Goal: Task Accomplishment & Management: Use online tool/utility

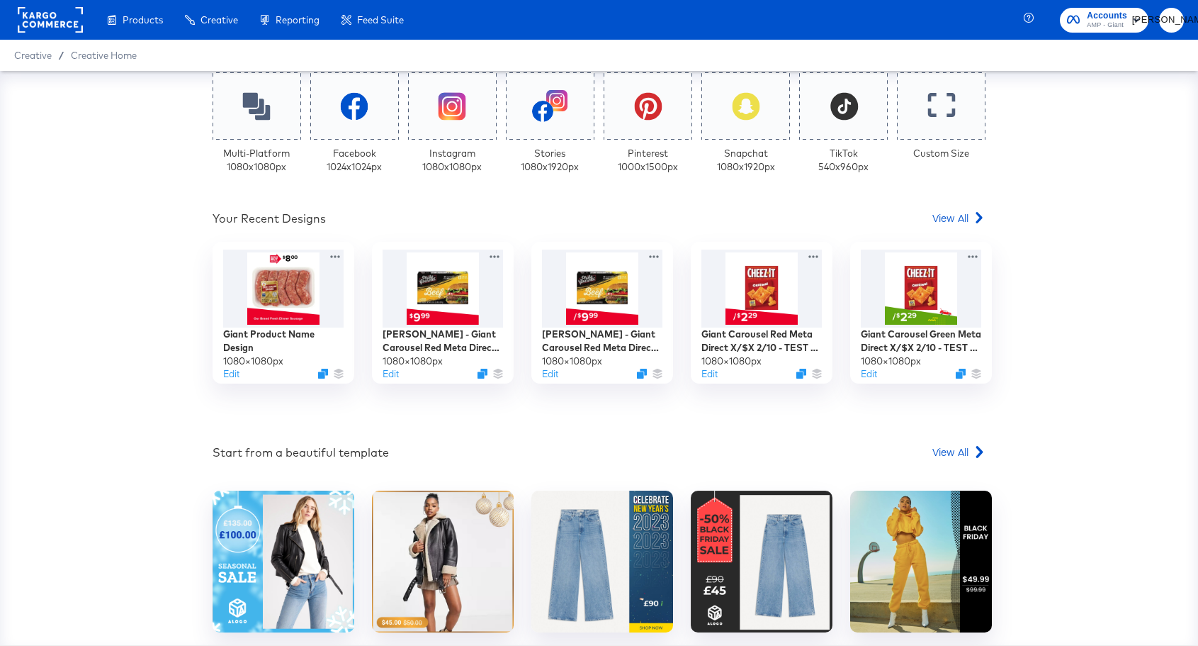
scroll to position [339, 0]
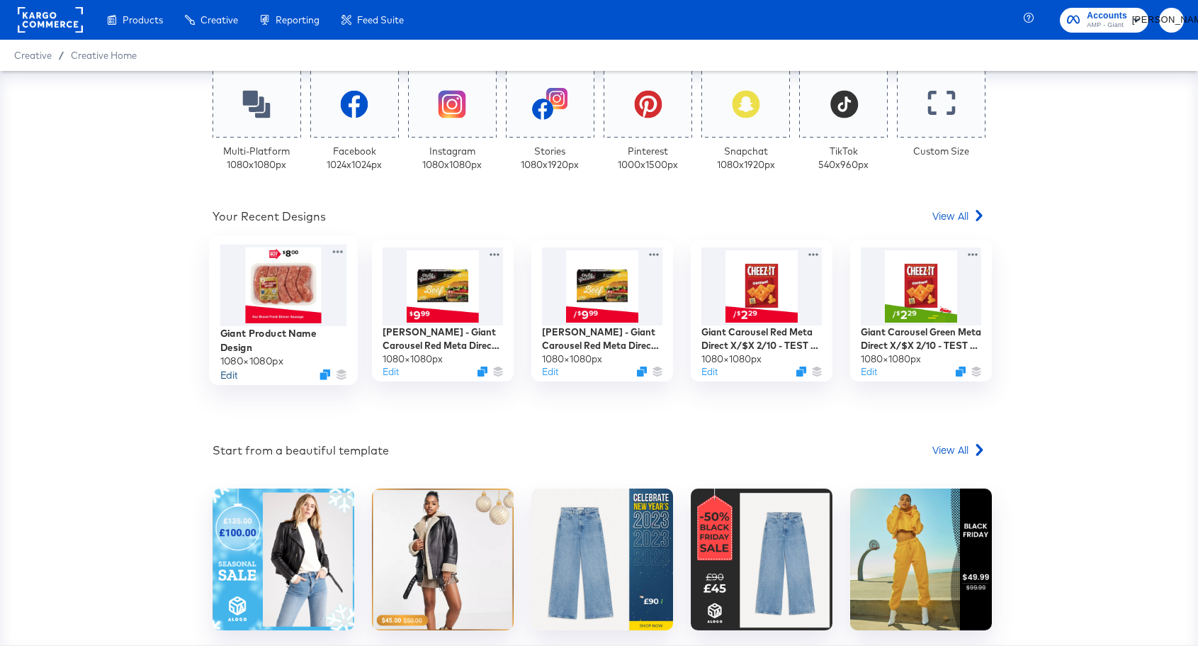
click at [225, 376] on button "Edit" at bounding box center [228, 374] width 17 height 13
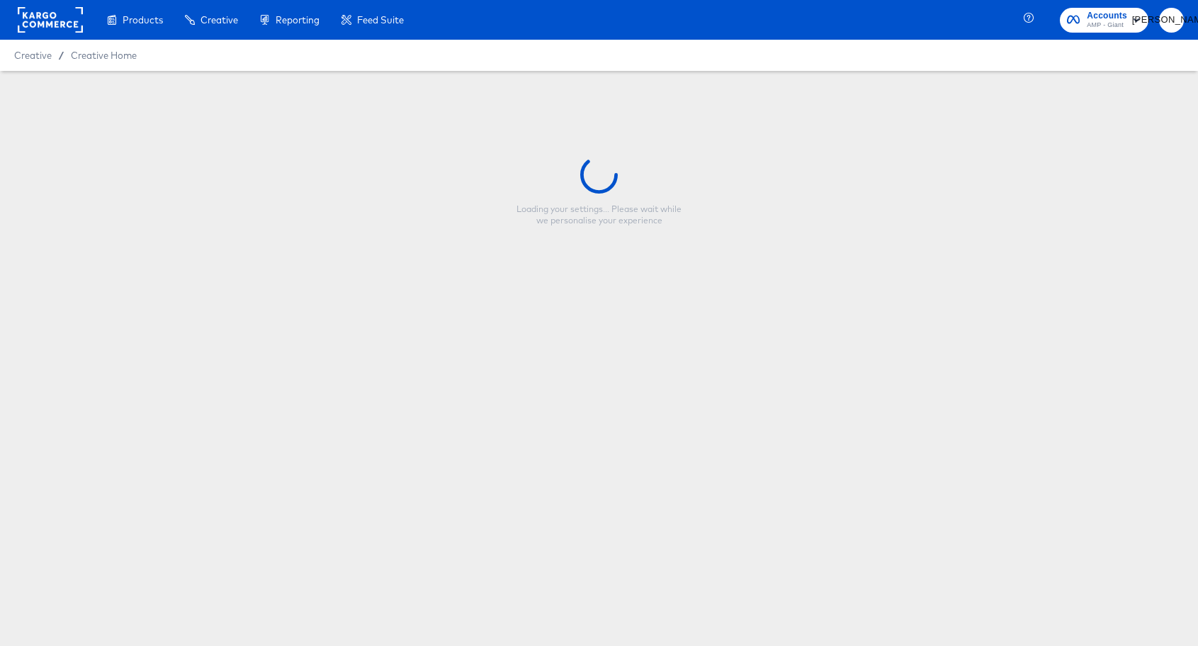
type input "Giant Product Name Design"
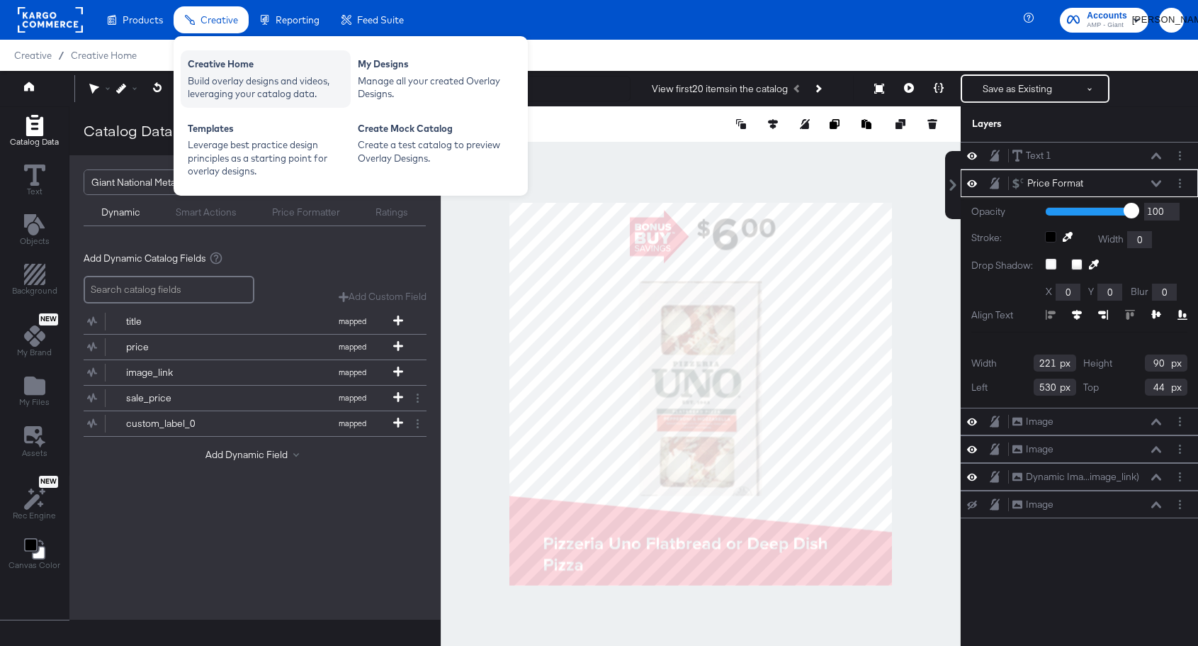
click at [221, 69] on div "Creative Home" at bounding box center [266, 65] width 156 height 17
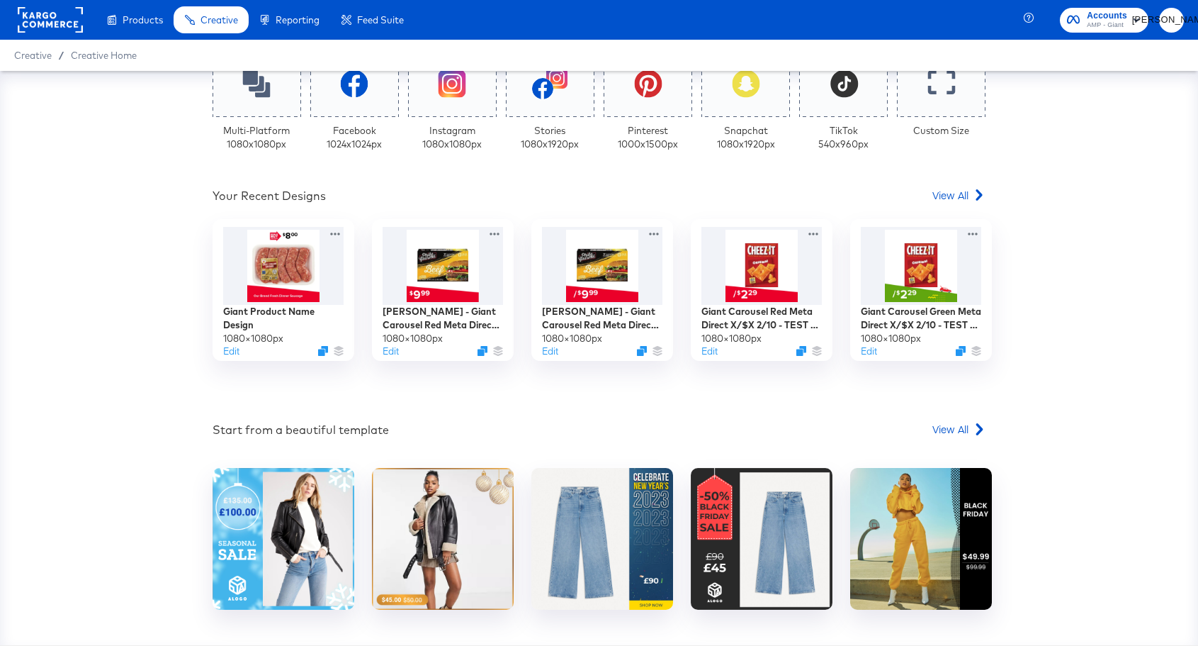
scroll to position [377, 0]
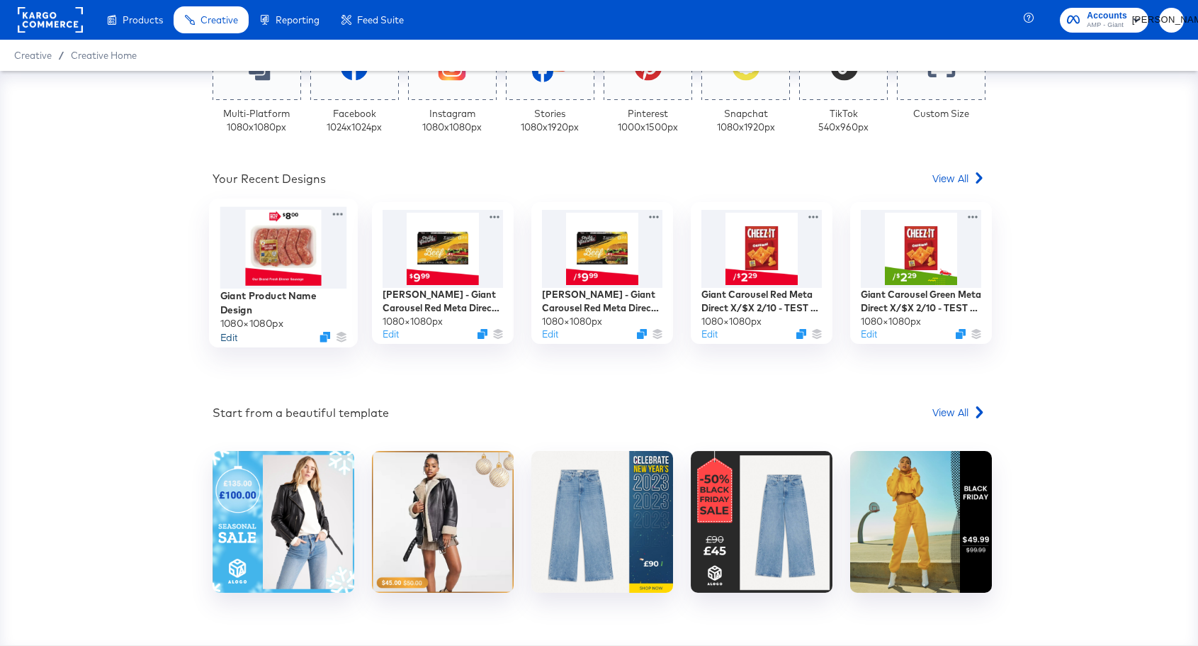
click at [227, 336] on button "Edit" at bounding box center [228, 336] width 17 height 13
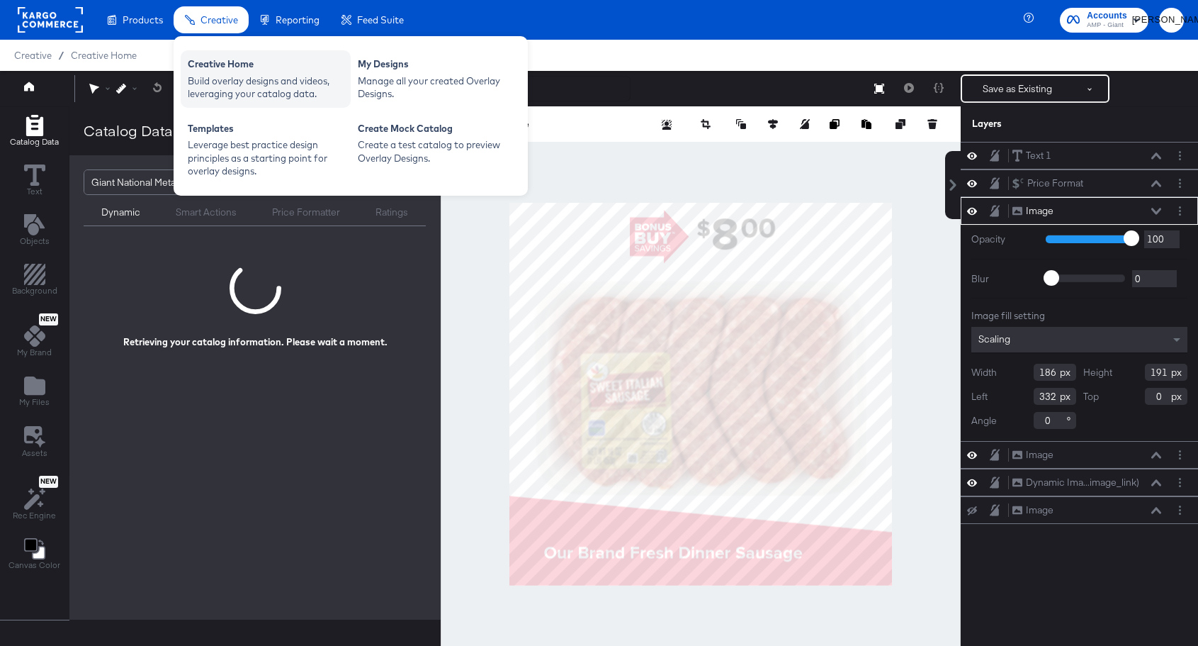
click at [217, 71] on div "Creative Home" at bounding box center [266, 65] width 156 height 17
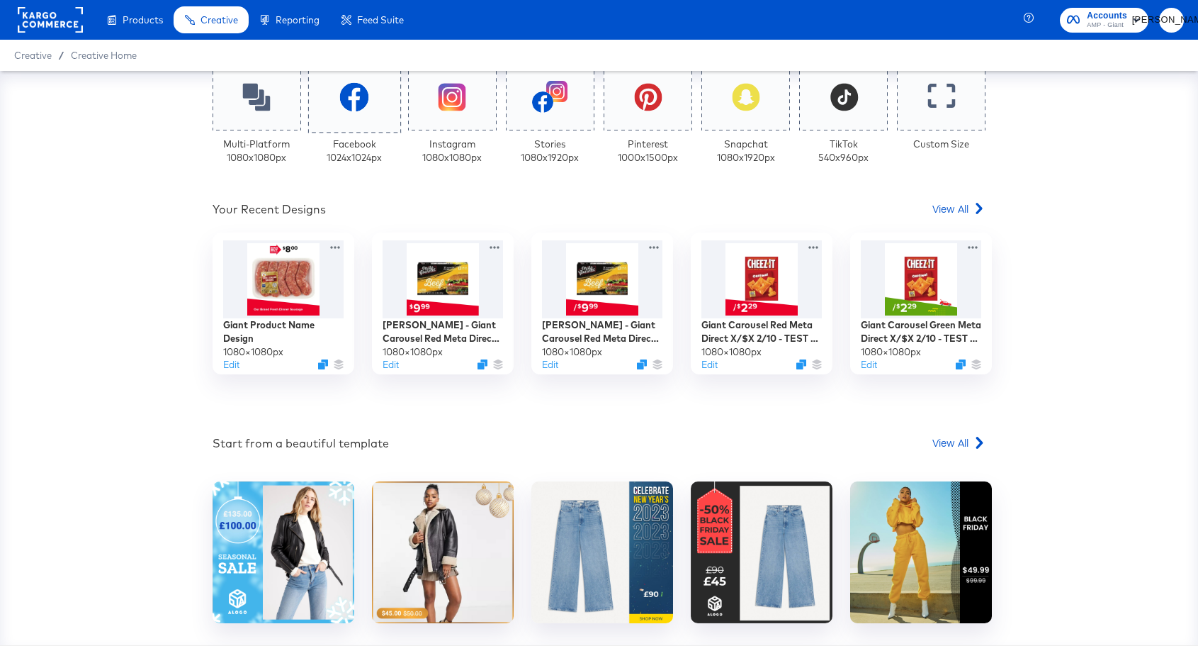
scroll to position [356, 0]
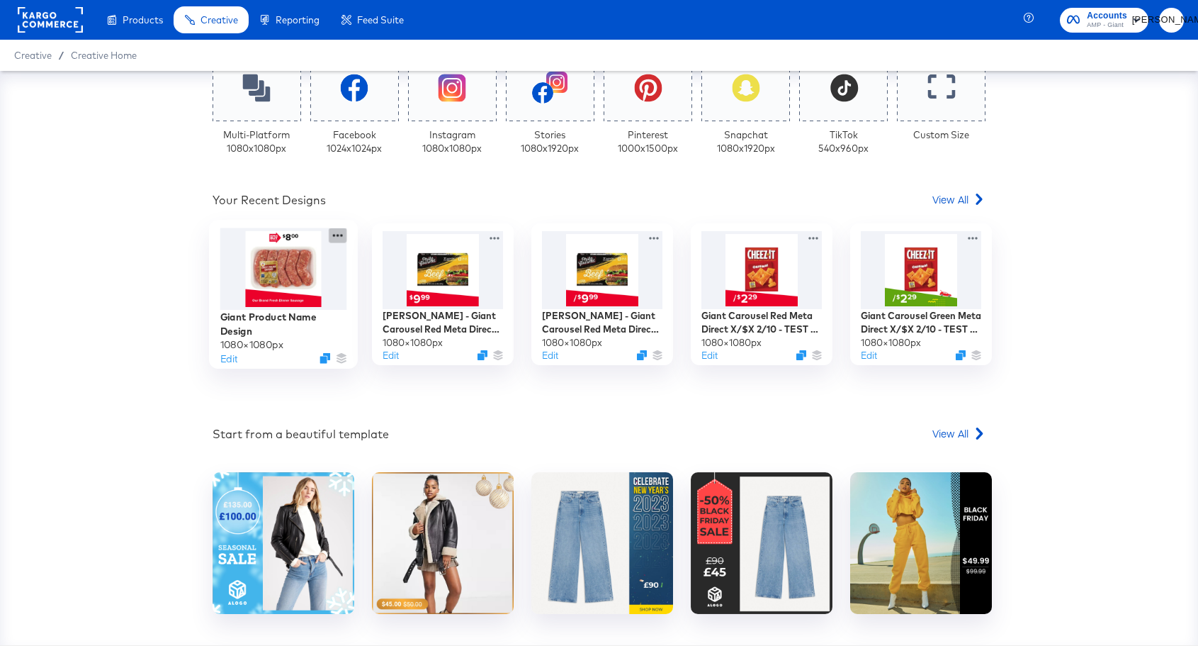
click at [336, 235] on icon at bounding box center [338, 235] width 18 height 15
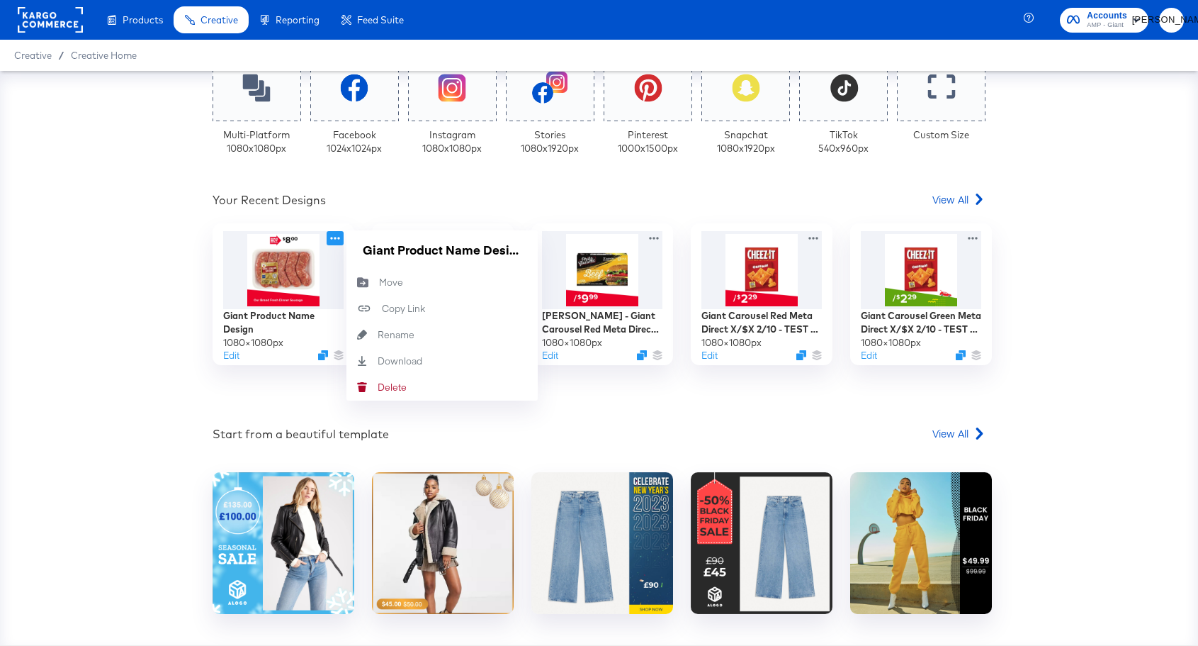
click at [164, 402] on div "Your Custom Templates Beautiful Templates Curated Just for You! View Templates …" at bounding box center [599, 358] width 1198 height 574
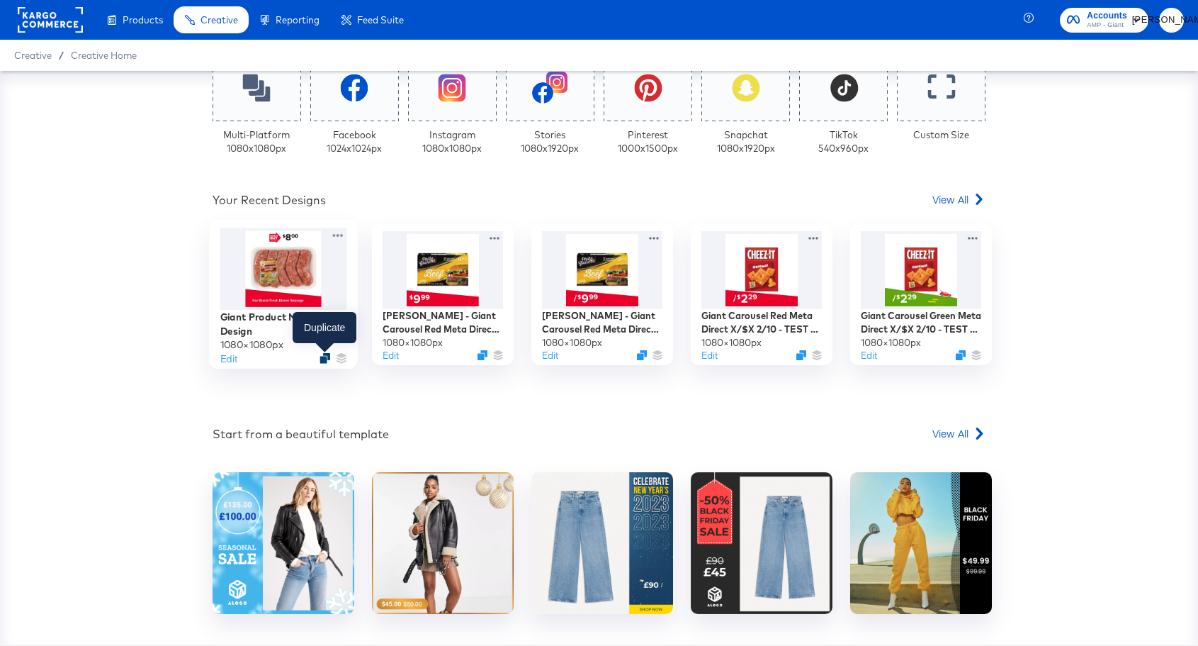
click at [325, 359] on icon "Duplicate" at bounding box center [325, 358] width 11 height 11
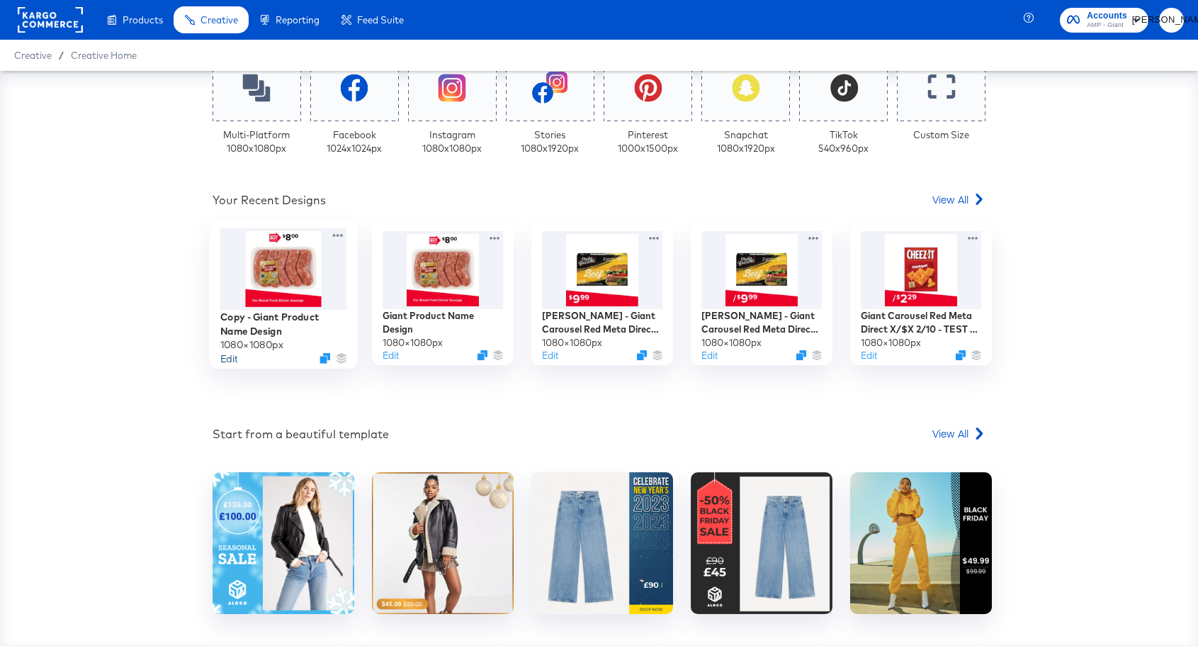
click at [232, 359] on button "Edit" at bounding box center [228, 358] width 17 height 13
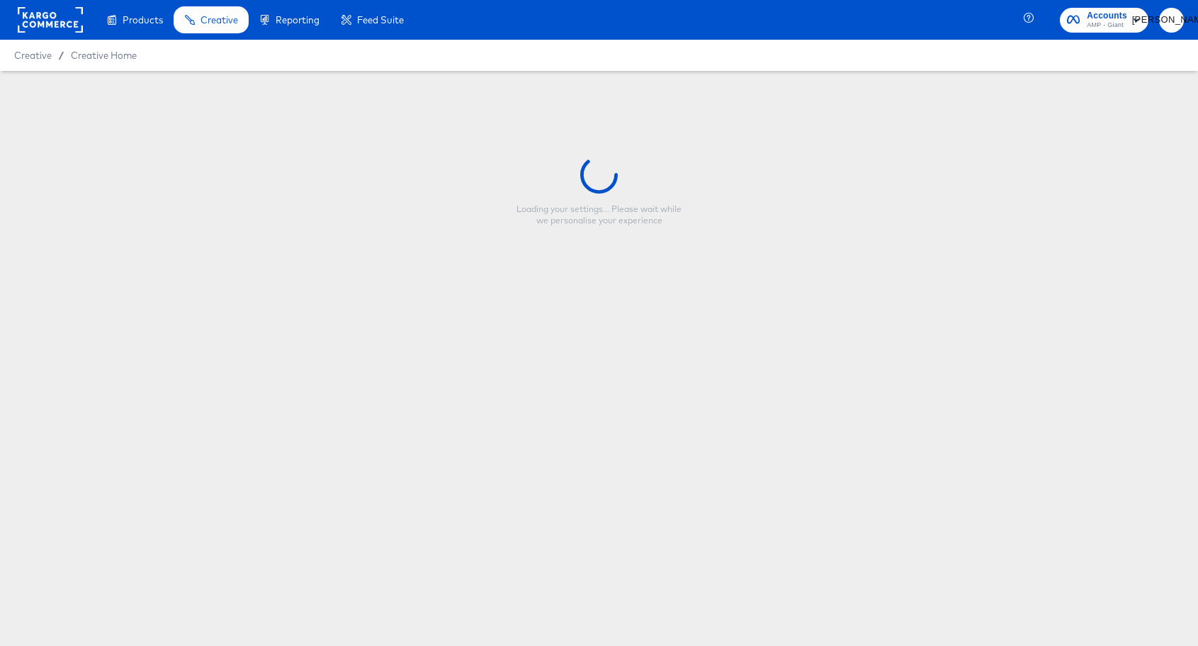
type input "Copy - Giant Product Name Design"
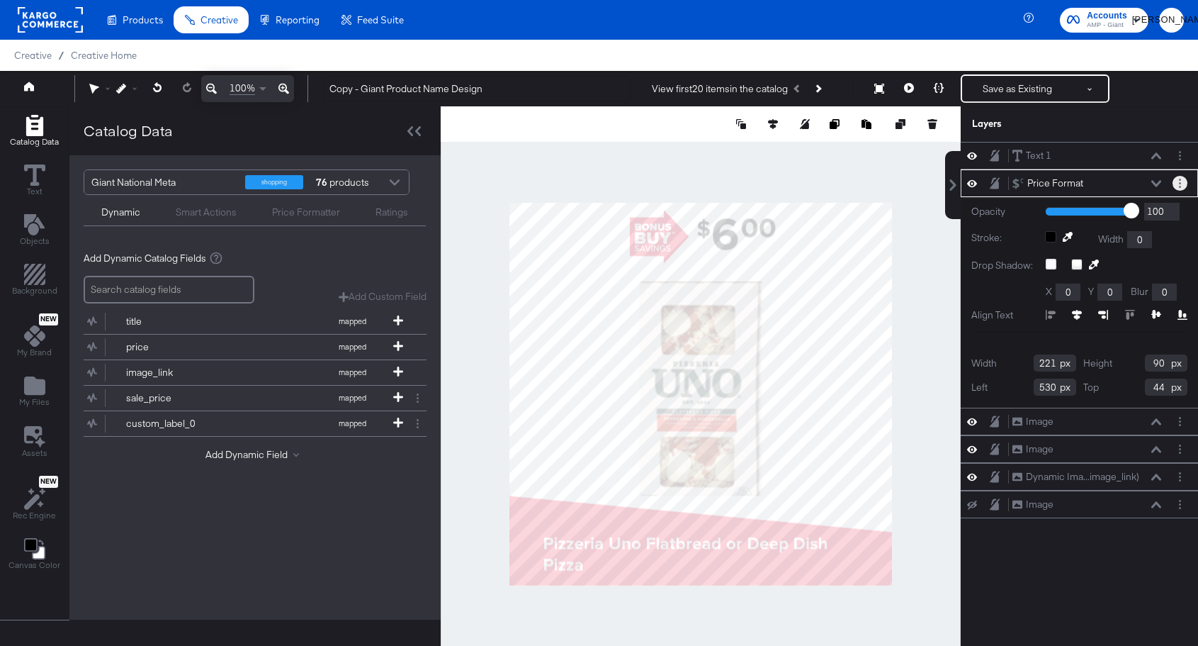
click at [1179, 183] on icon "Layer Options" at bounding box center [1180, 183] width 2 height 9
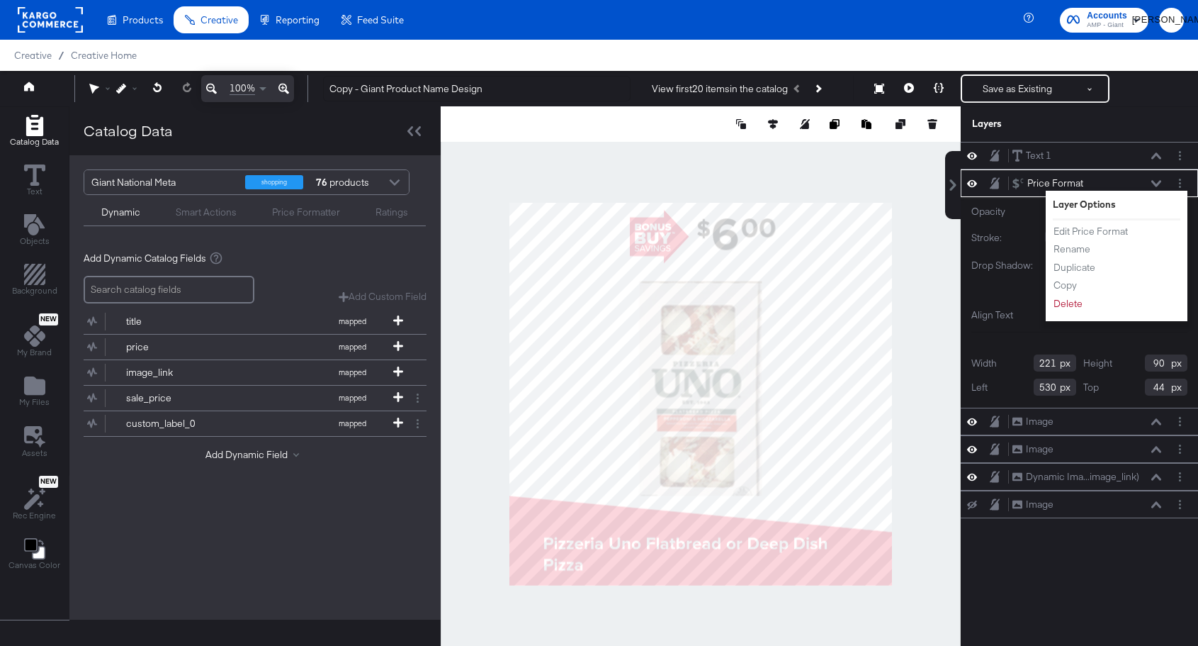
click at [1021, 217] on label "Opacity" at bounding box center [1004, 211] width 64 height 13
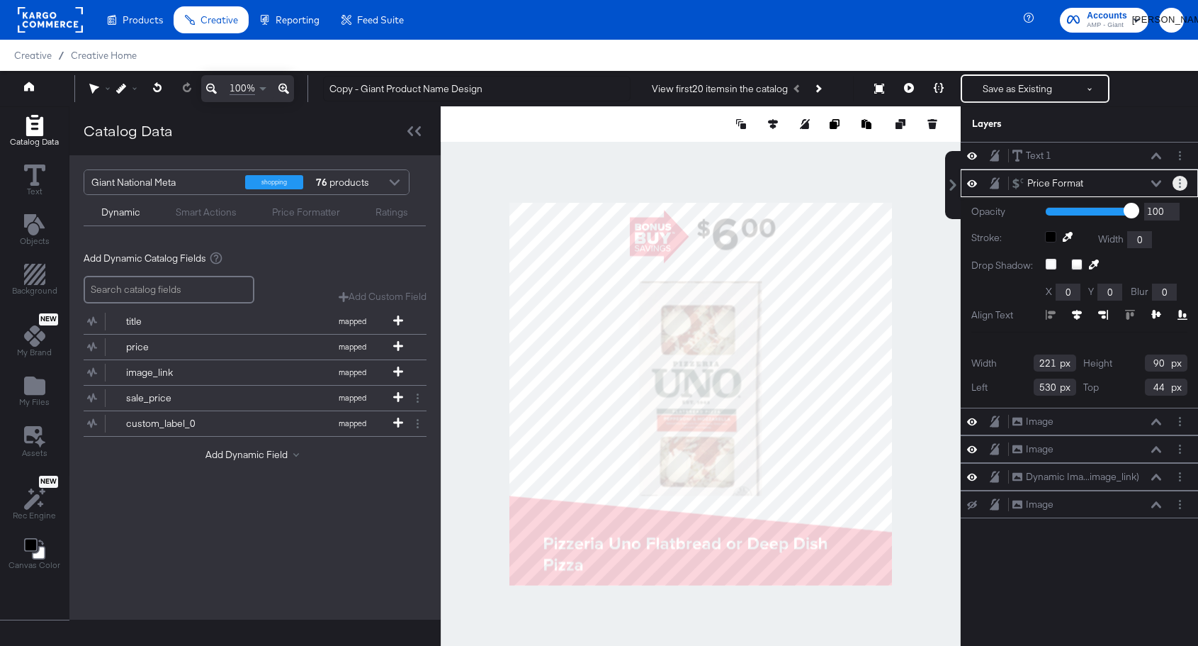
click at [1180, 183] on circle "Layer Options" at bounding box center [1180, 183] width 2 height 2
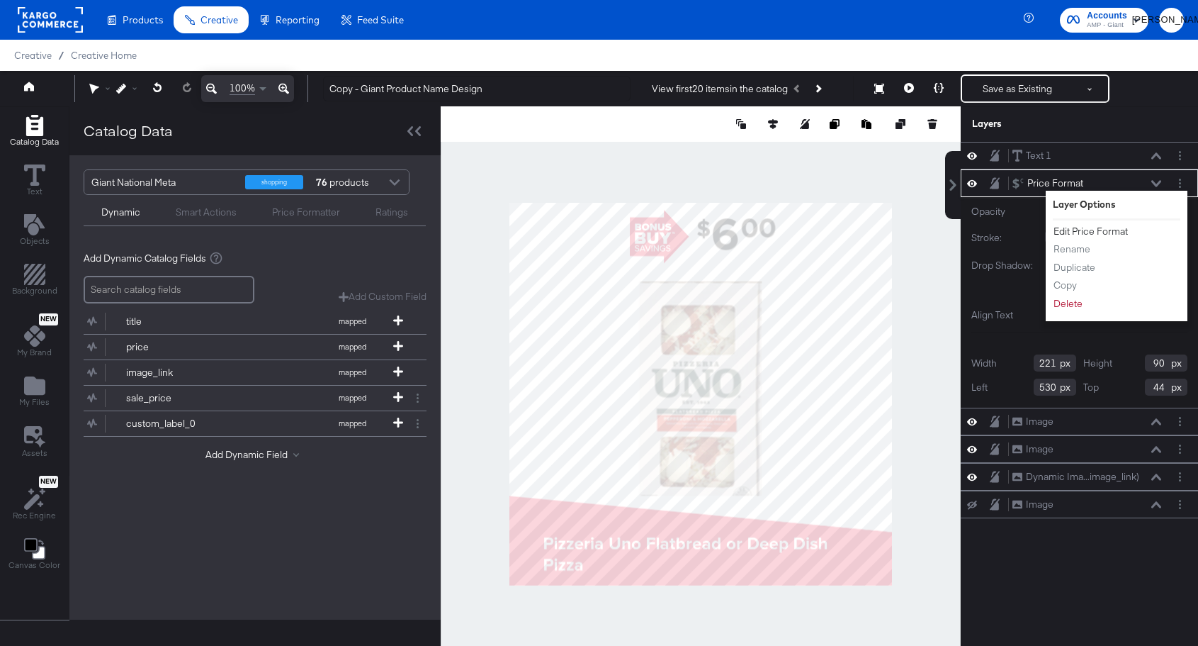
click at [1098, 231] on button "Edit Price Format" at bounding box center [1091, 231] width 76 height 15
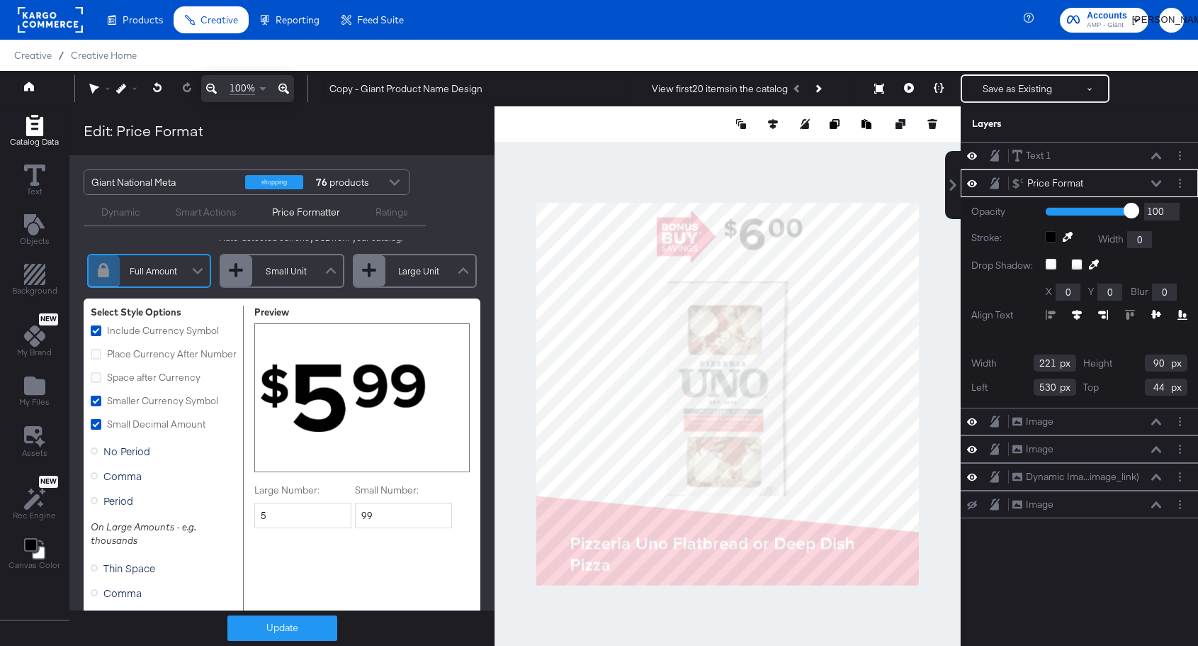
scroll to position [61, 0]
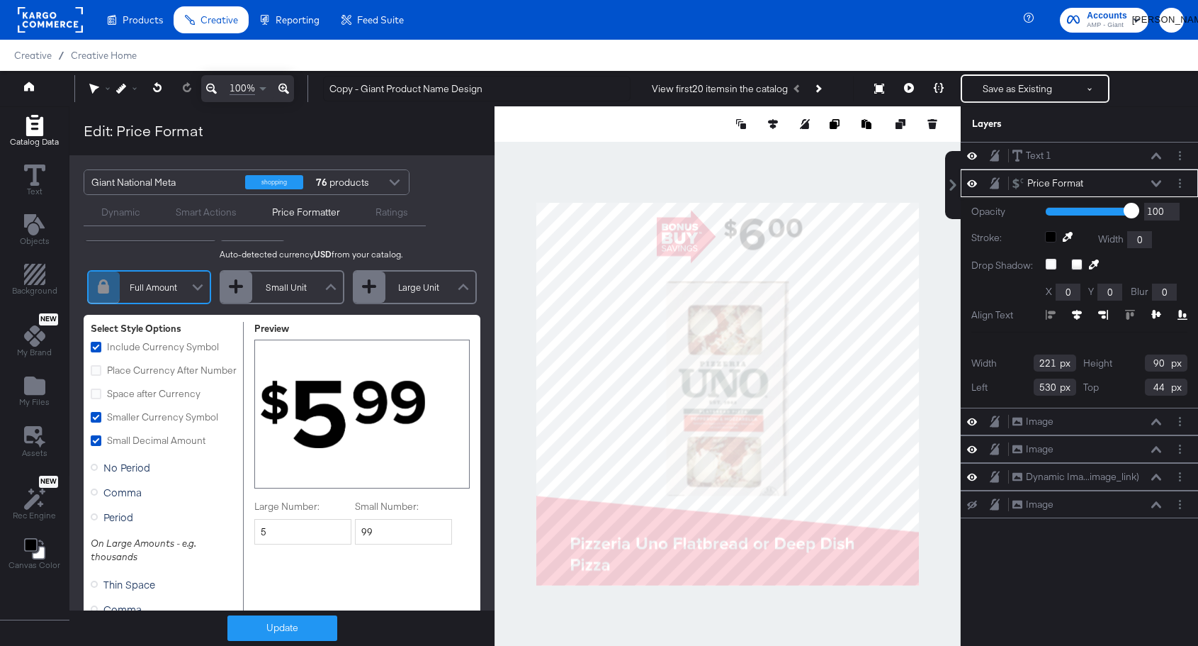
click at [1160, 180] on icon at bounding box center [1157, 183] width 10 height 7
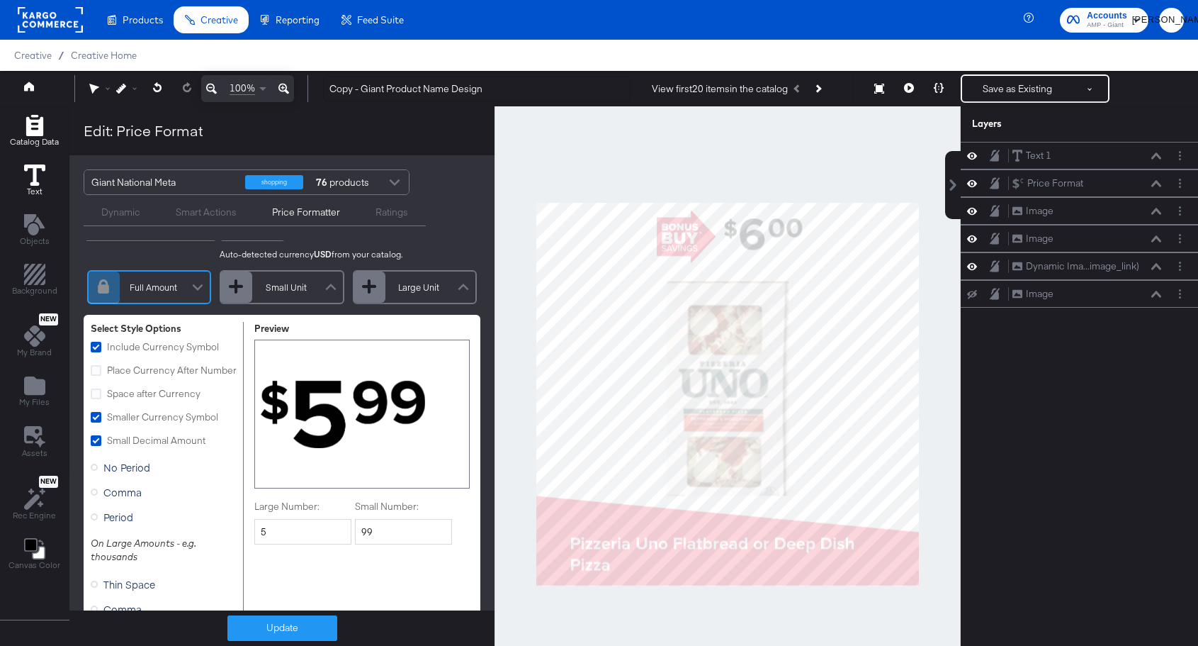
click at [19, 169] on button "Text" at bounding box center [35, 181] width 38 height 40
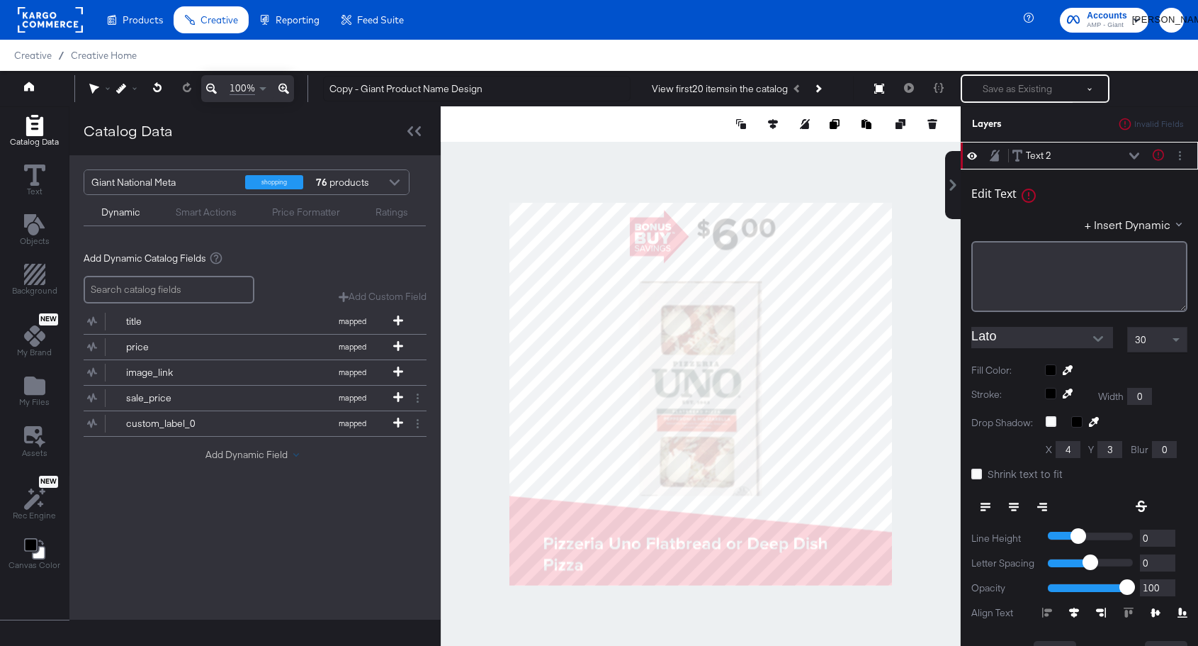
click at [292, 451] on button "Add Dynamic Field" at bounding box center [255, 454] width 99 height 13
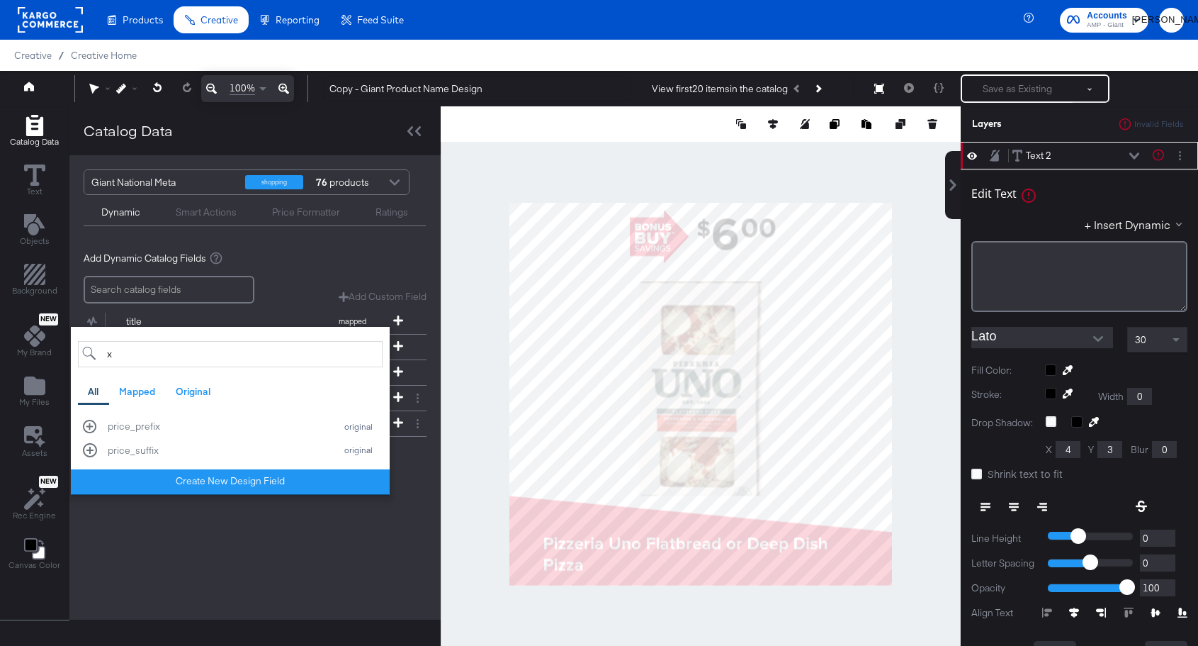
scroll to position [0, 0]
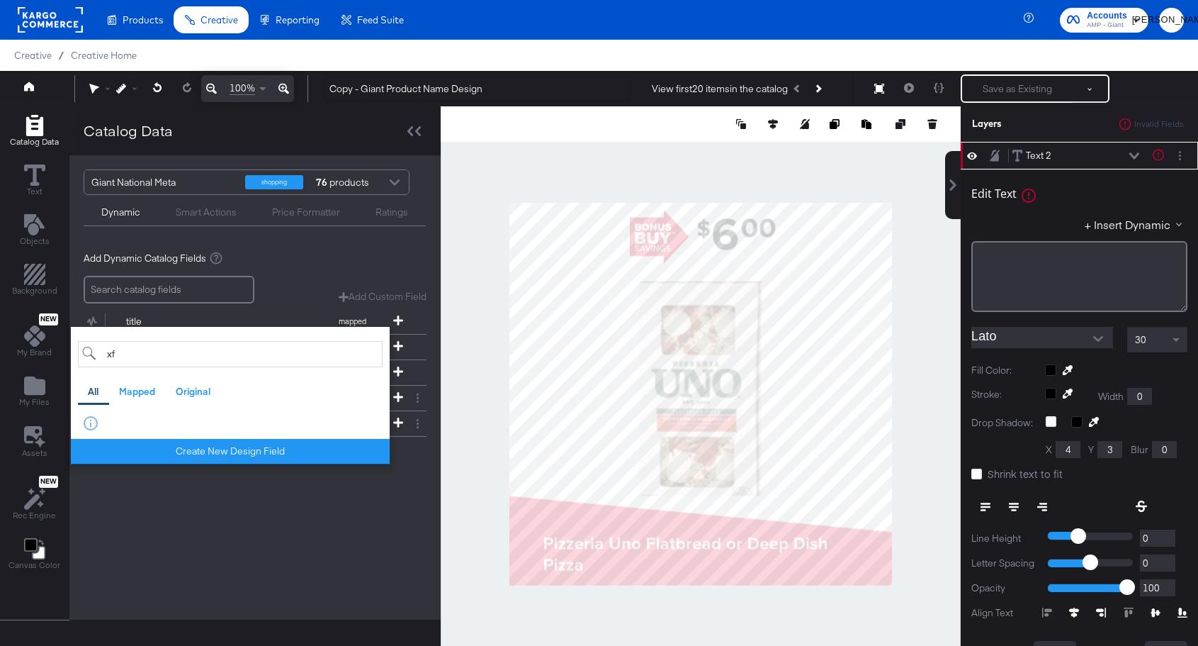
type input "x"
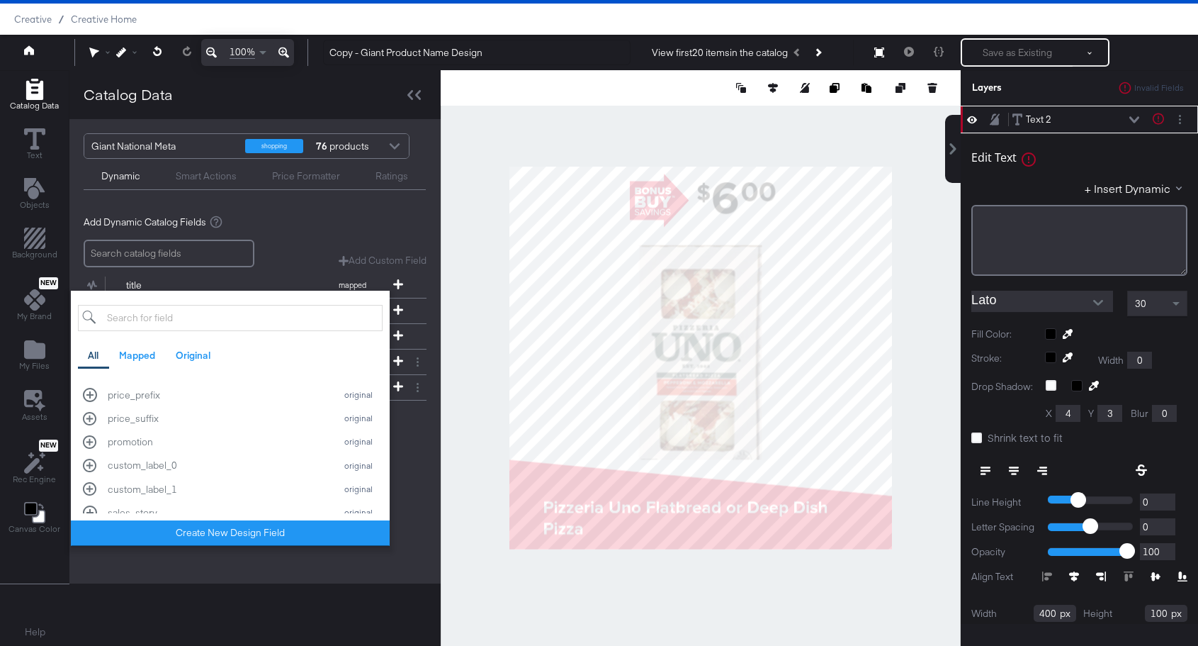
scroll to position [532, 0]
click at [139, 447] on div "promotion" at bounding box center [218, 446] width 220 height 13
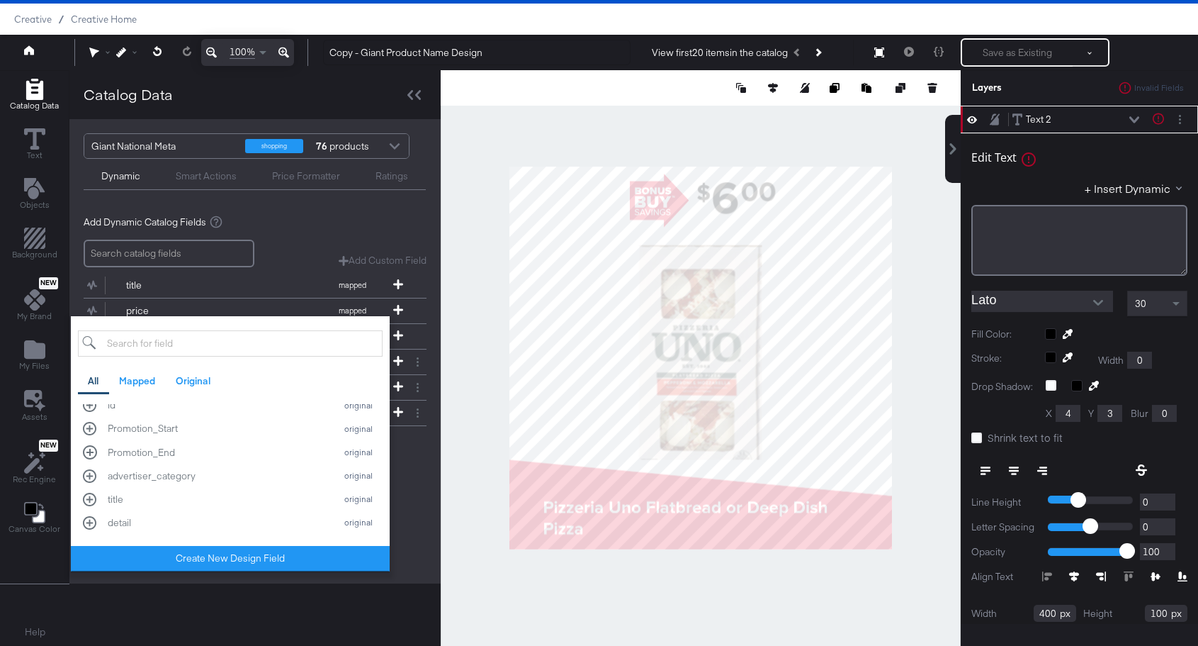
scroll to position [348, 0]
click at [414, 539] on div "Giant National Meta shopping 76 products Dynamic Smart Actions Price Formatter …" at bounding box center [254, 351] width 371 height 464
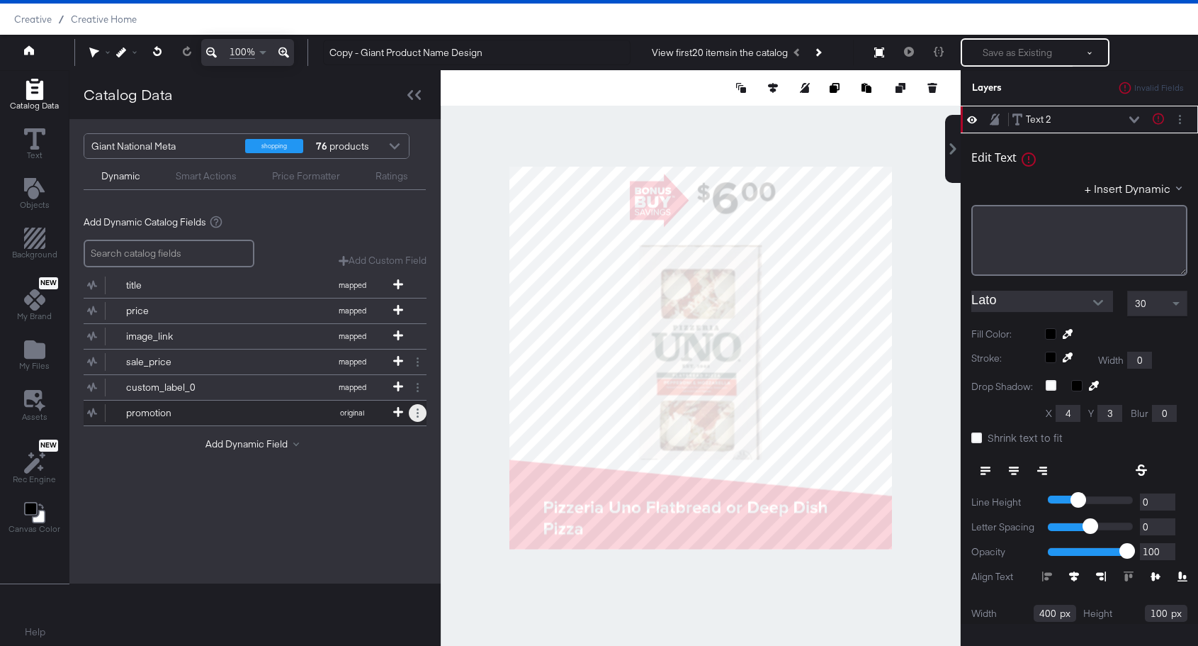
click at [411, 410] on button at bounding box center [418, 413] width 18 height 18
click at [371, 380] on button "Remove" at bounding box center [361, 382] width 37 height 13
click at [1096, 144] on div "Edit Text Text is too short (minimum is 1 characters) + Insert Dynamic ﻿" at bounding box center [1080, 207] width 216 height 137
click at [1081, 134] on div "Edit Text Text is too short (minimum is 1 characters) + Insert Dynamic ﻿ Lato 3…" at bounding box center [1079, 407] width 237 height 549
click at [918, 253] on div at bounding box center [701, 357] width 520 height 575
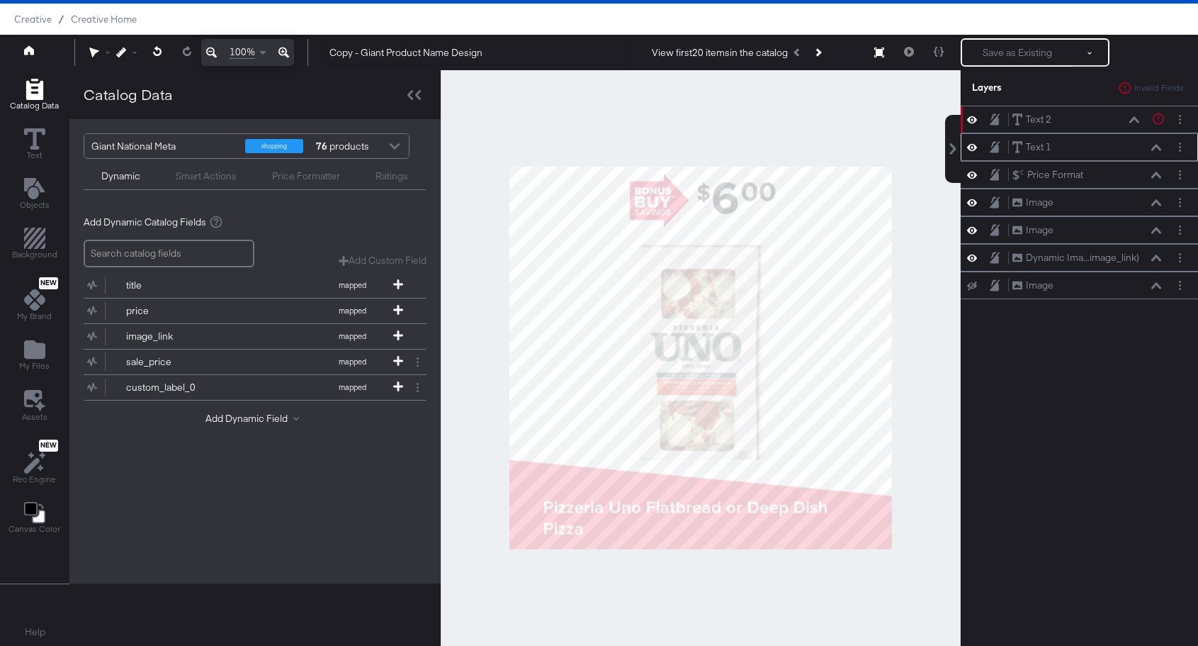
click at [975, 152] on icon at bounding box center [972, 147] width 10 height 12
click at [975, 152] on button at bounding box center [972, 147] width 11 height 11
click at [968, 118] on icon at bounding box center [972, 119] width 10 height 12
click at [968, 118] on icon at bounding box center [972, 120] width 10 height 9
click at [1182, 118] on button "Layer Options" at bounding box center [1180, 119] width 15 height 15
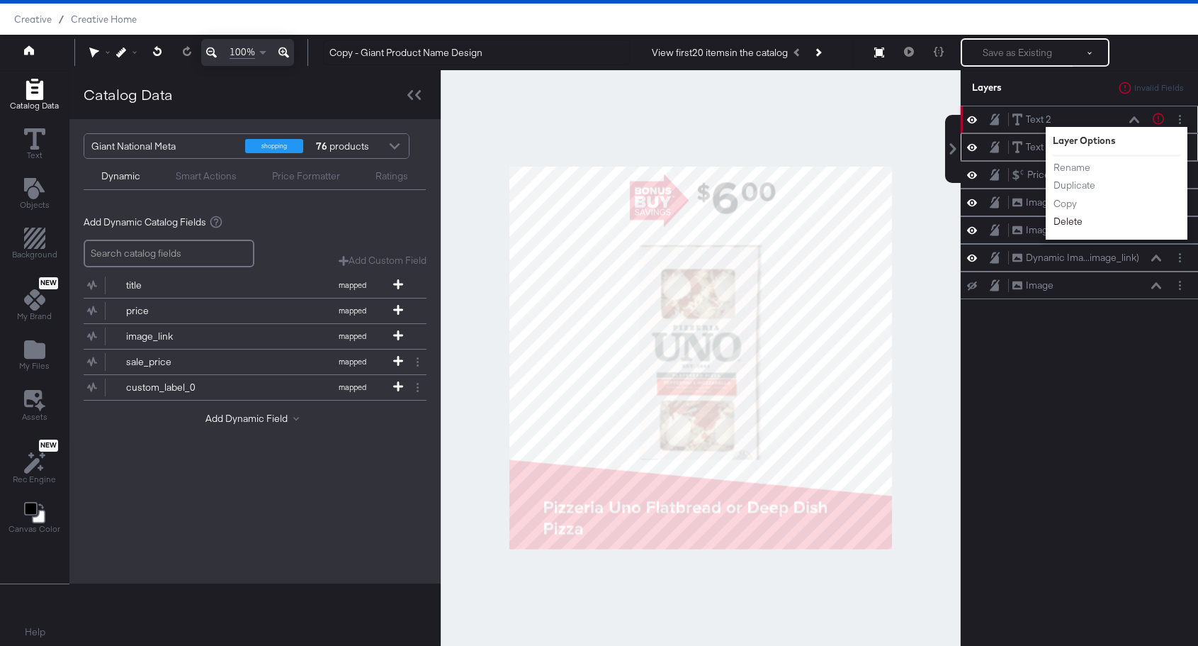
click at [1082, 223] on button "Delete" at bounding box center [1068, 221] width 30 height 15
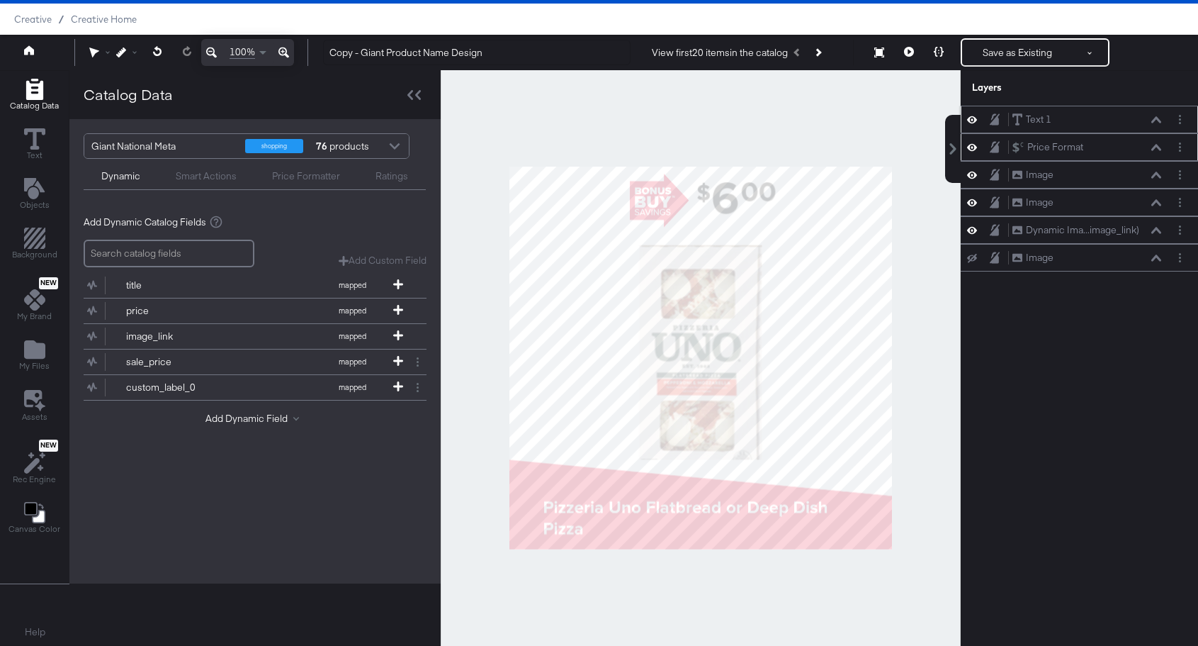
click at [969, 150] on icon at bounding box center [972, 147] width 10 height 12
click at [969, 150] on icon at bounding box center [972, 147] width 10 height 9
click at [1181, 157] on div "Price Format Price Format" at bounding box center [1079, 147] width 237 height 28
click at [1155, 154] on div "Price Format Price Format" at bounding box center [1079, 147] width 237 height 28
click at [1157, 148] on icon at bounding box center [1157, 147] width 10 height 7
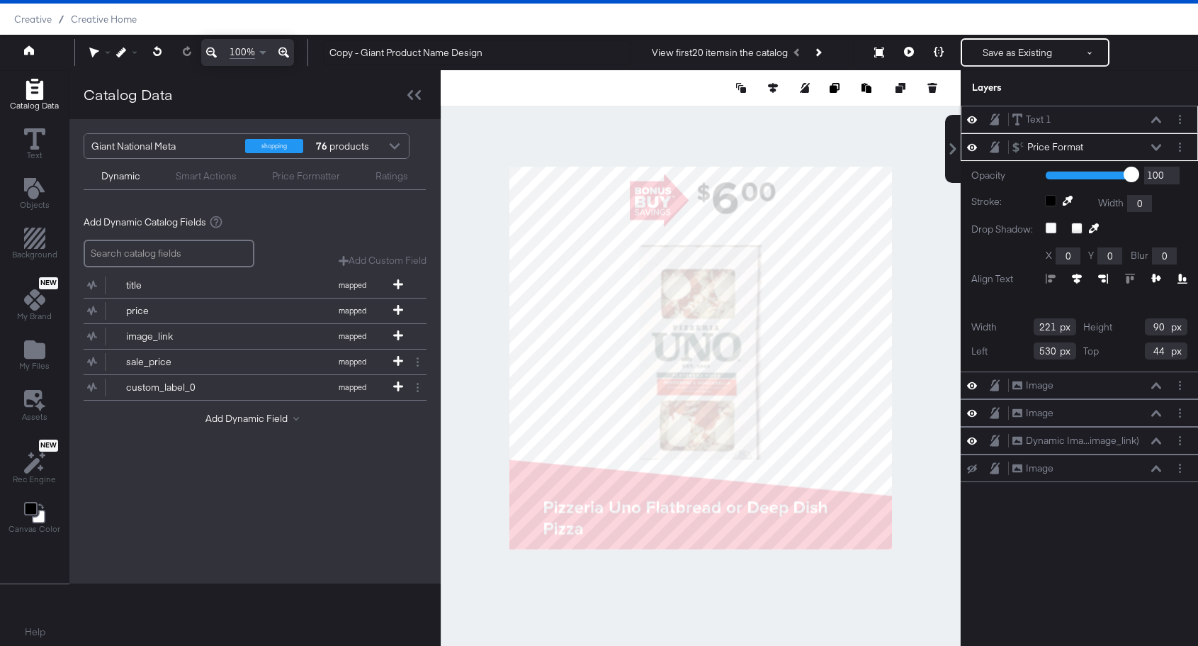
click at [1016, 149] on icon at bounding box center [1016, 147] width 6 height 11
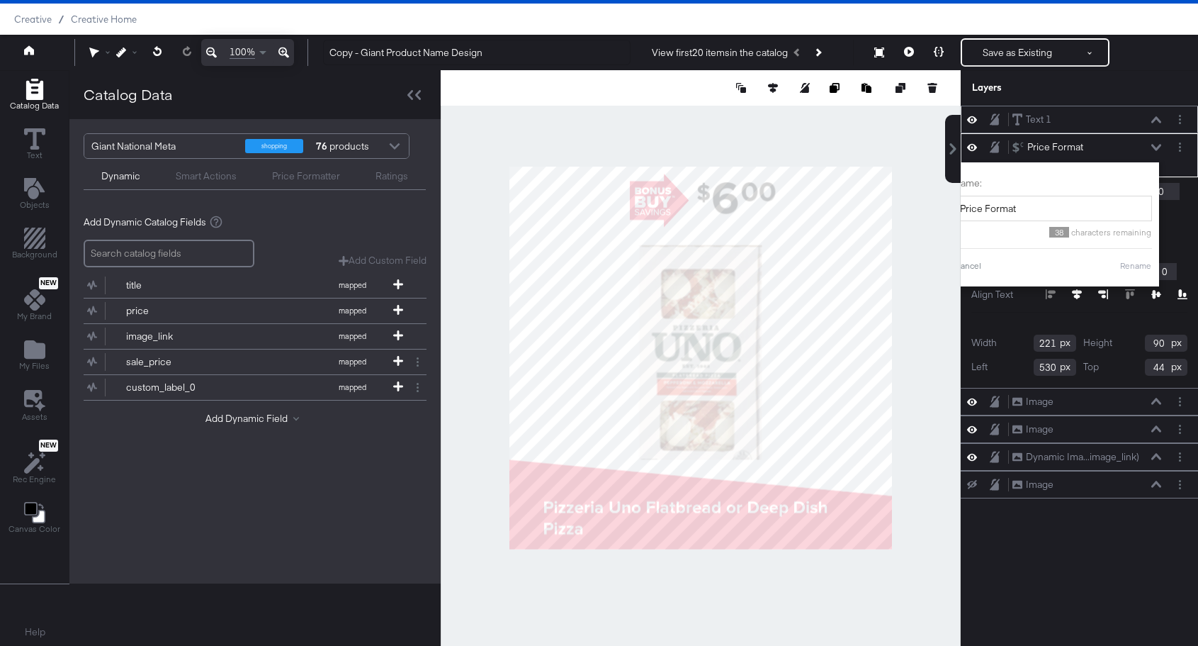
click at [1084, 120] on div "Text 1 Text 1" at bounding box center [1087, 119] width 150 height 15
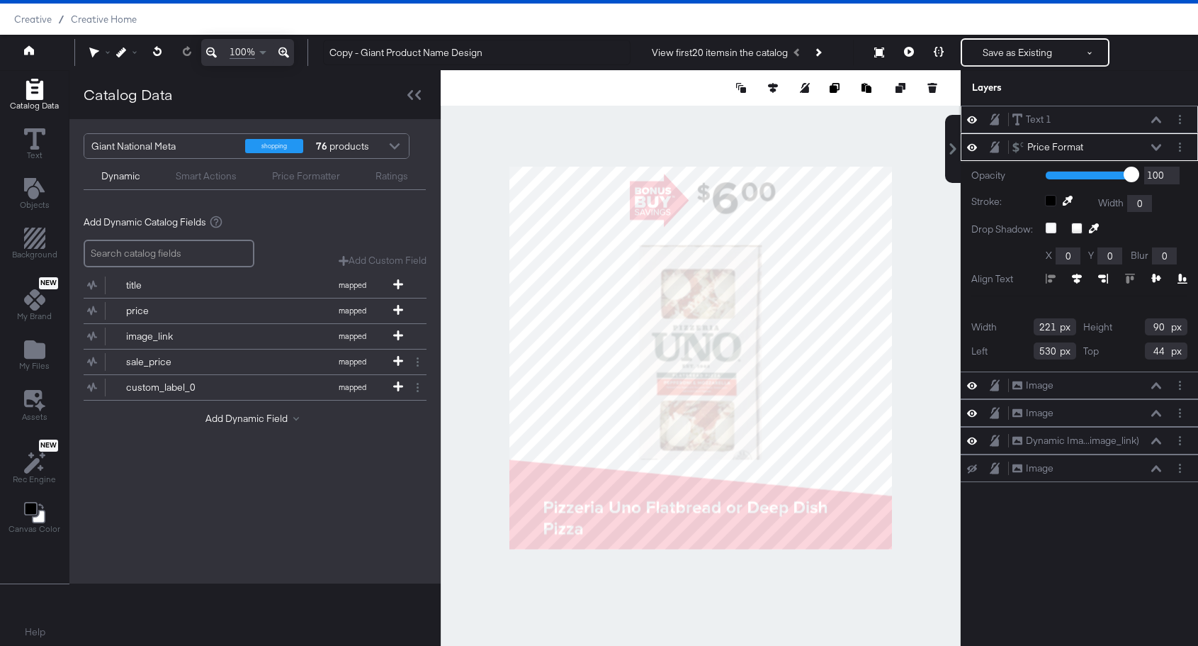
click at [1161, 120] on icon at bounding box center [1157, 119] width 10 height 6
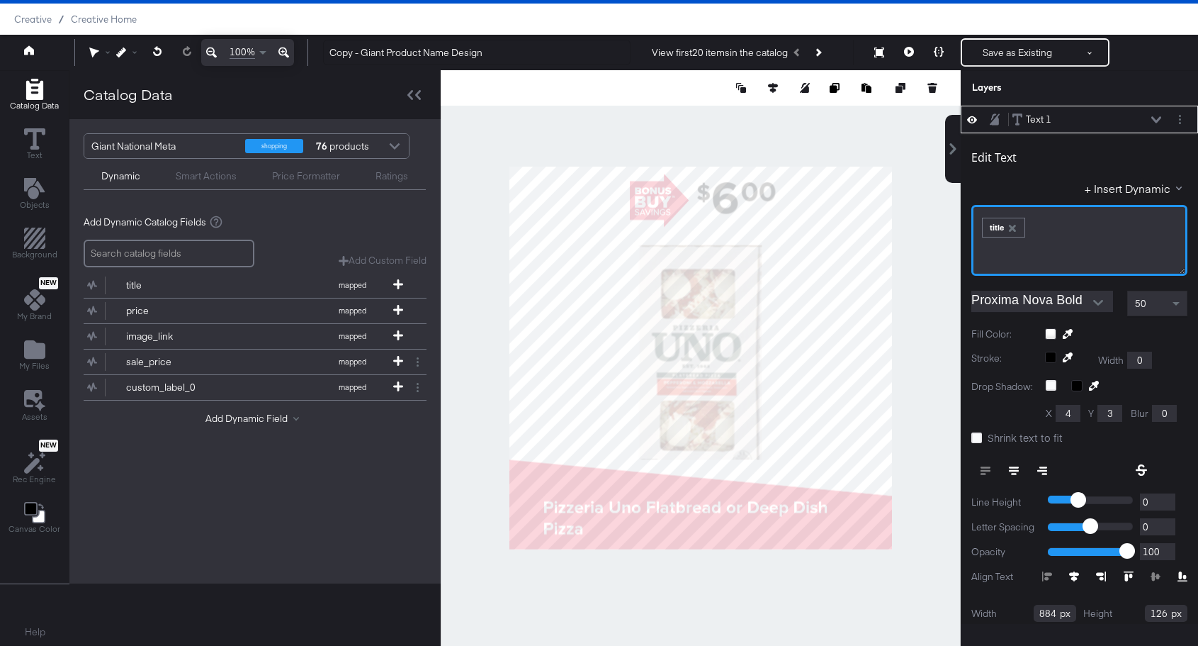
click at [1027, 227] on div "﻿ ﻿ title ﻿" at bounding box center [1080, 225] width 198 height 23
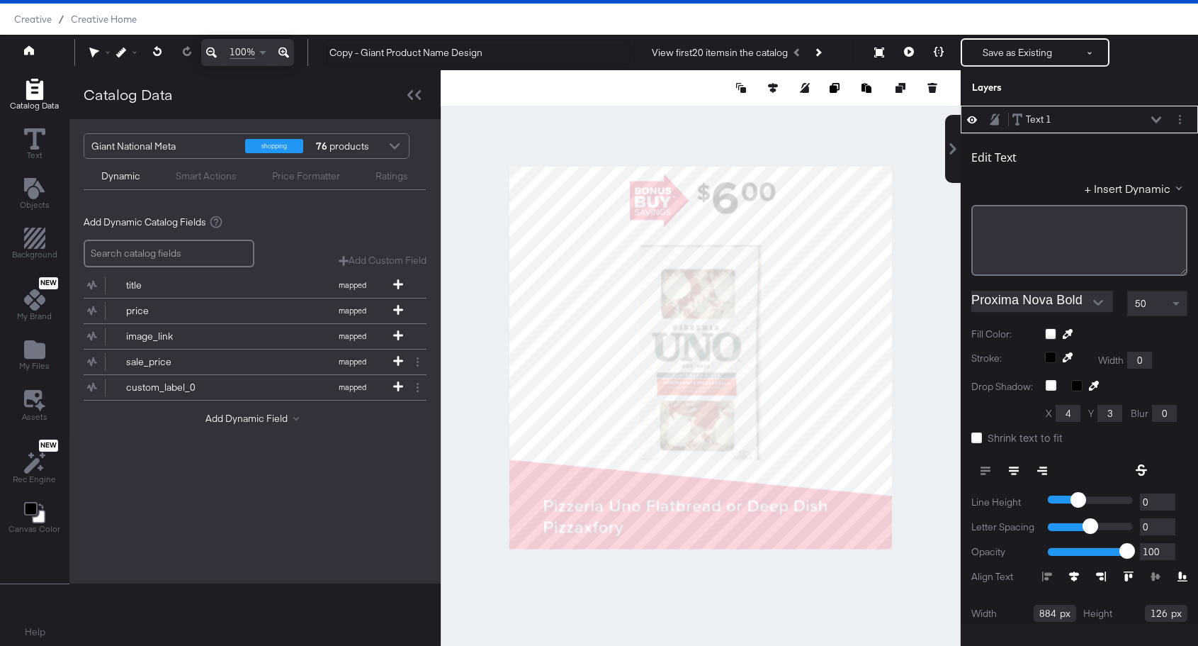
click at [1129, 170] on div "Edit Text + Insert Dynamic ﻿" at bounding box center [1080, 207] width 216 height 137
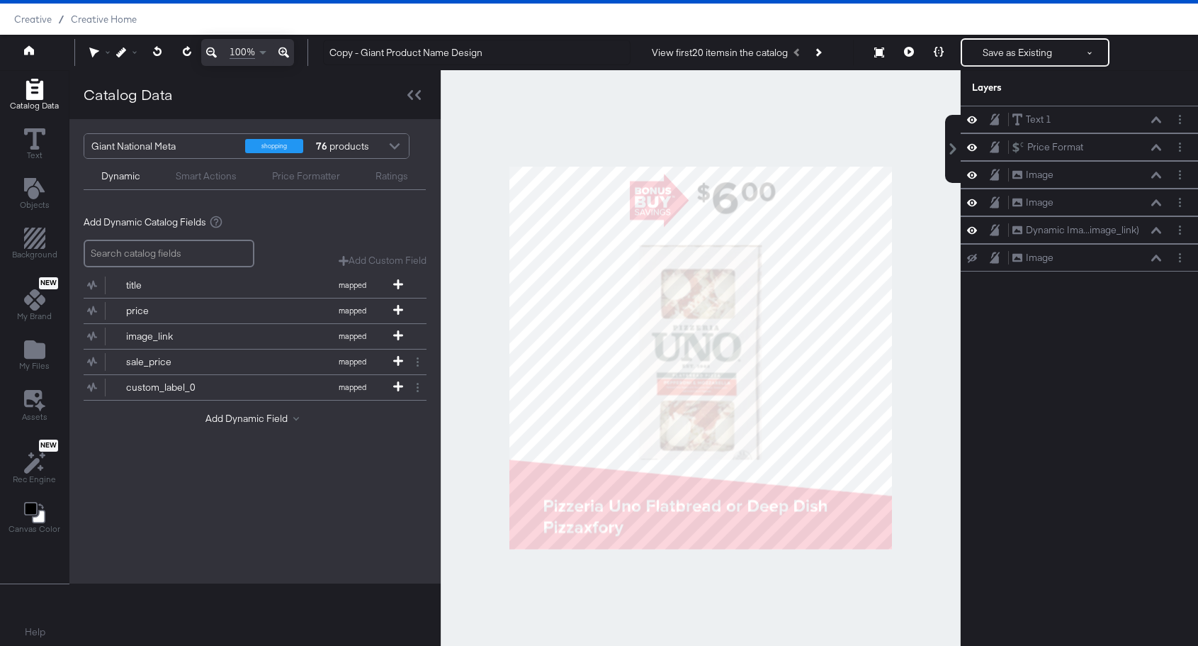
click at [981, 122] on div at bounding box center [977, 119] width 20 height 13
click at [975, 122] on icon at bounding box center [972, 119] width 10 height 12
click at [974, 120] on icon at bounding box center [972, 120] width 10 height 9
click at [1089, 123] on div "Text 1 Text 1" at bounding box center [1087, 119] width 150 height 15
click at [1159, 123] on div "Text 1 Text 1" at bounding box center [1087, 119] width 150 height 15
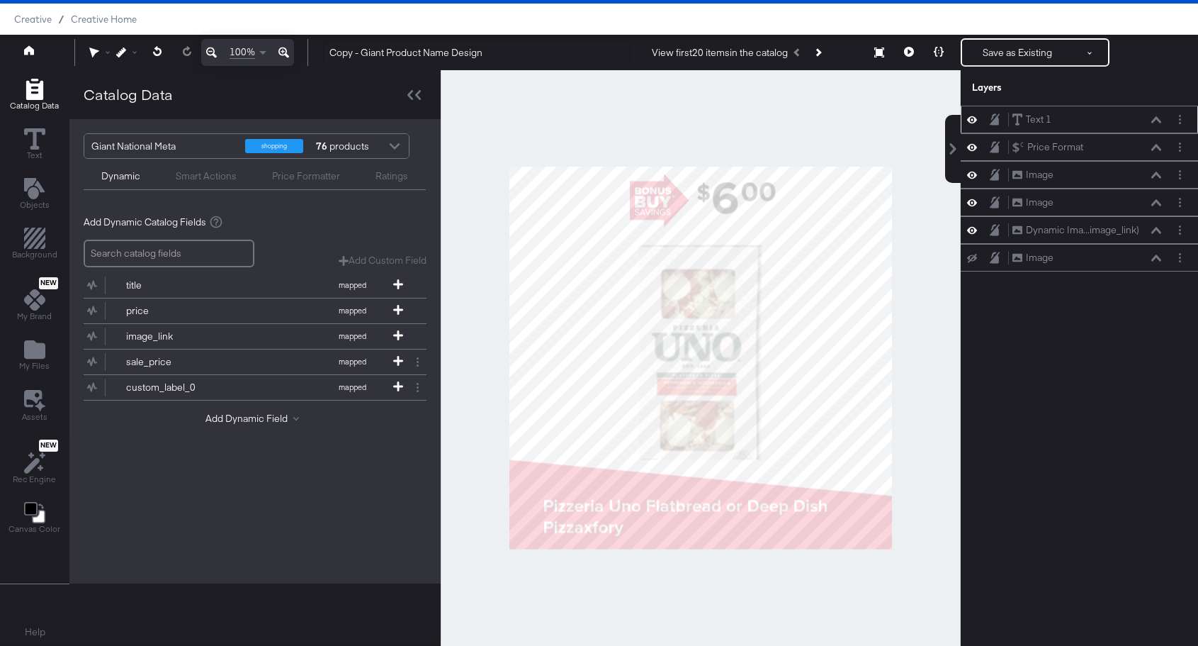
click at [1159, 123] on div "Text 1 Text 1" at bounding box center [1087, 119] width 150 height 15
click at [24, 140] on icon at bounding box center [34, 138] width 21 height 21
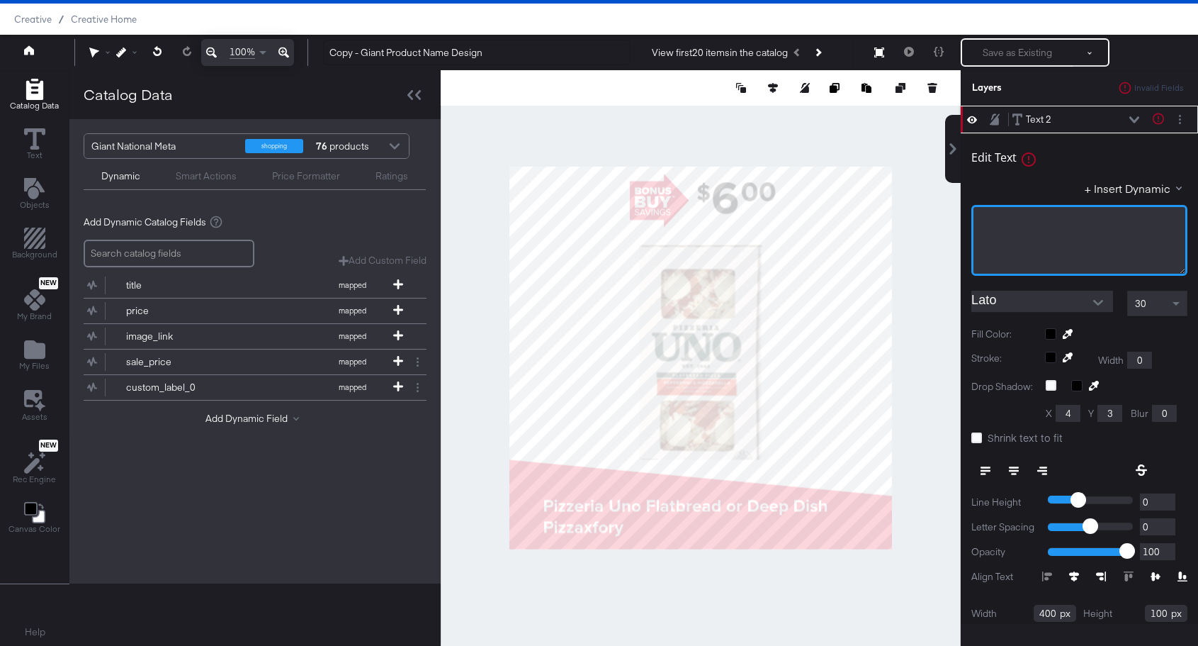
click at [1057, 238] on div "﻿" at bounding box center [1080, 240] width 216 height 71
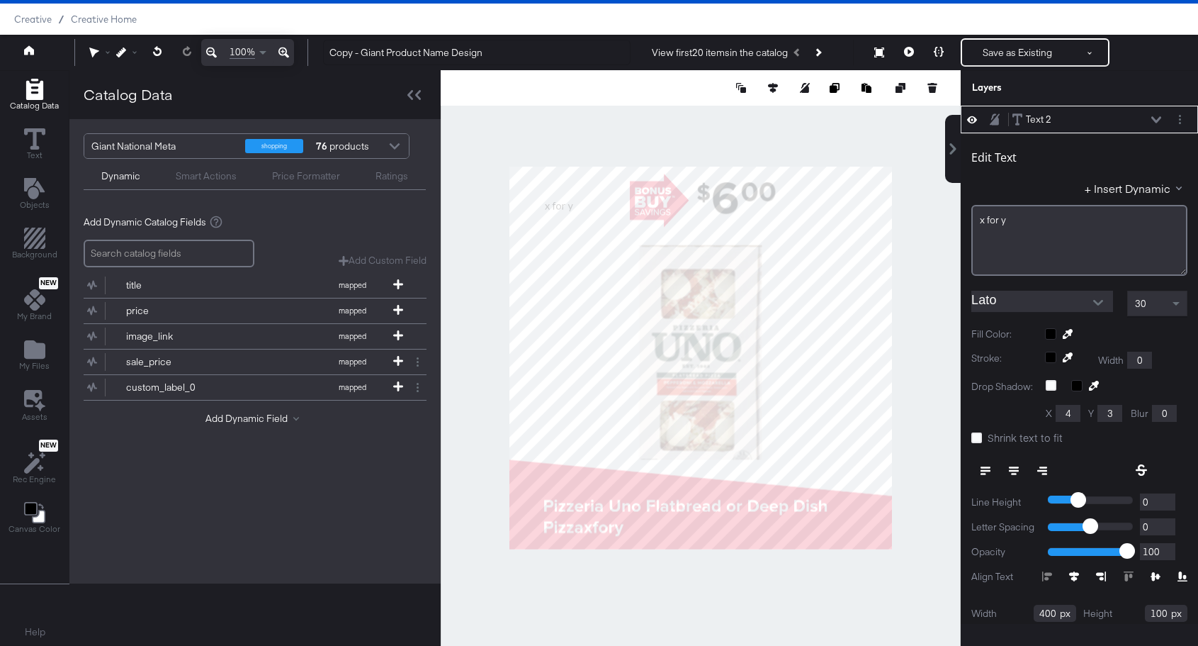
click at [1062, 183] on div "+ Insert Dynamic" at bounding box center [1080, 191] width 216 height 21
click at [1178, 187] on span at bounding box center [1179, 187] width 6 height 6
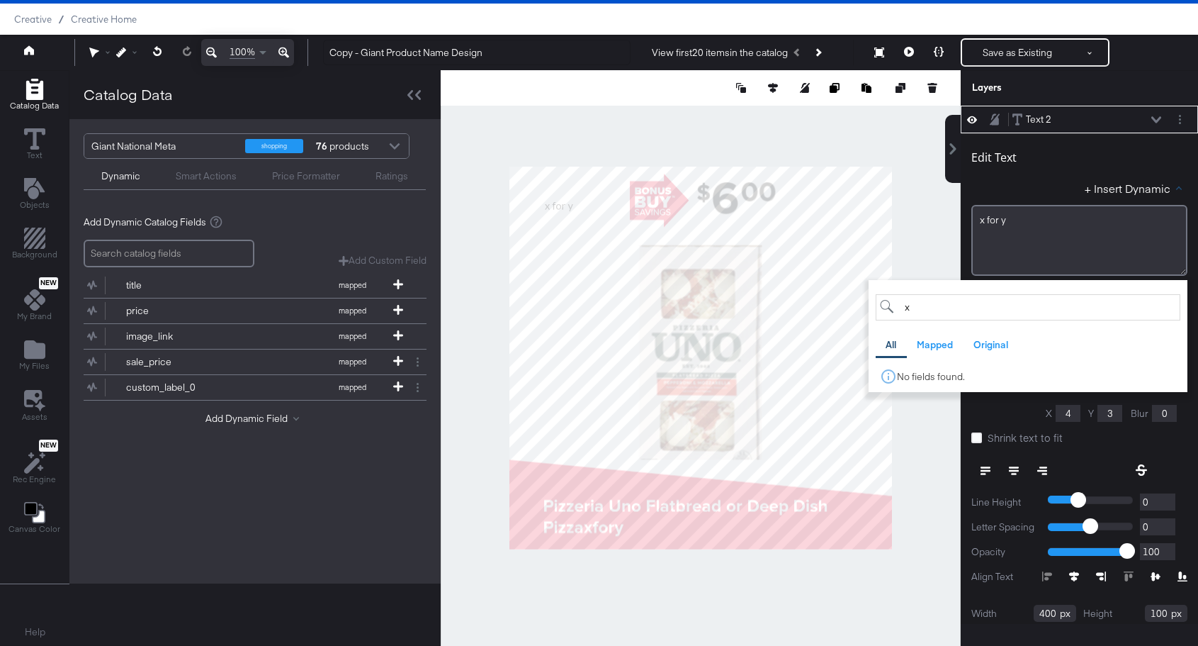
type input "x"
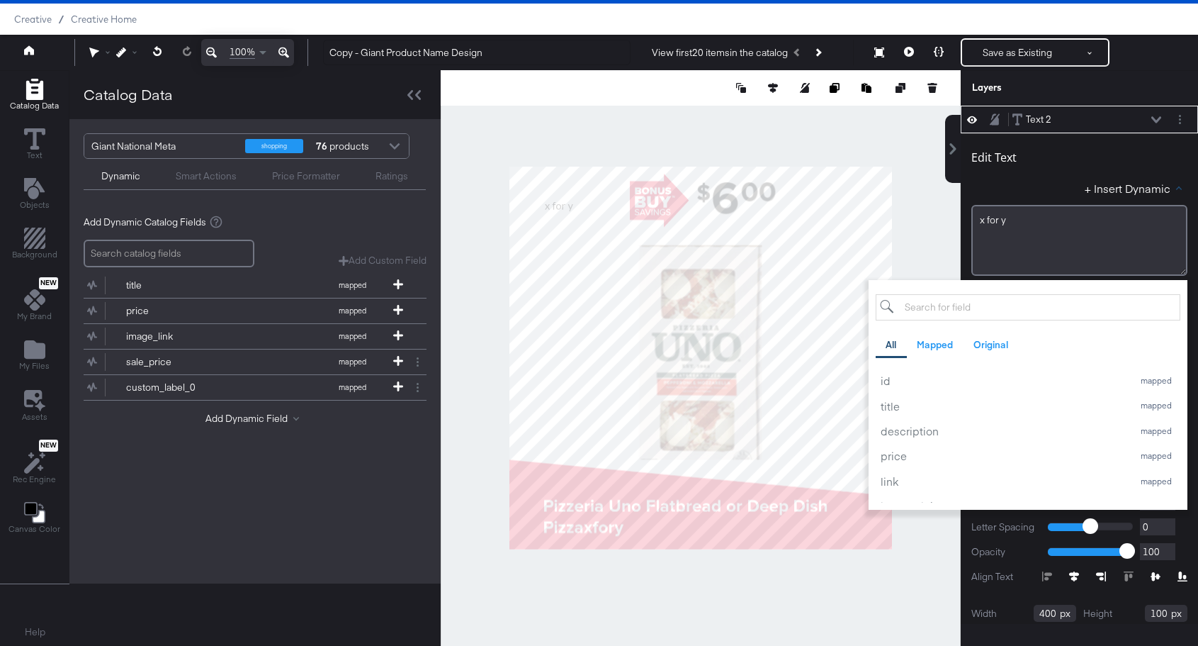
click at [1010, 192] on div "+ Insert Dynamic All Mapped Original id mapped title mapped description mapped …" at bounding box center [1080, 191] width 216 height 21
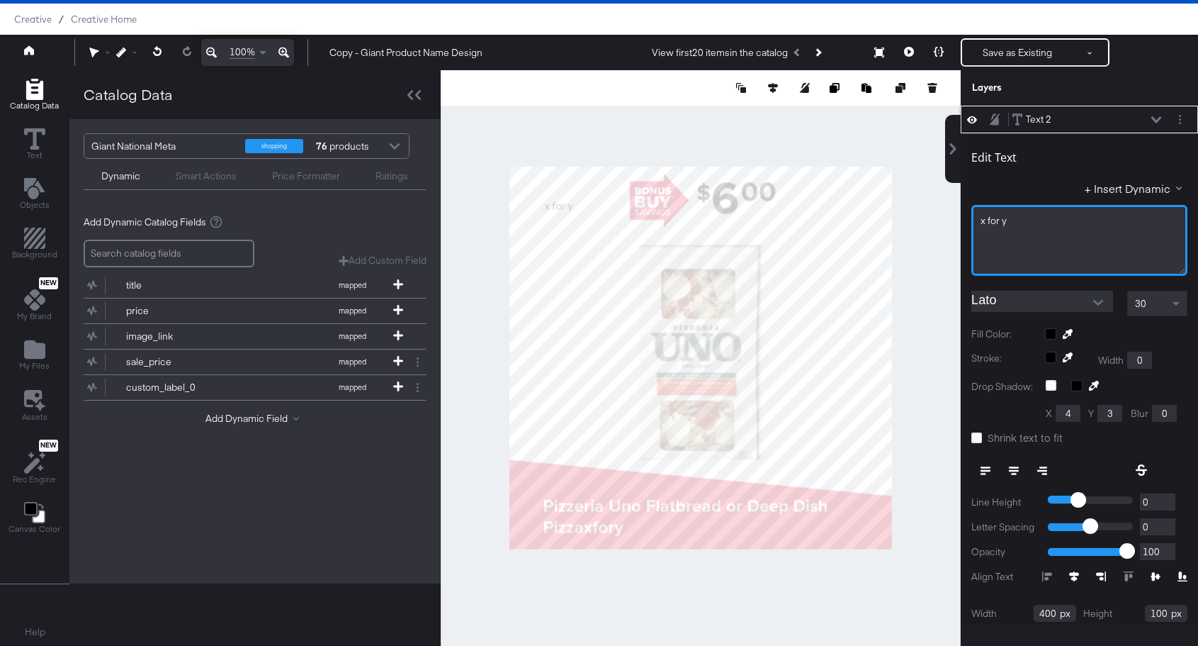
click at [1035, 215] on div "x ﻿for y" at bounding box center [1080, 220] width 198 height 13
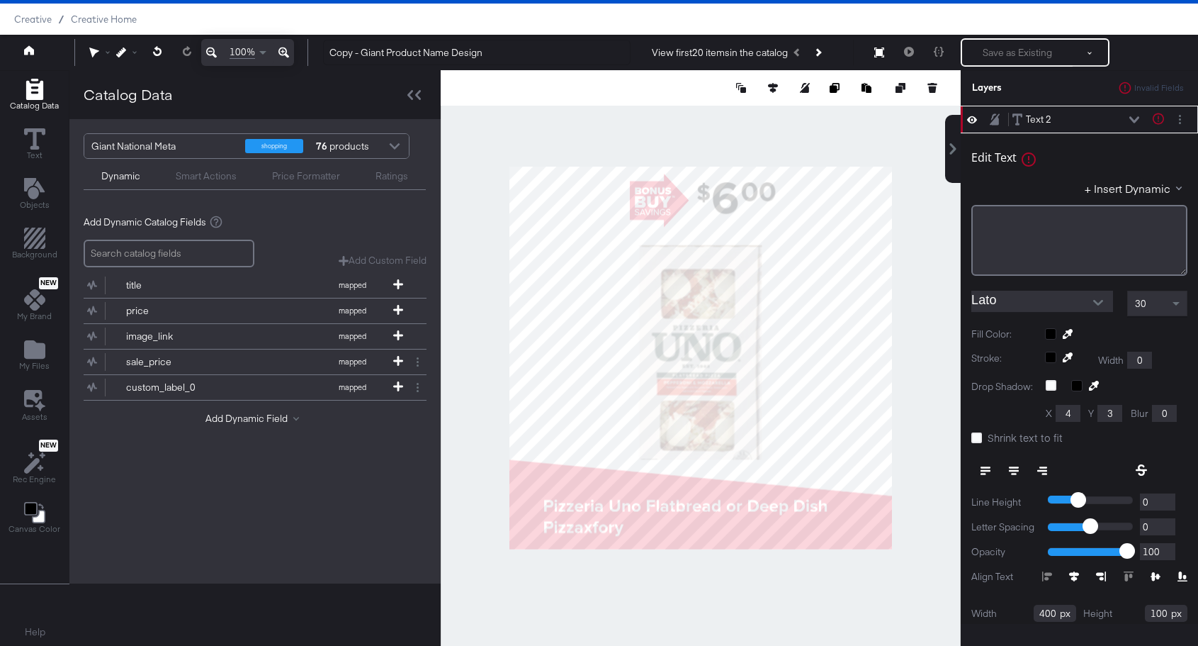
click at [1043, 172] on div "Edit Text Text is too short (minimum is 1 characters) + Insert Dynamic ﻿" at bounding box center [1080, 207] width 216 height 137
click at [1134, 122] on icon at bounding box center [1135, 119] width 10 height 7
click at [1007, 232] on div "﻿" at bounding box center [1080, 240] width 216 height 71
click at [1042, 117] on div "Text 2" at bounding box center [1039, 119] width 26 height 13
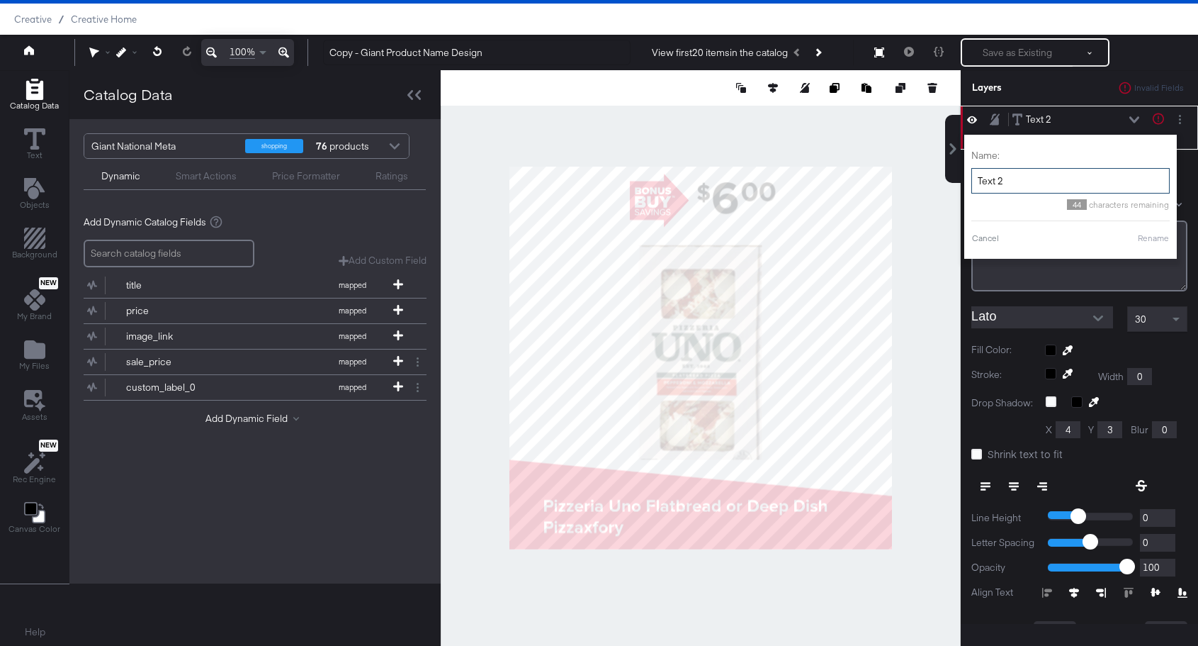
click at [1006, 180] on input "Text 2" at bounding box center [1071, 181] width 198 height 26
type input "XforY"
click at [1155, 237] on button "Rename" at bounding box center [1153, 238] width 33 height 13
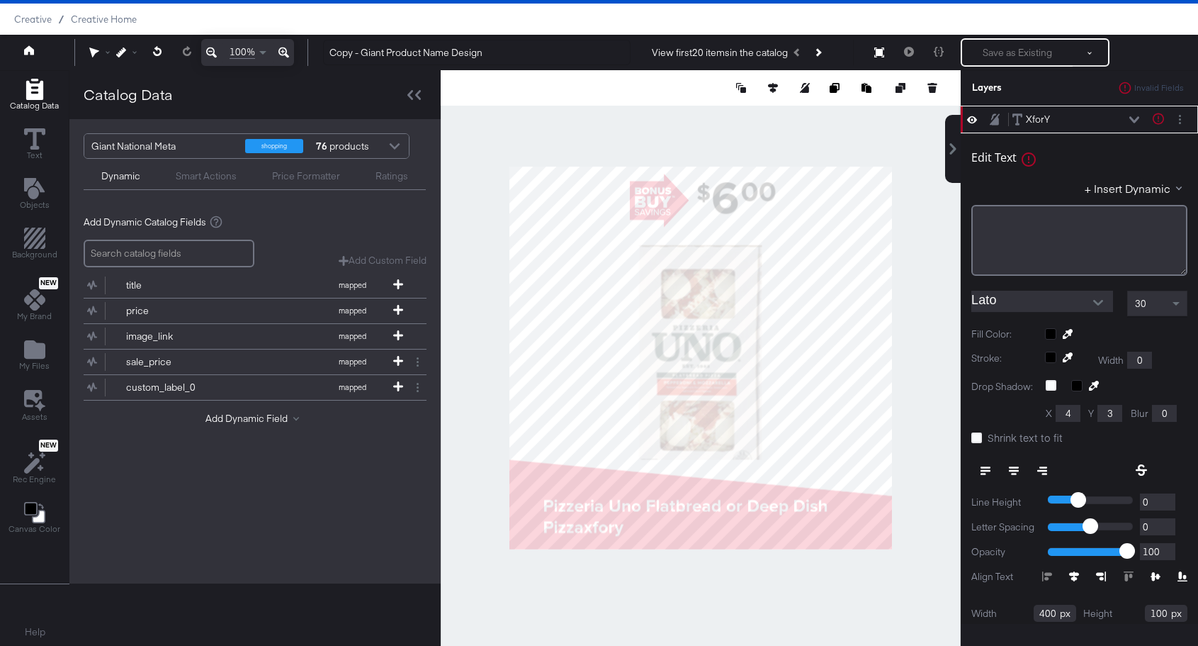
type input "118"
type input "178"
click at [1177, 117] on button "Layer Options" at bounding box center [1180, 119] width 15 height 15
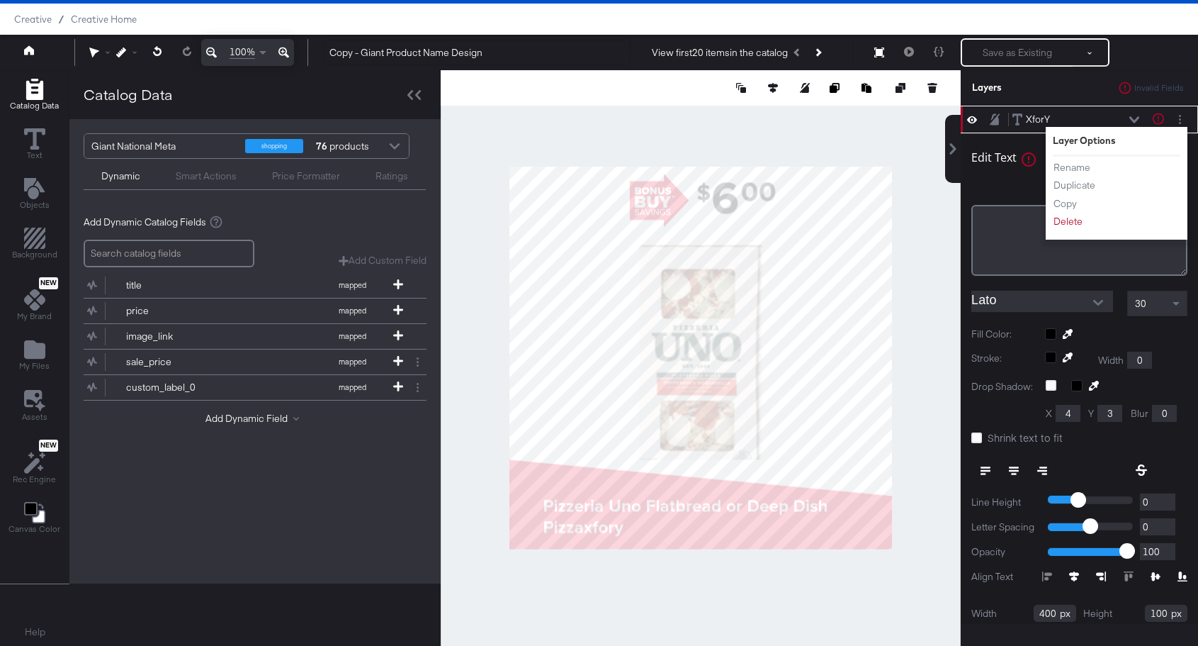
click at [1090, 220] on li "Delete" at bounding box center [1092, 221] width 78 height 15
click at [1078, 220] on button "Delete" at bounding box center [1068, 221] width 30 height 15
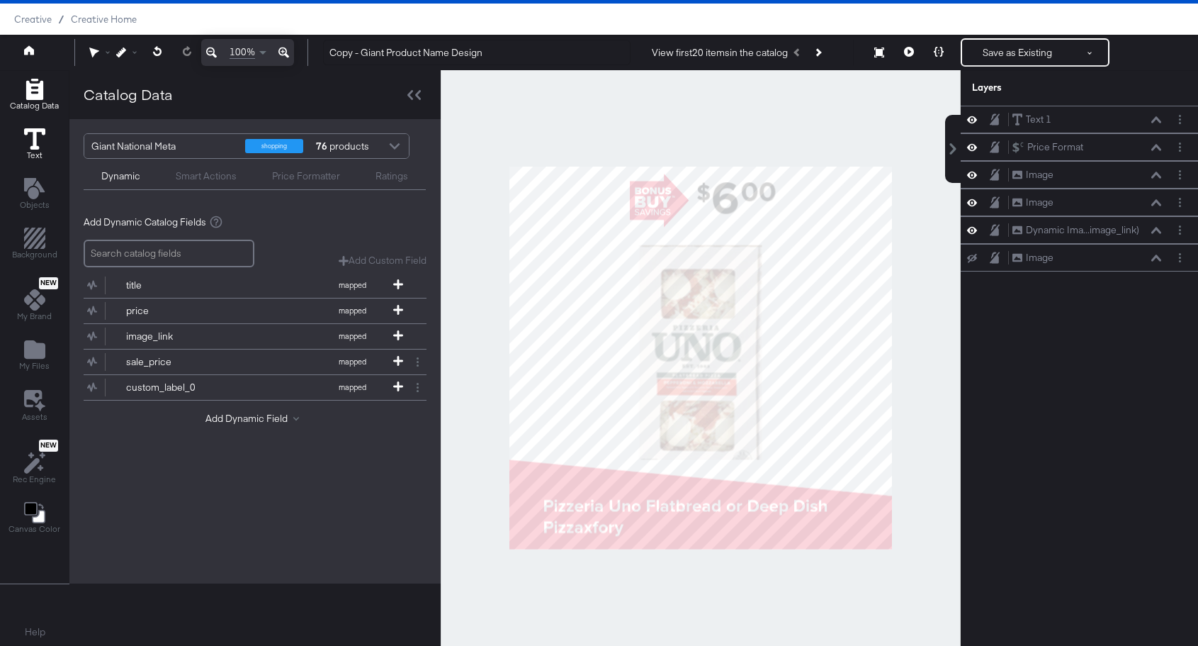
click at [33, 139] on icon at bounding box center [34, 138] width 21 height 21
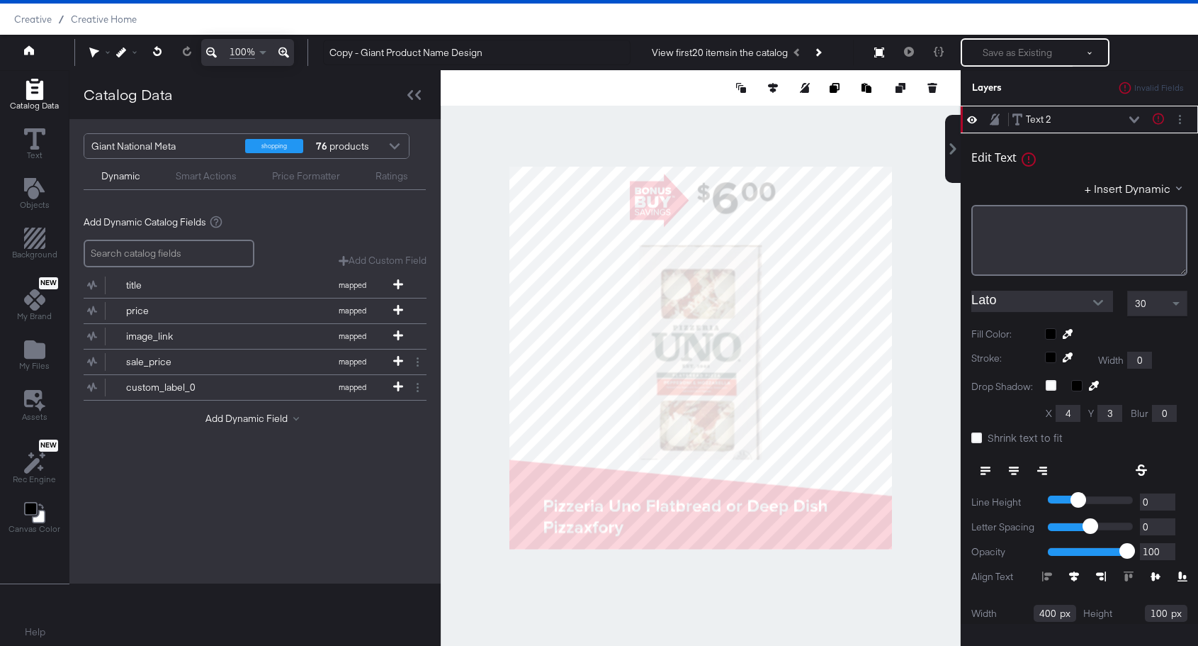
type input "628"
type input "204"
click at [1003, 247] on div "﻿" at bounding box center [1080, 240] width 216 height 71
type input "662"
type input "135"
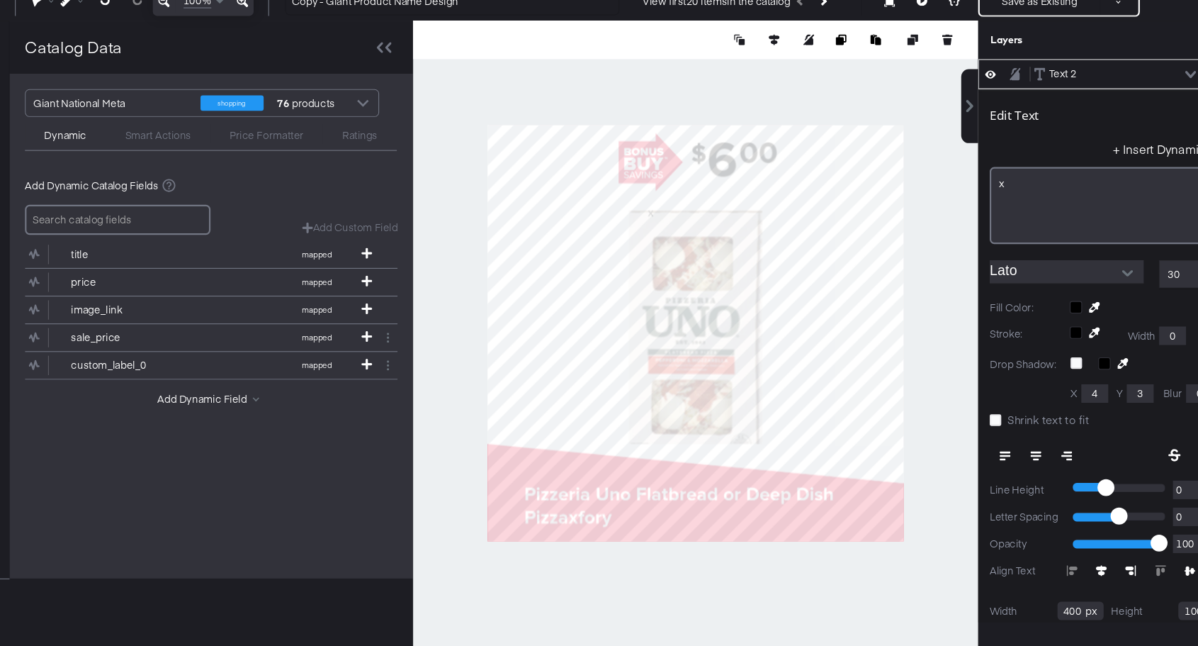
type input "54"
type input "221"
click at [1040, 237] on div "x﻿" at bounding box center [1080, 240] width 216 height 71
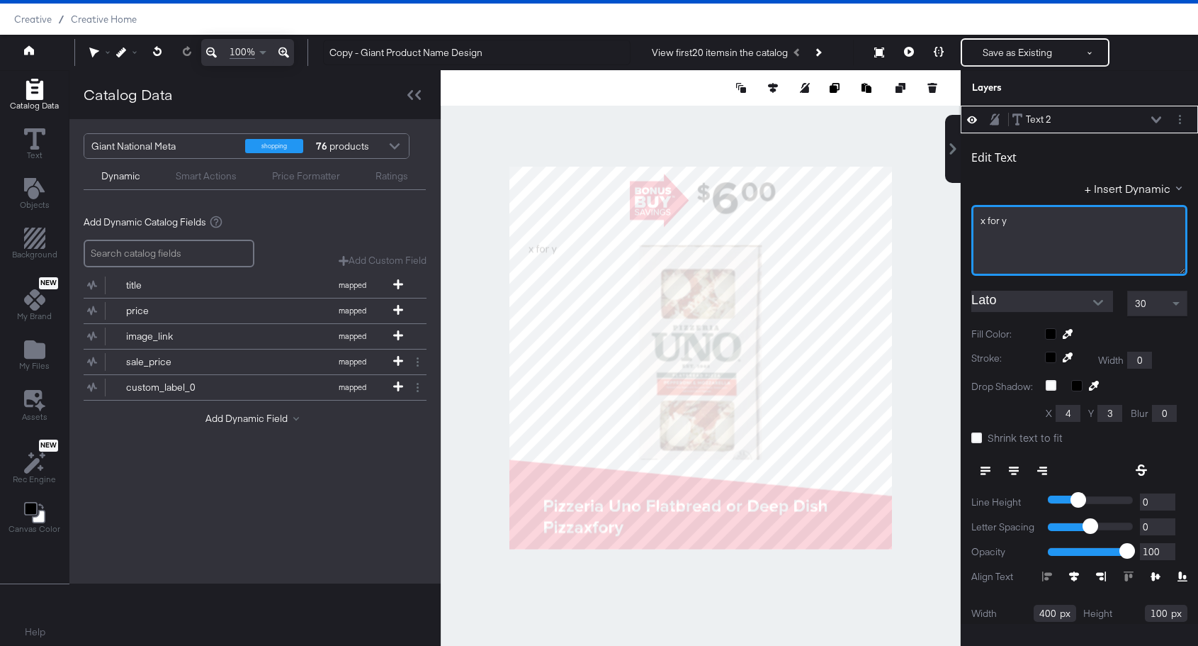
click at [1005, 218] on span "x﻿ for y" at bounding box center [994, 220] width 26 height 13
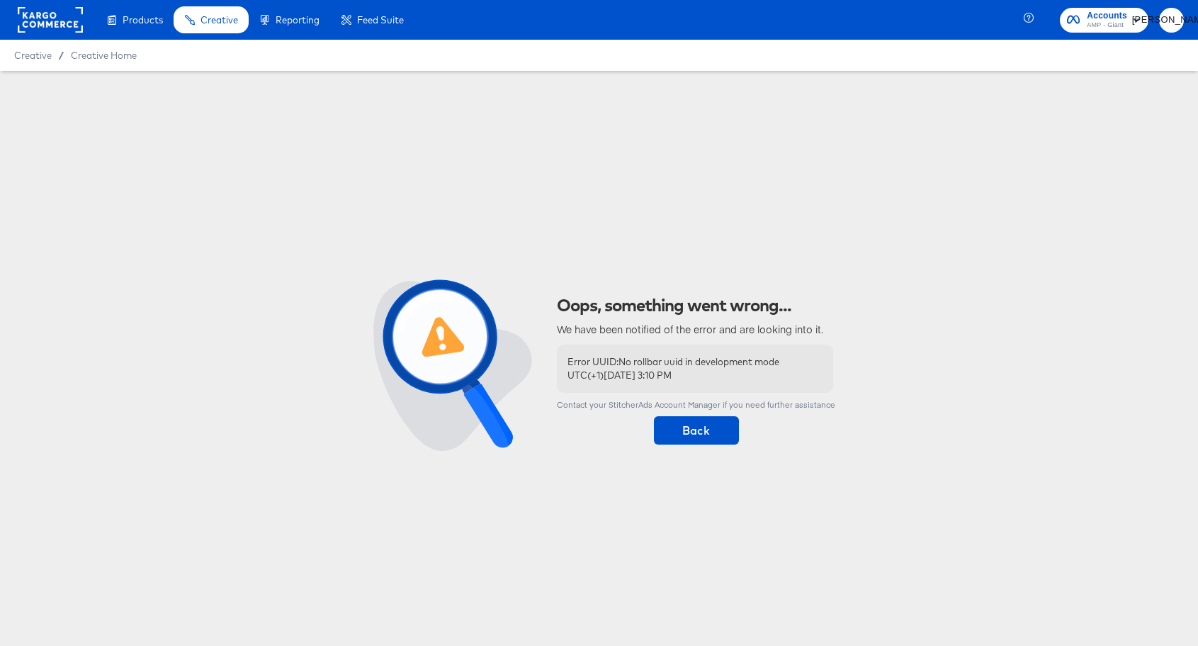
scroll to position [0, 0]
click at [707, 427] on span "Back" at bounding box center [697, 430] width 74 height 20
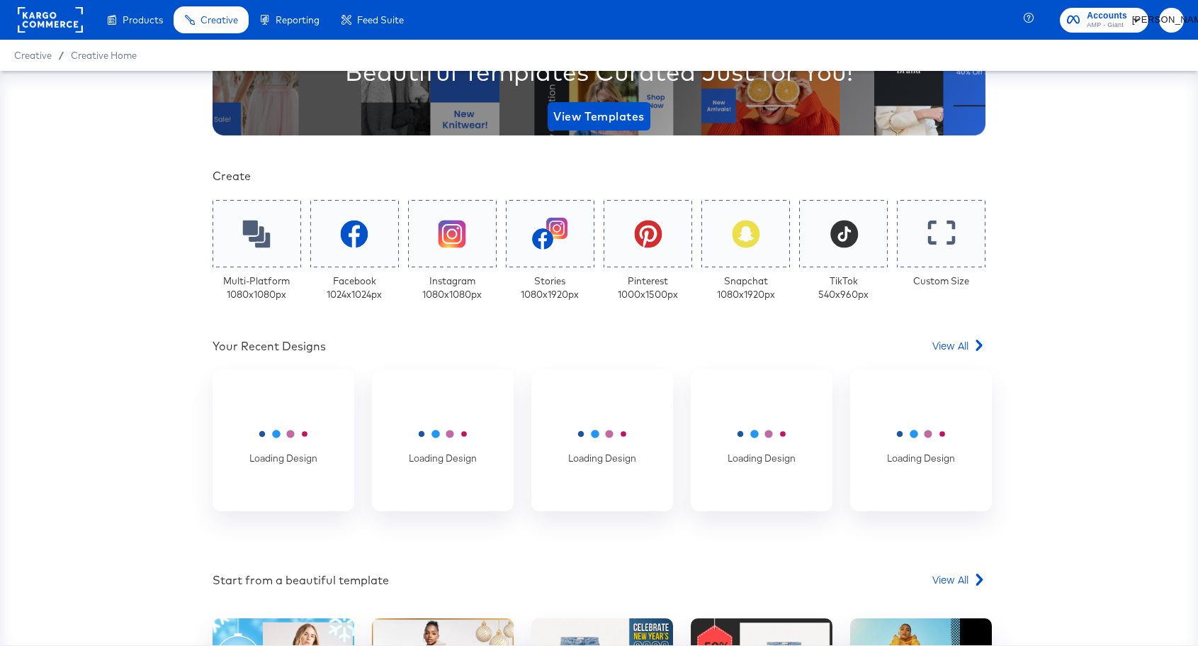
scroll to position [224, 0]
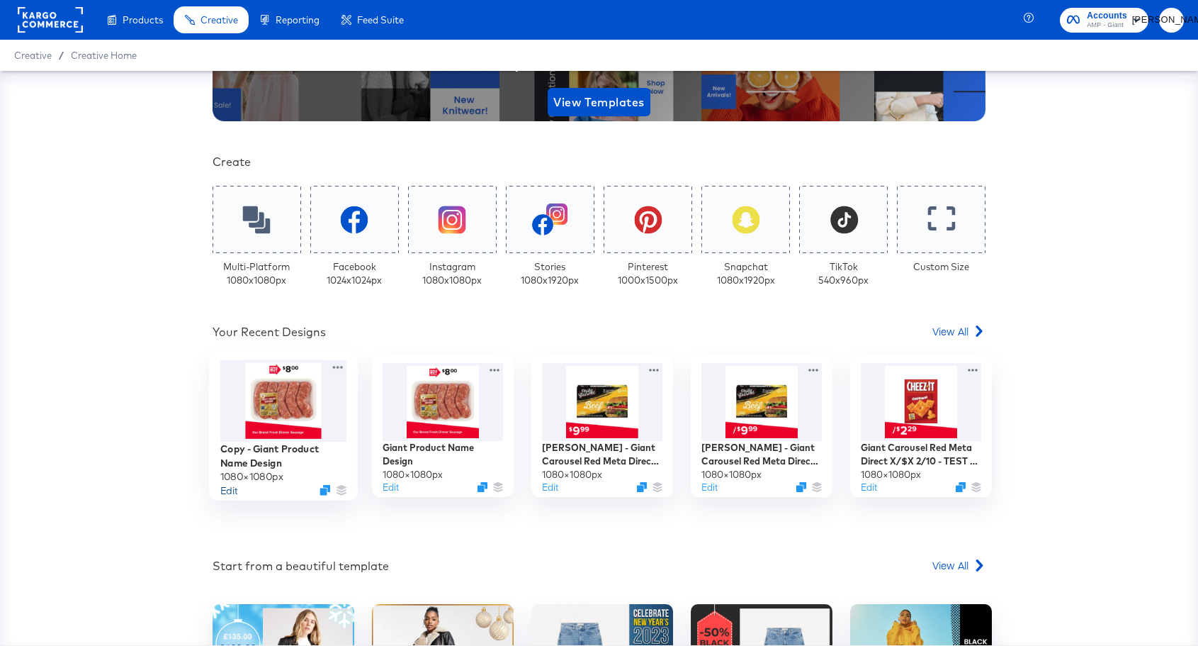
click at [227, 488] on button "Edit" at bounding box center [228, 489] width 17 height 13
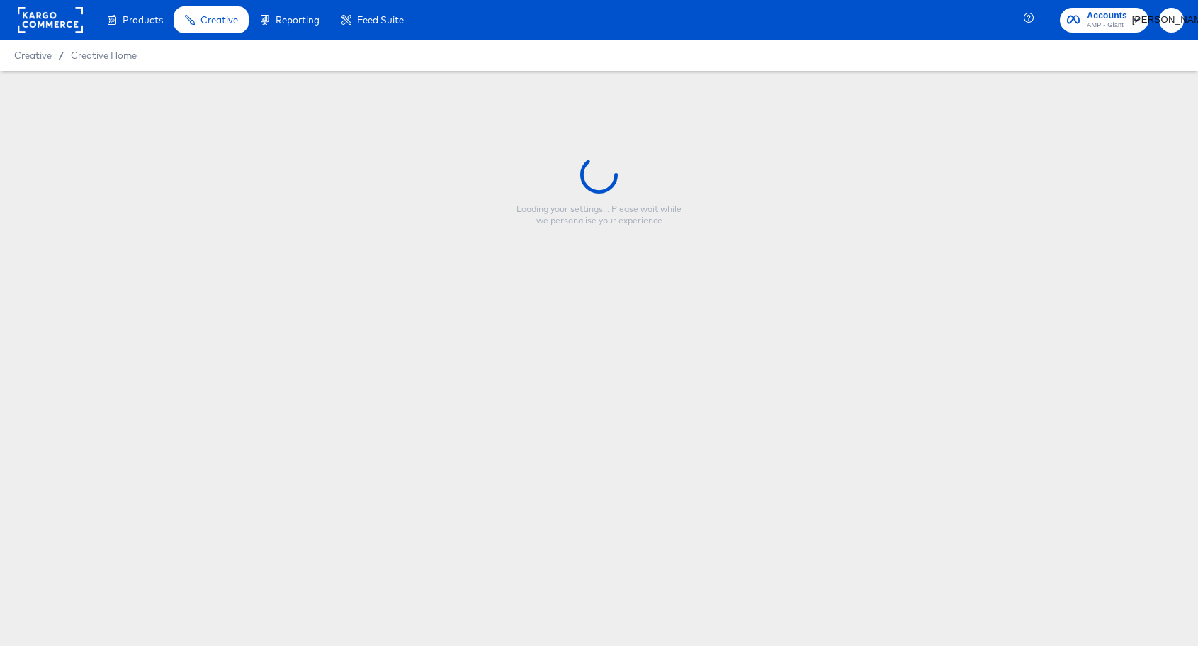
type input "Copy - Giant Product Name Design"
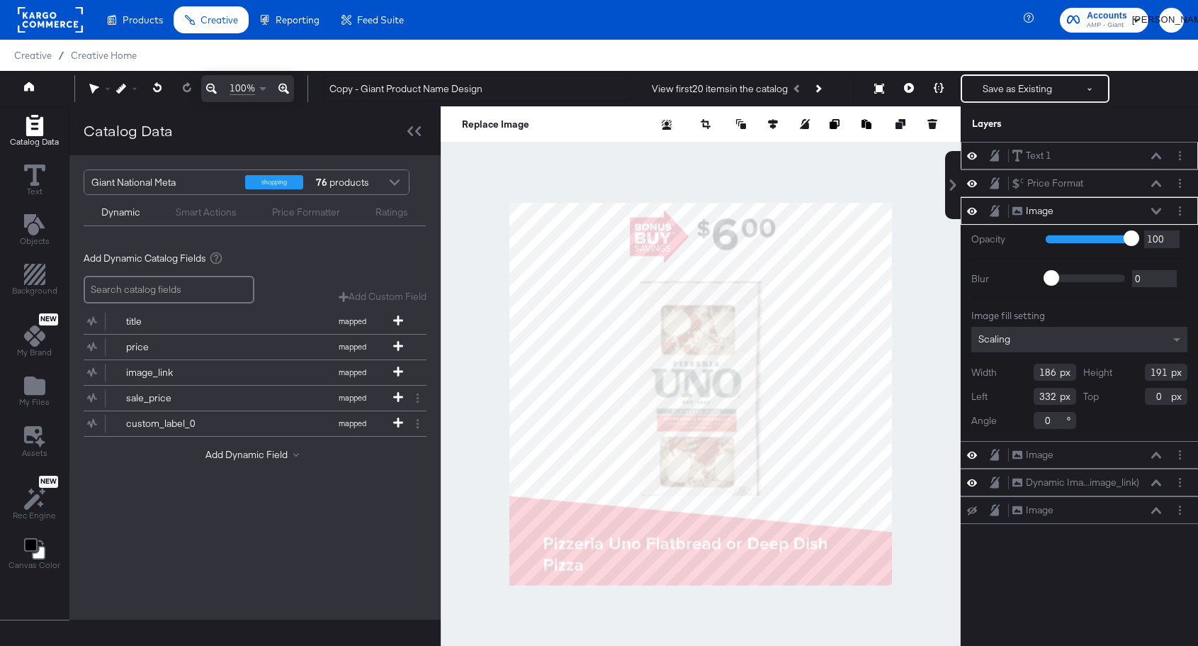
click at [1111, 150] on div "Text 1 Text 1" at bounding box center [1087, 155] width 150 height 15
click at [1098, 160] on div "Text 1 Text 1" at bounding box center [1087, 155] width 150 height 15
click at [33, 174] on icon at bounding box center [34, 174] width 21 height 21
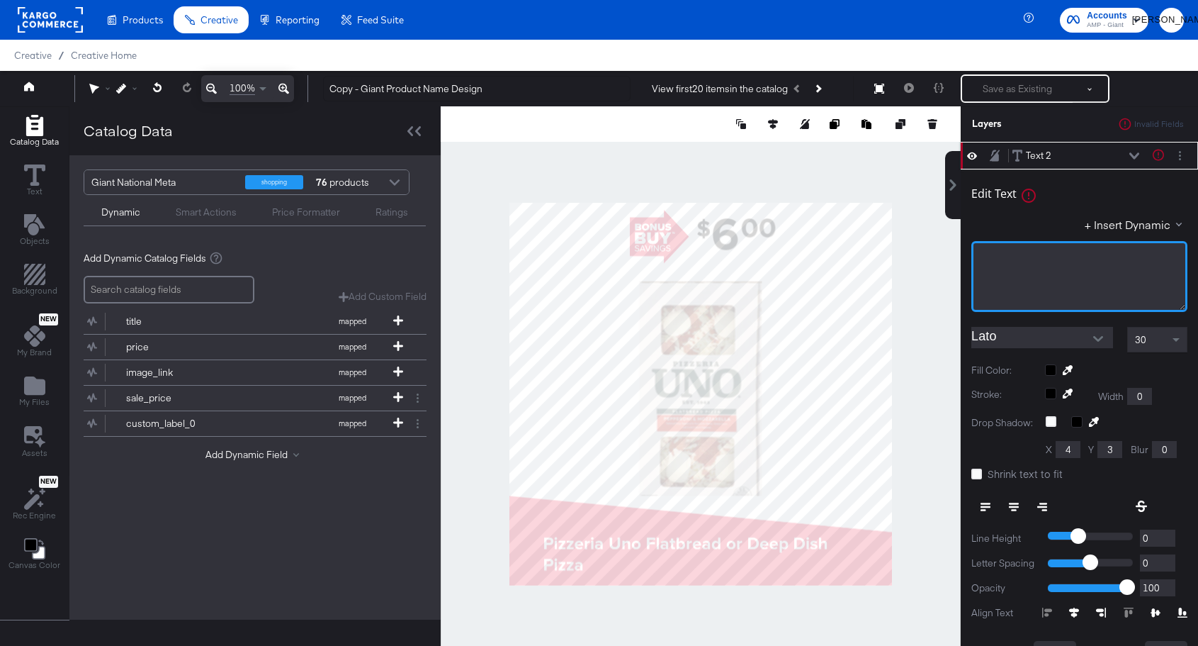
click at [1018, 292] on div "﻿" at bounding box center [1080, 276] width 216 height 71
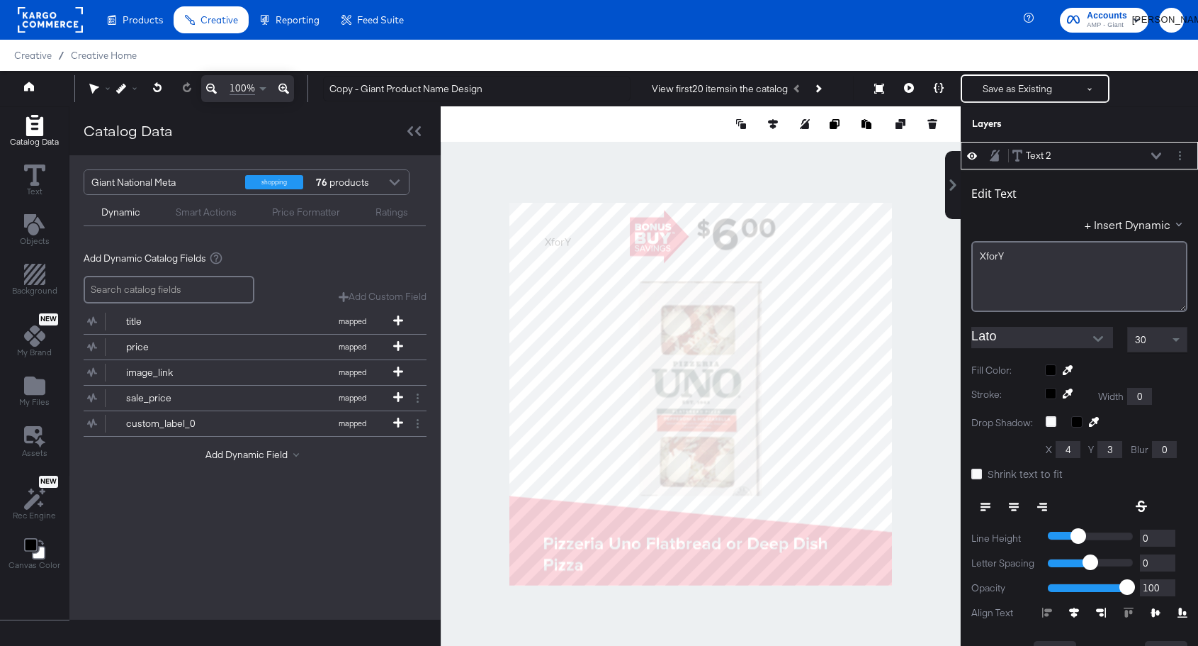
click at [1157, 364] on div "Fill Color:" at bounding box center [1080, 370] width 216 height 13
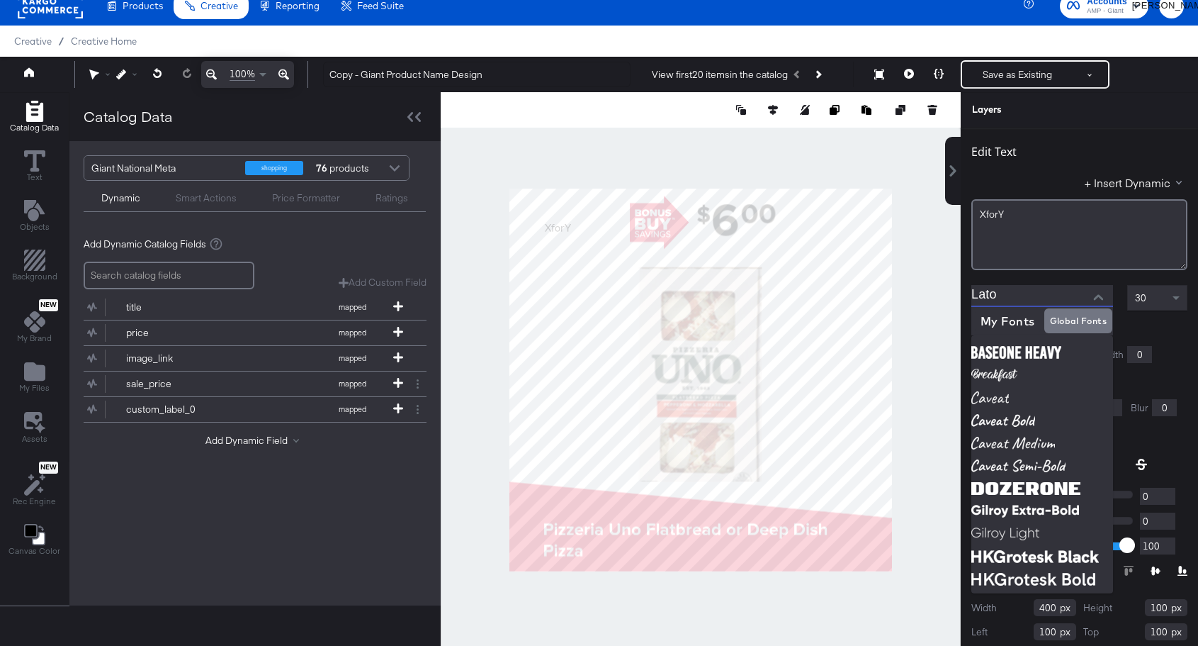
click at [1004, 296] on input "Lato" at bounding box center [1032, 295] width 120 height 21
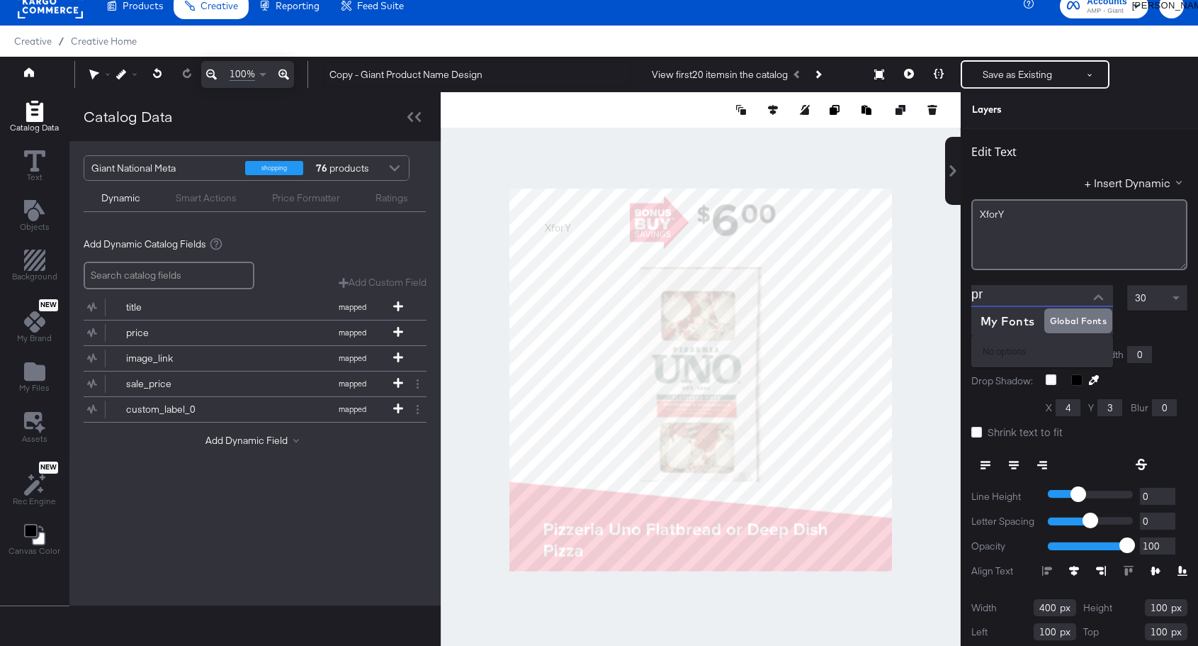
type input "p"
type input "Lato"
click at [1162, 330] on div at bounding box center [1116, 327] width 142 height 11
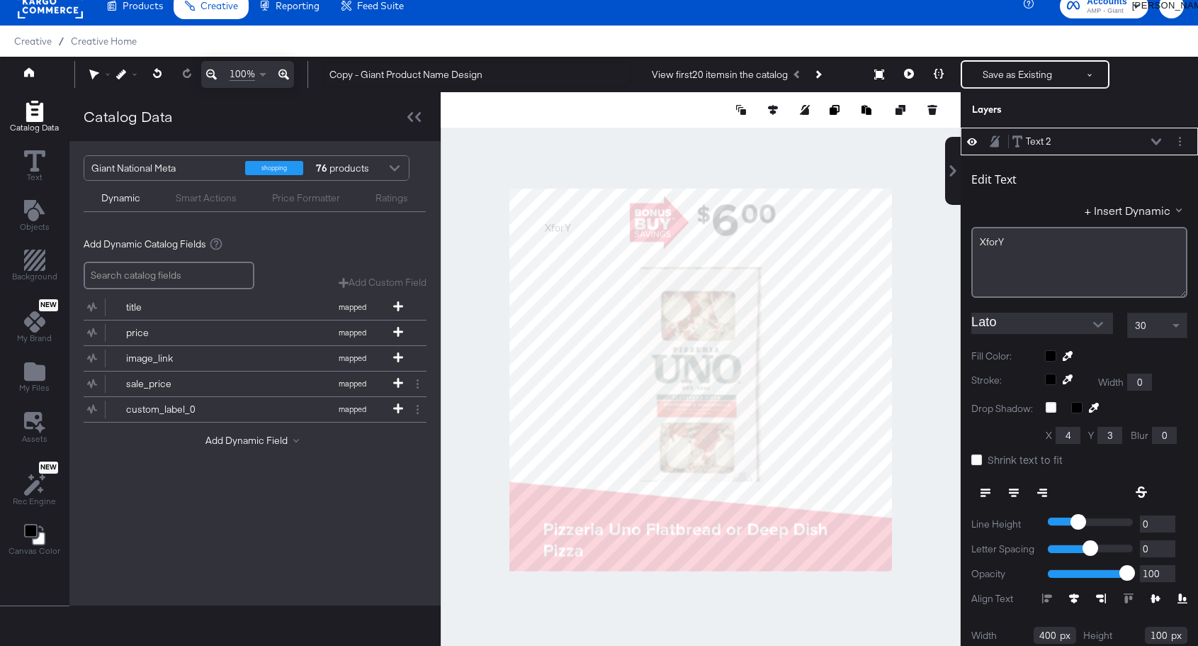
scroll to position [28, 0]
click at [1094, 323] on icon "Open" at bounding box center [1099, 325] width 10 height 10
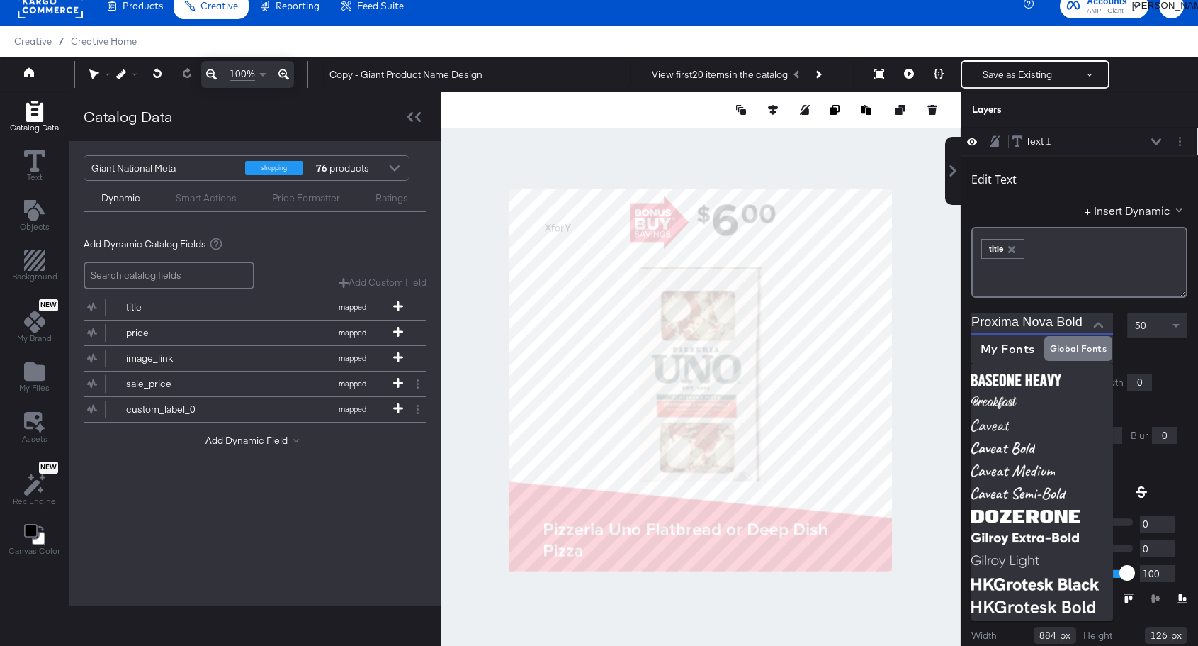
click at [1064, 136] on div "Text 1 Text 1" at bounding box center [1087, 141] width 150 height 15
click at [1076, 118] on div "Layers" at bounding box center [1079, 109] width 237 height 35
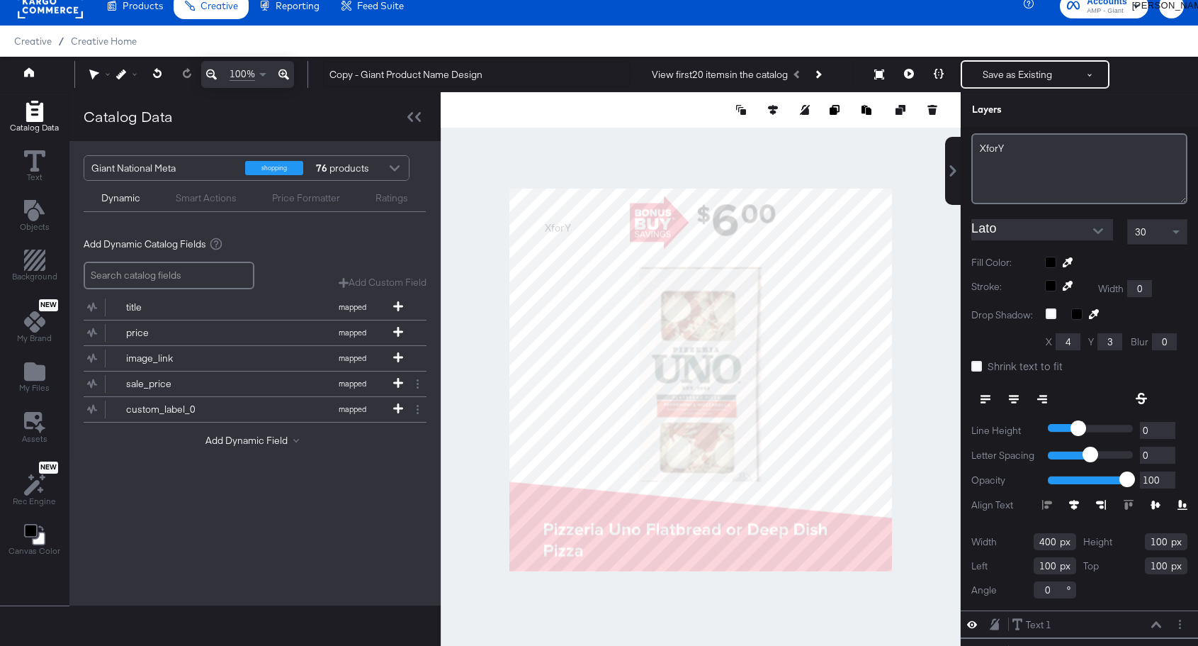
scroll to position [72, 0]
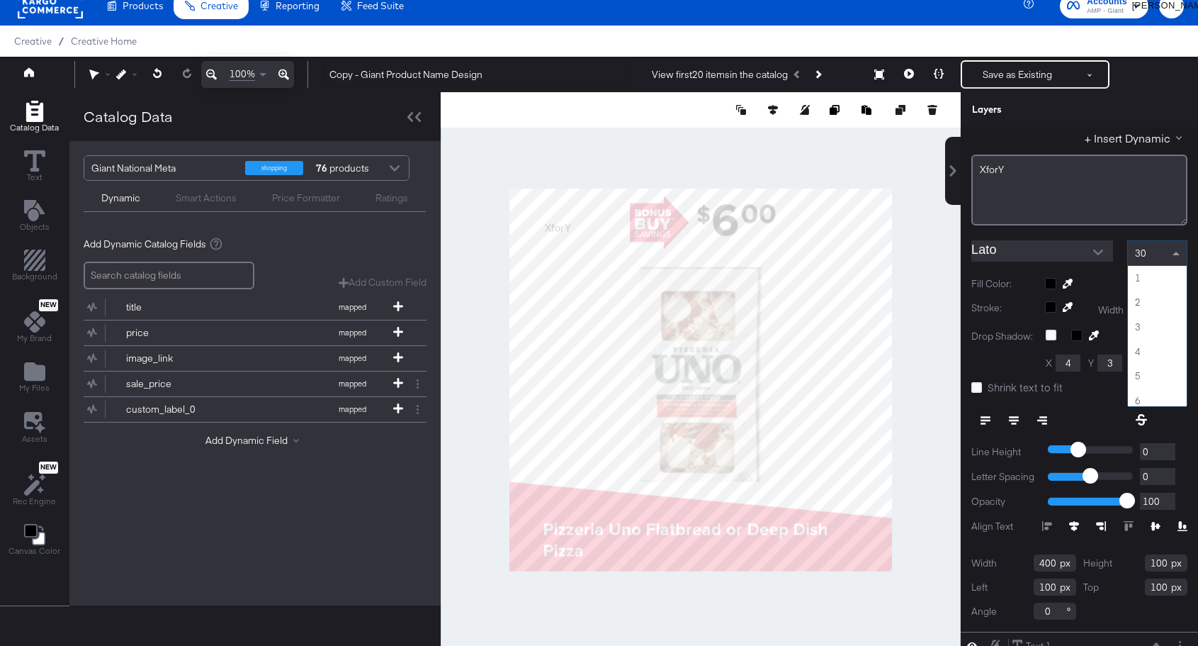
click at [1165, 251] on div "30" at bounding box center [1157, 253] width 59 height 24
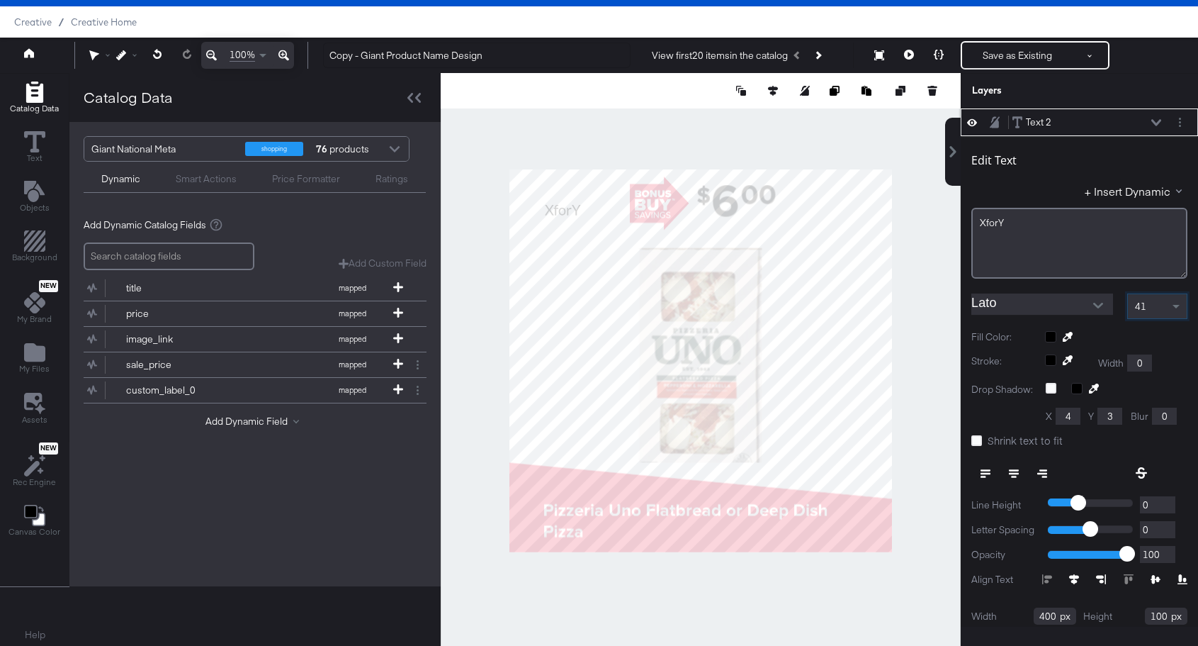
scroll to position [36, 0]
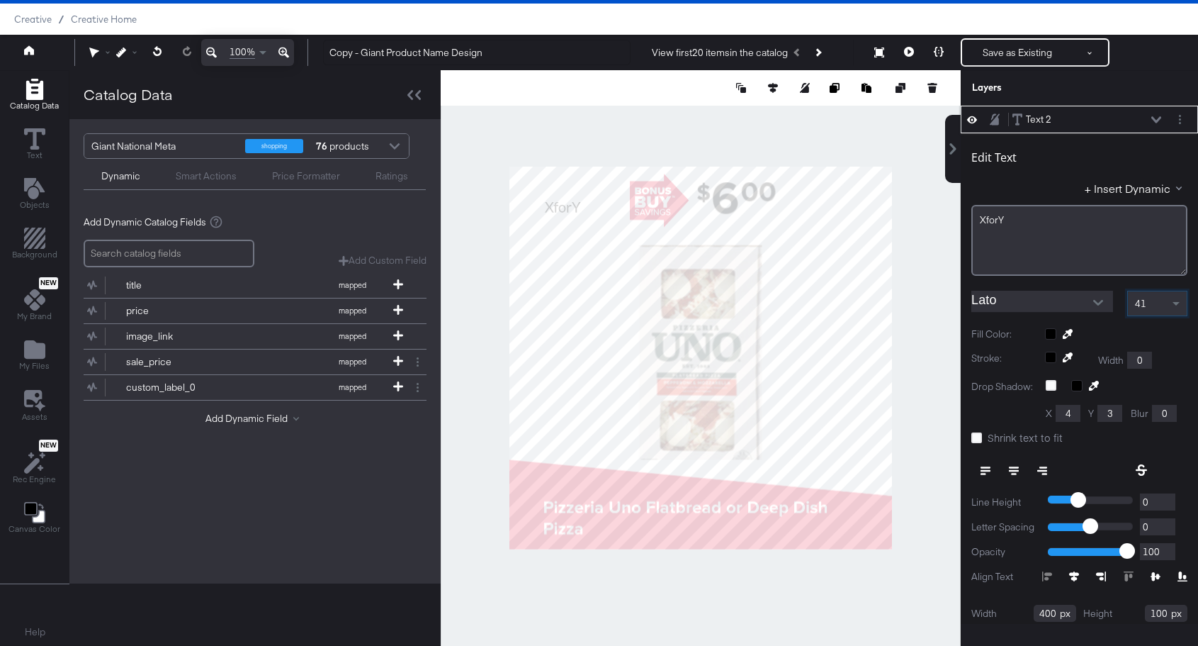
click at [1016, 467] on icon at bounding box center [1014, 471] width 10 height 10
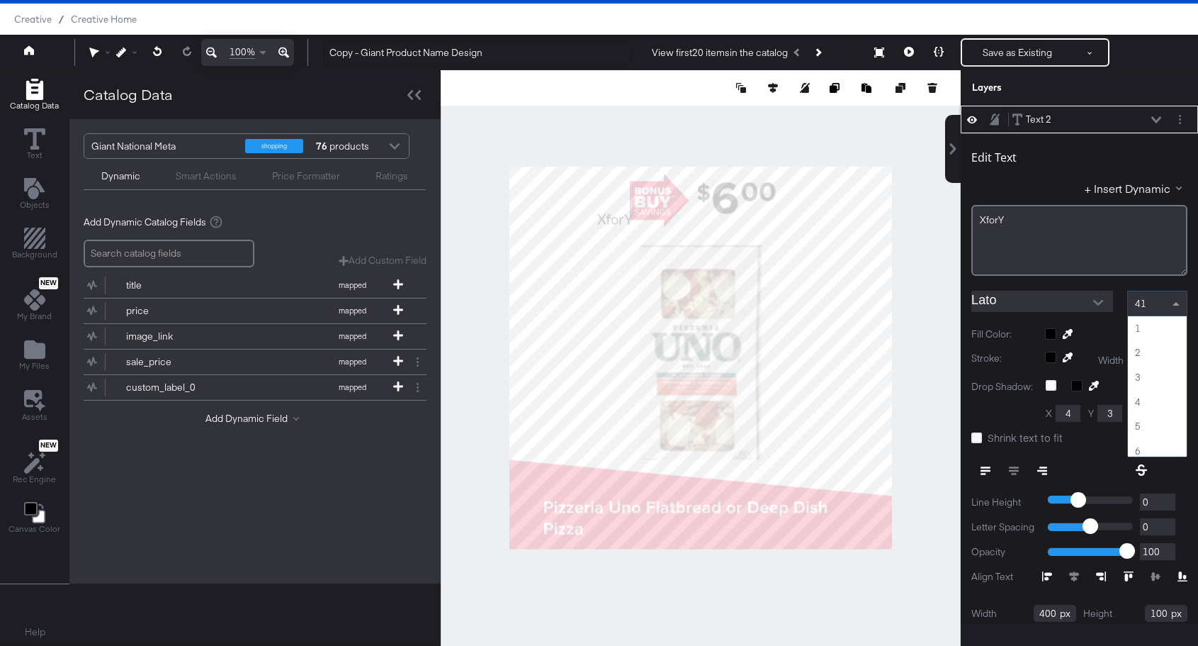
click at [1174, 304] on span at bounding box center [1176, 304] width 7 height 4
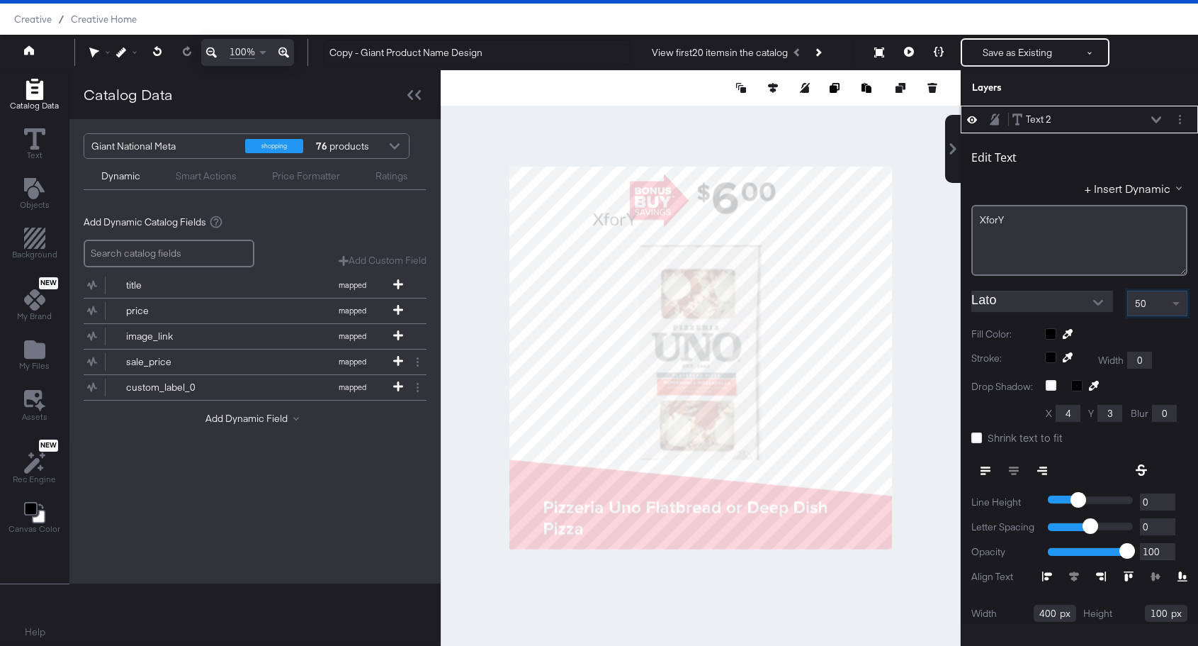
click at [1180, 308] on span at bounding box center [1178, 303] width 18 height 24
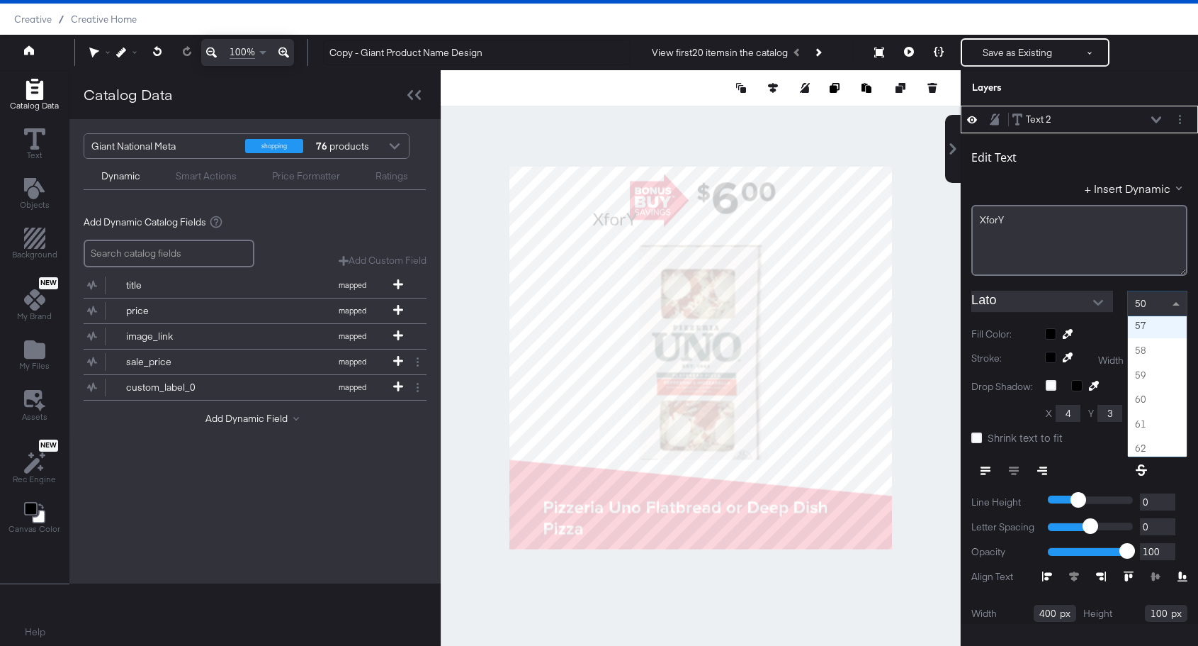
scroll to position [1377, 0]
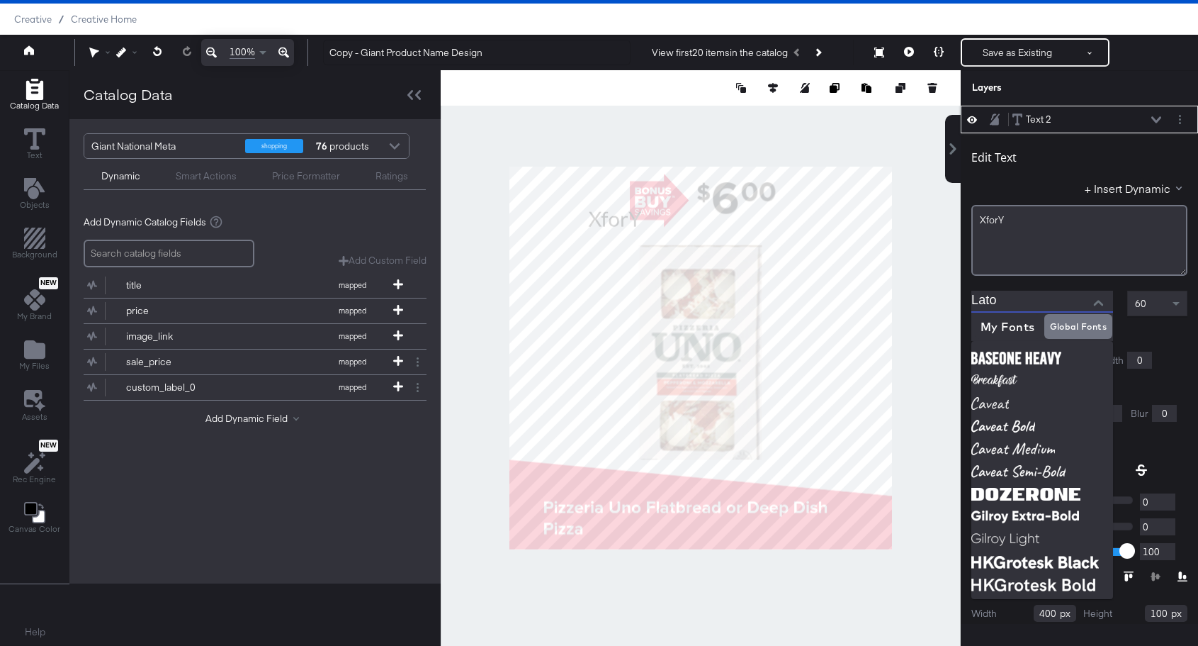
click at [1032, 304] on input "Lato" at bounding box center [1032, 301] width 120 height 21
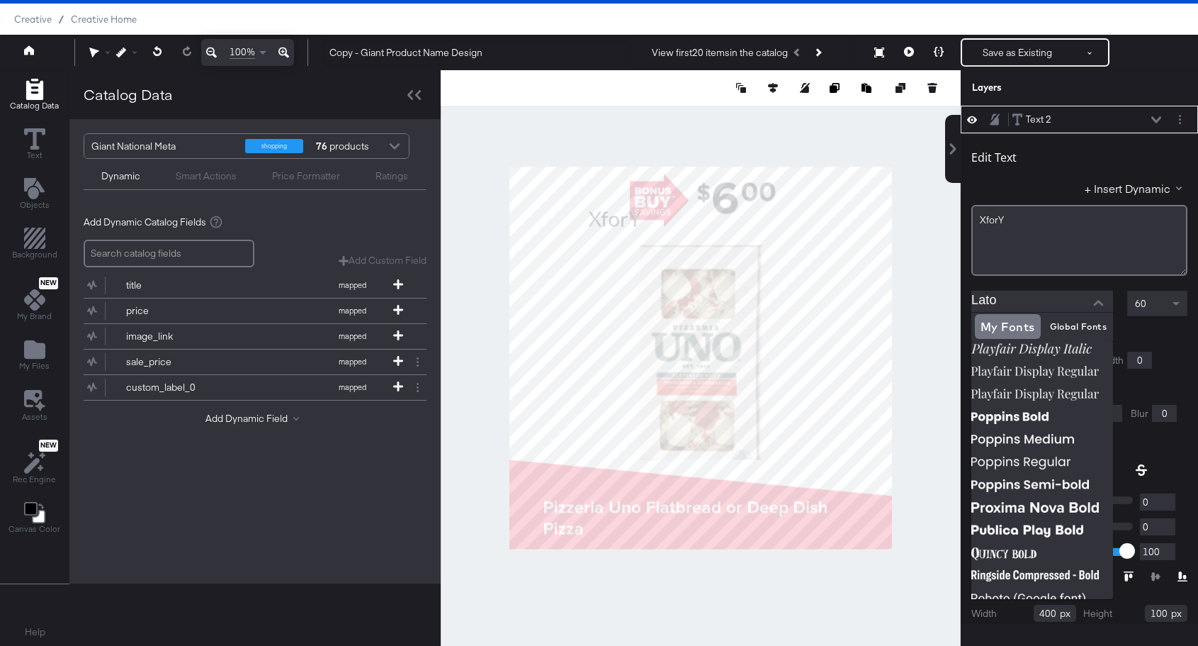
scroll to position [1914, 0]
click at [1034, 504] on img at bounding box center [1043, 507] width 142 height 23
type input "Proxima Nova Bold"
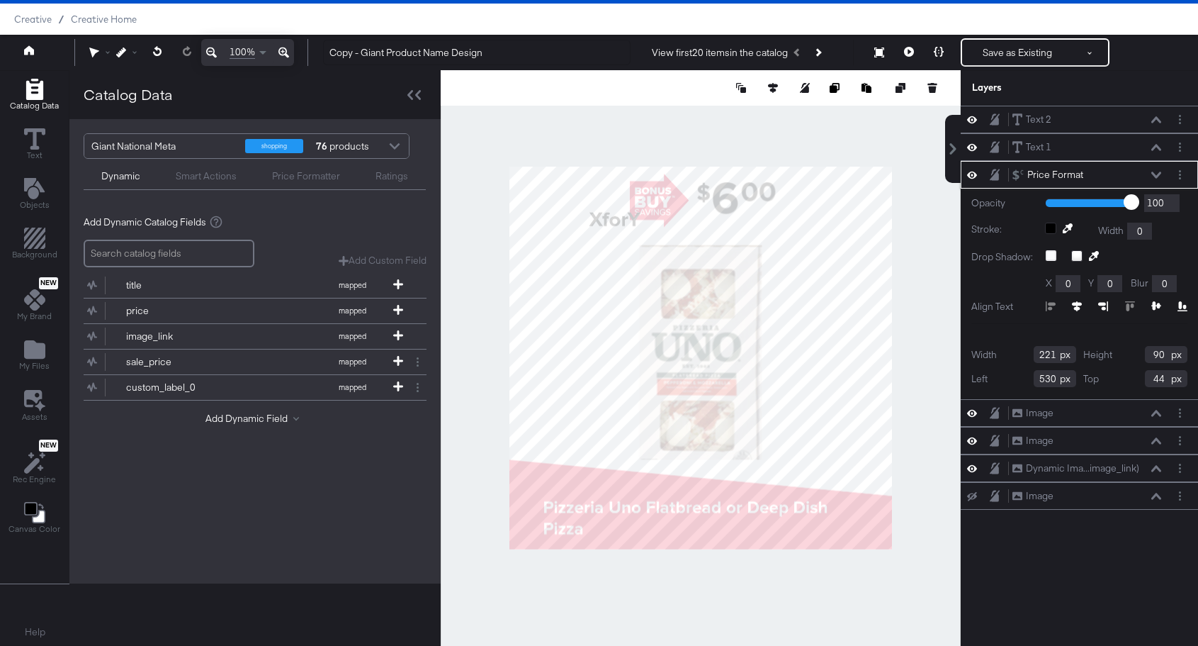
click at [1018, 174] on icon at bounding box center [1018, 174] width 11 height 11
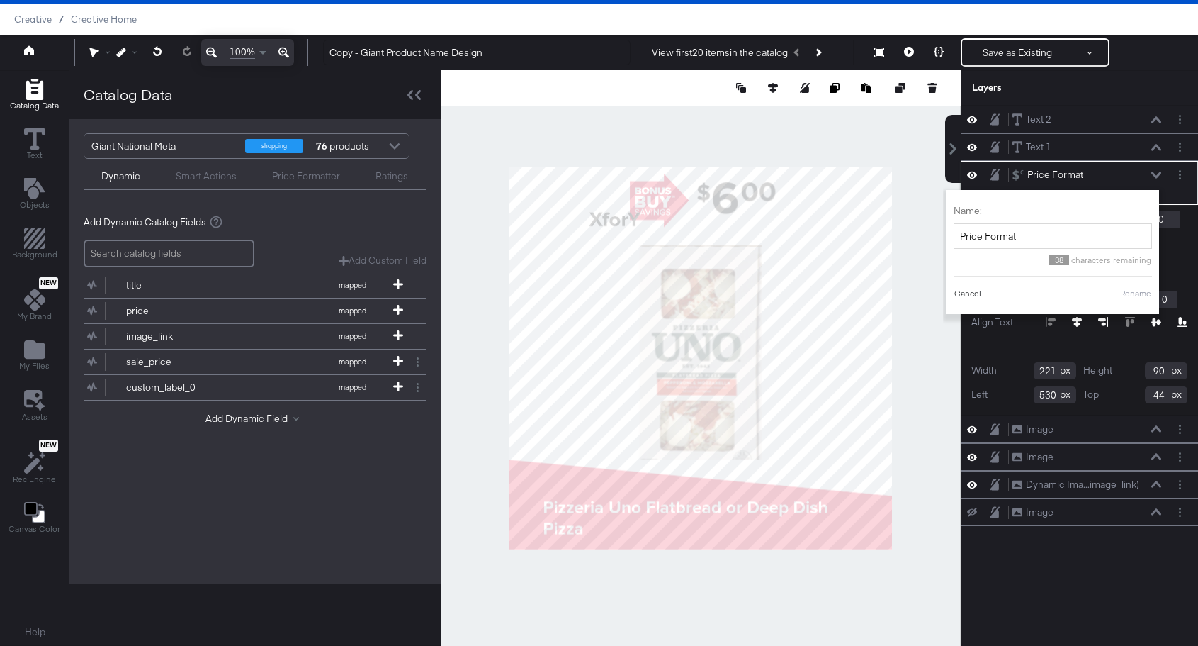
click at [960, 293] on button "Cancel" at bounding box center [968, 293] width 28 height 13
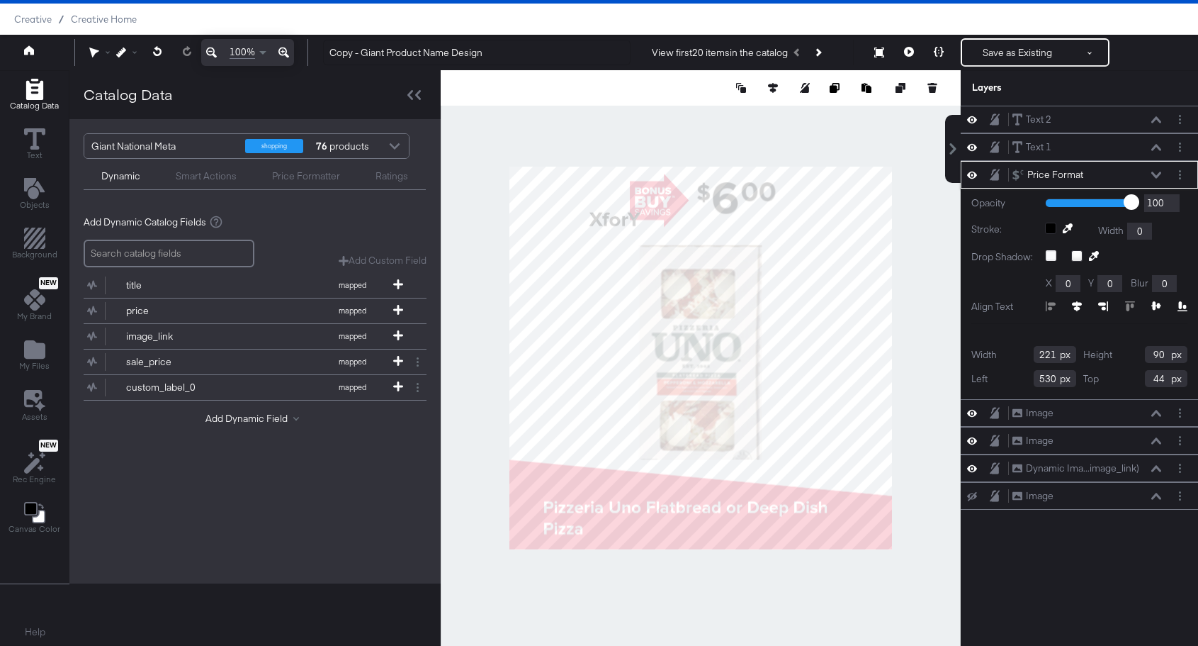
scroll to position [28, 0]
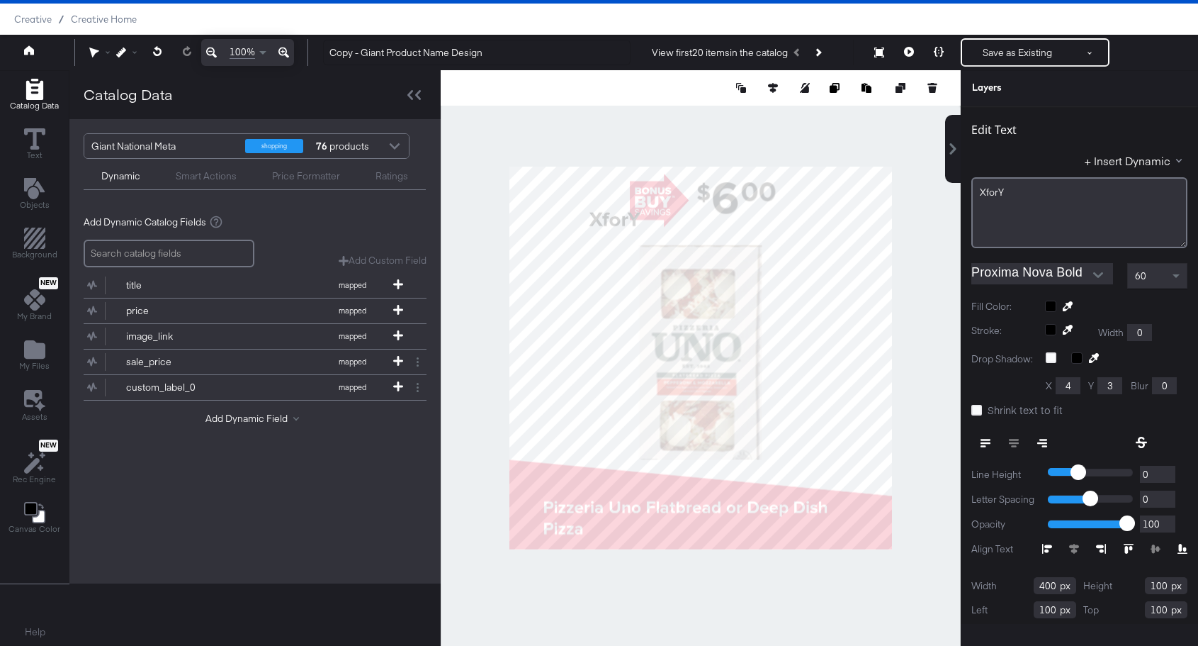
click at [1169, 283] on div "60" at bounding box center [1157, 276] width 59 height 24
type input "542"
type input "74"
type input "441"
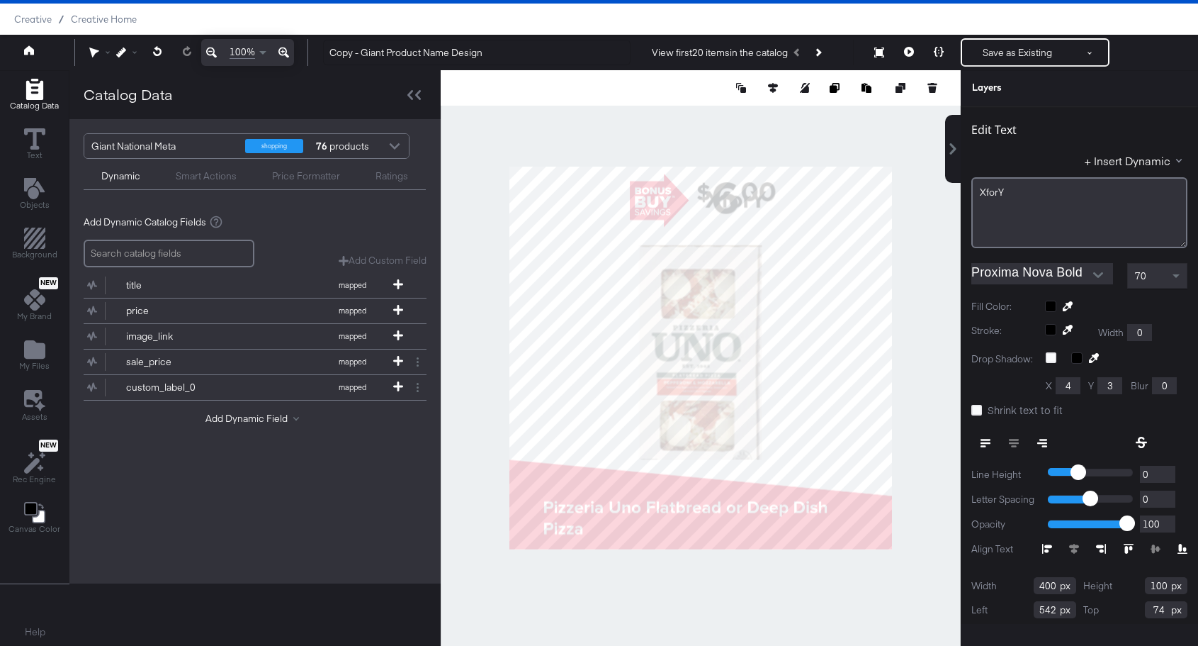
type input "44"
click at [1167, 281] on div "70" at bounding box center [1157, 276] width 59 height 24
type input "469"
type input "121"
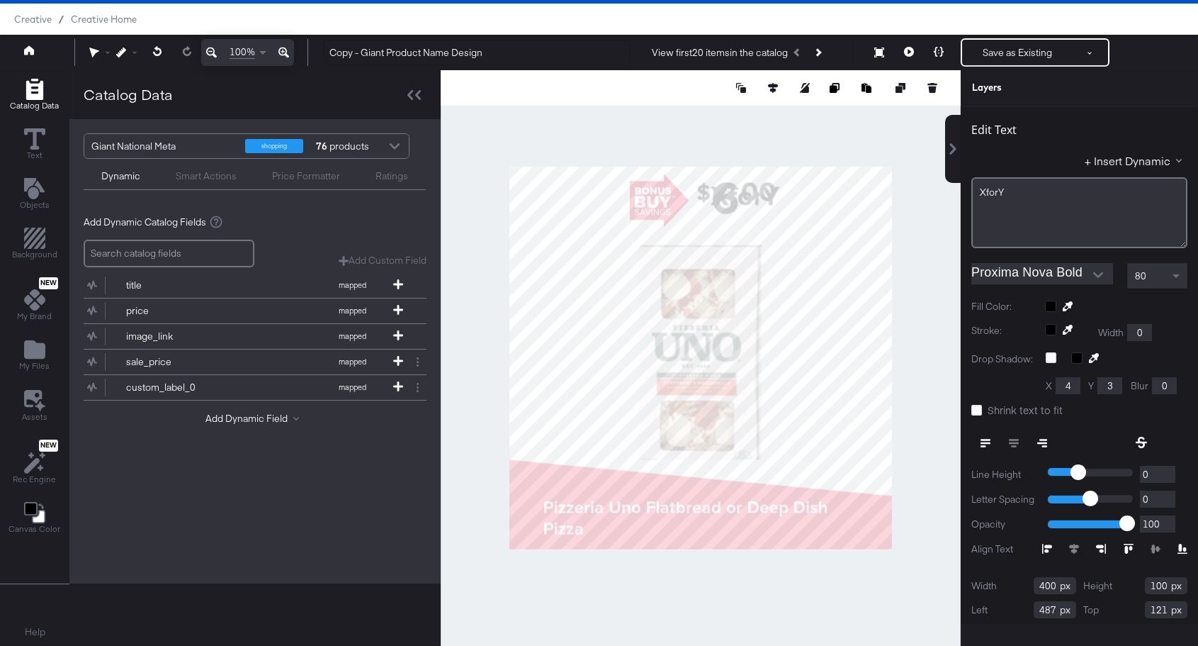
type input "471"
type input "35"
type input "441"
click at [1069, 103] on div "Layers" at bounding box center [1079, 87] width 237 height 35
click at [1055, 90] on div "Layers" at bounding box center [1044, 87] width 145 height 13
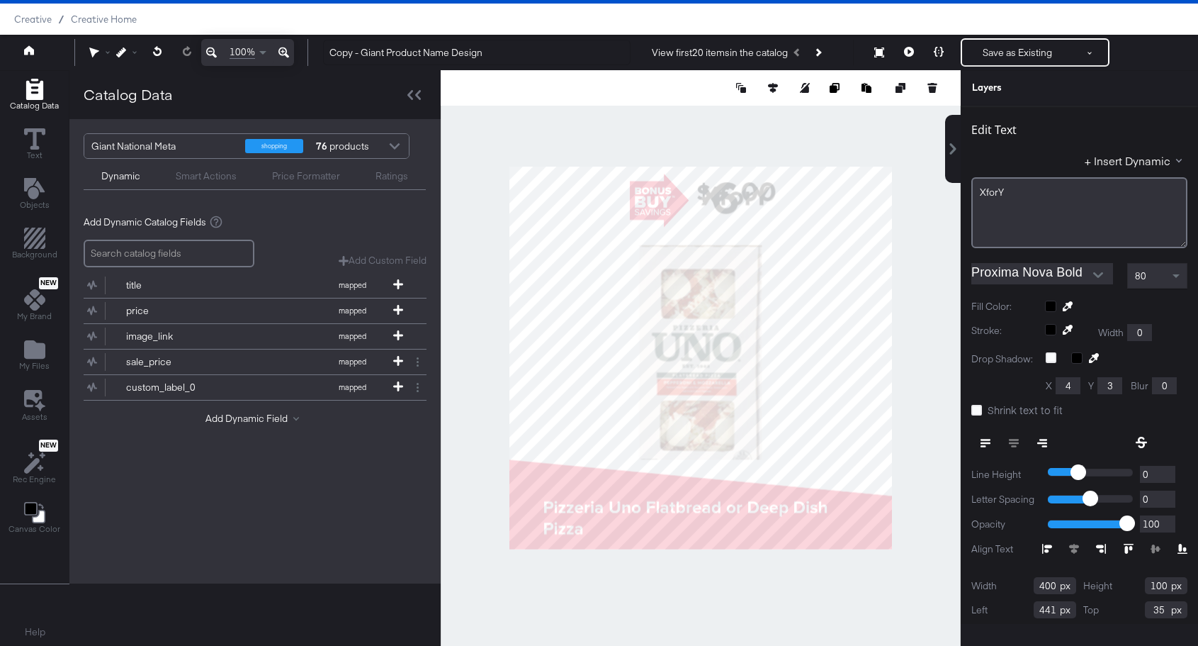
click at [1084, 83] on div "Layers" at bounding box center [1044, 87] width 145 height 13
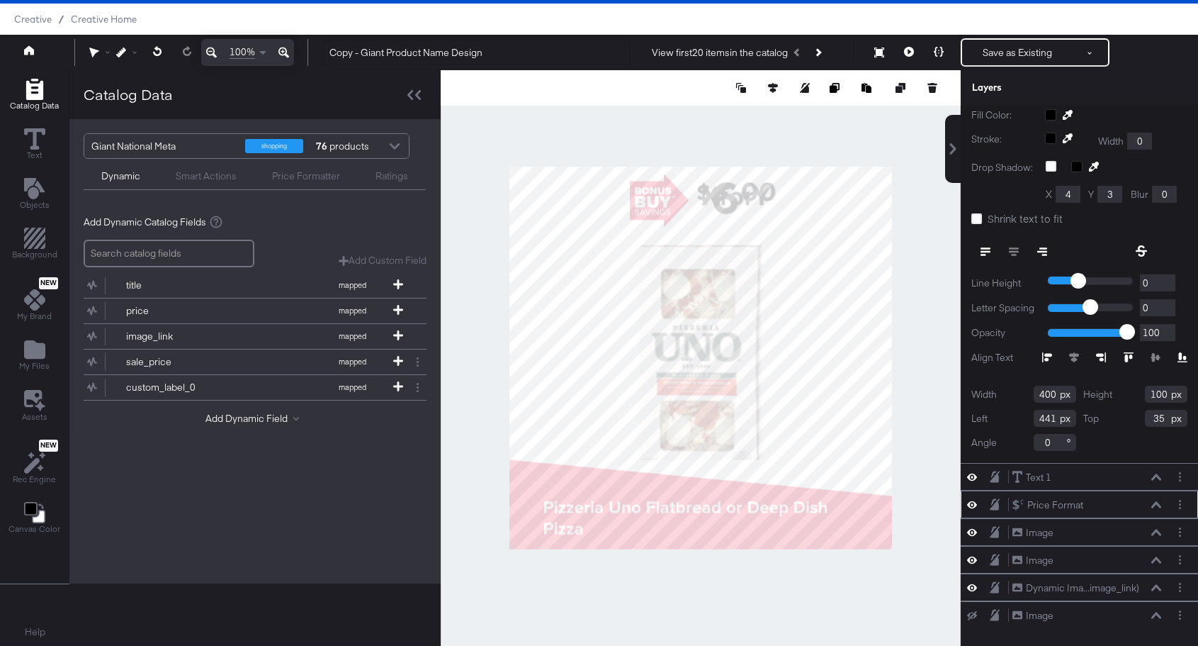
scroll to position [223, 0]
click at [972, 473] on icon at bounding box center [972, 472] width 10 height 12
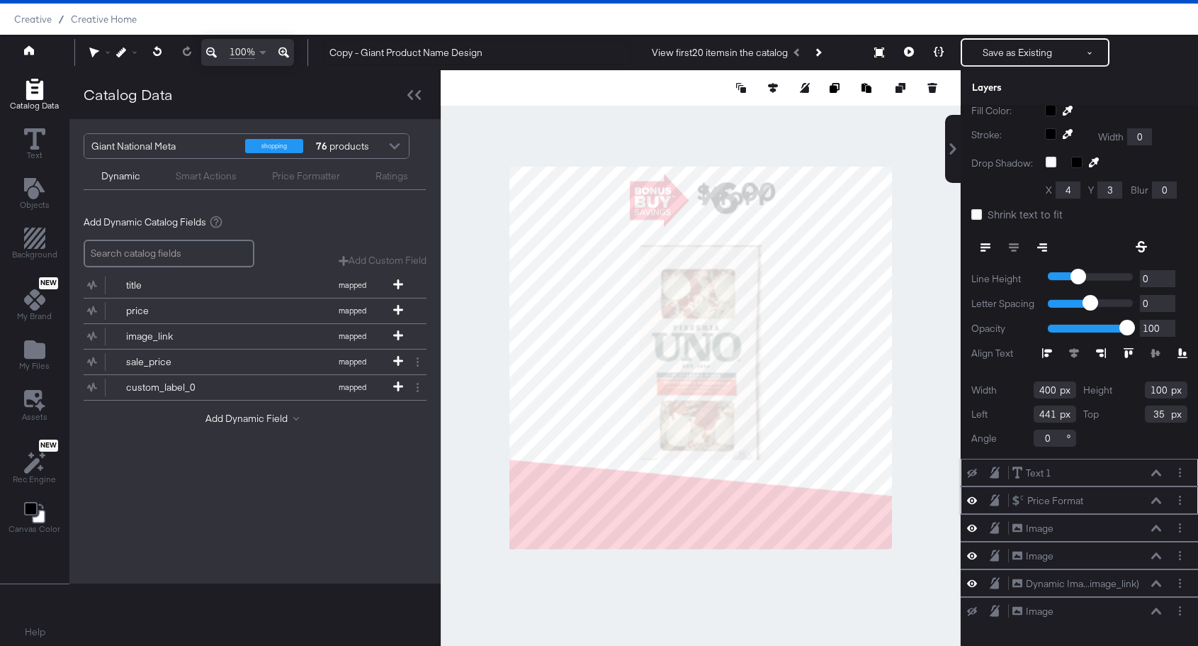
click at [972, 473] on icon at bounding box center [972, 472] width 10 height 9
click at [969, 500] on icon at bounding box center [972, 500] width 10 height 7
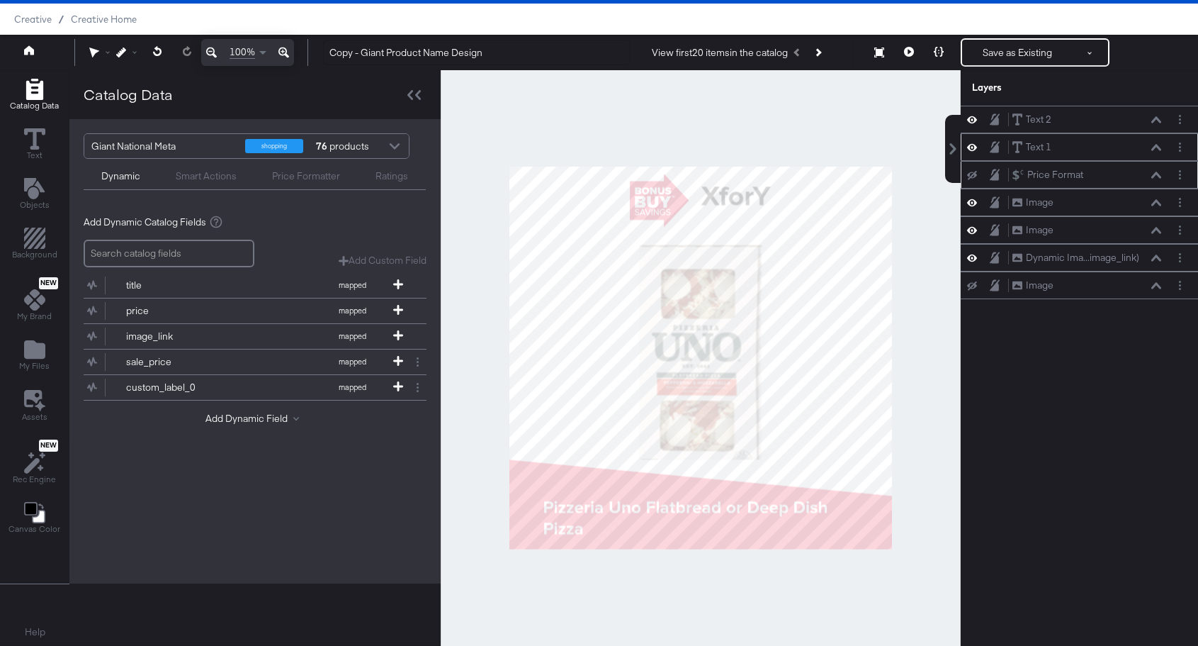
click at [896, 210] on div at bounding box center [701, 357] width 520 height 575
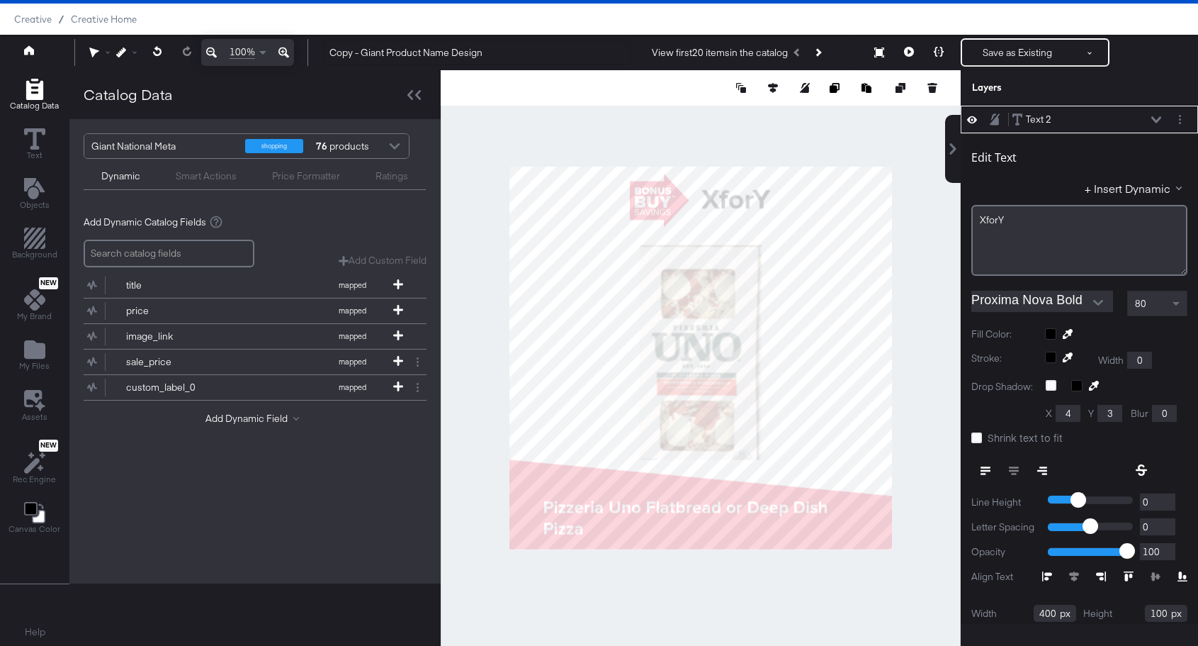
type input "44"
click at [738, 157] on div at bounding box center [701, 357] width 520 height 575
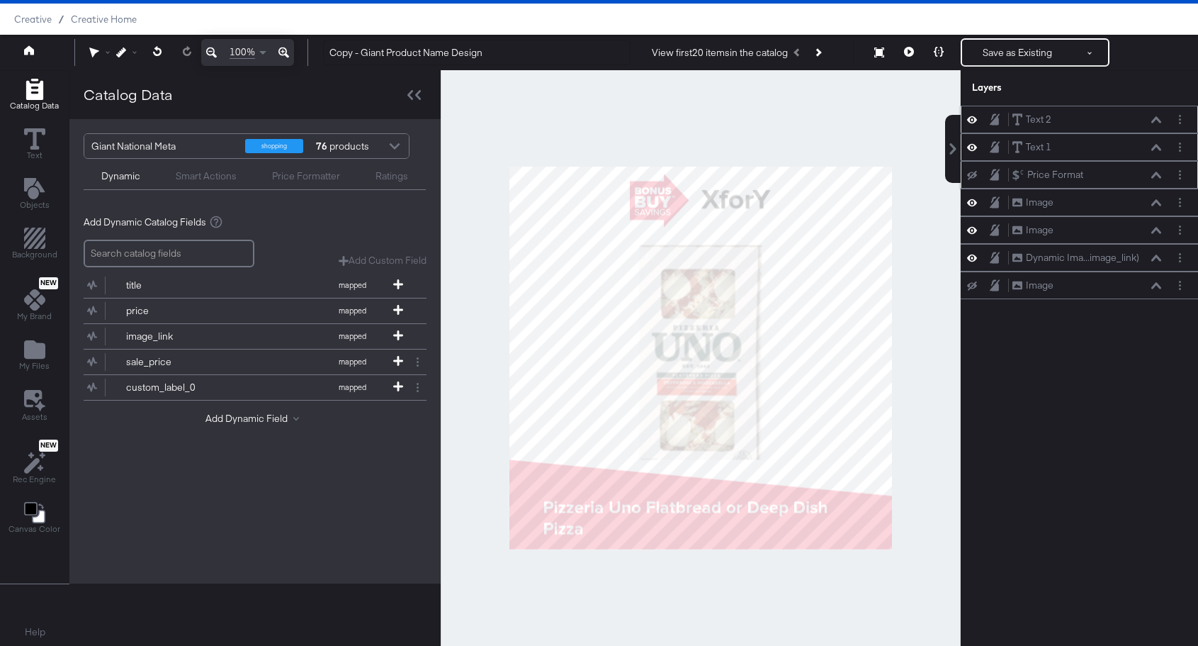
click at [1051, 126] on button "Text 2 Text 2" at bounding box center [1032, 119] width 40 height 15
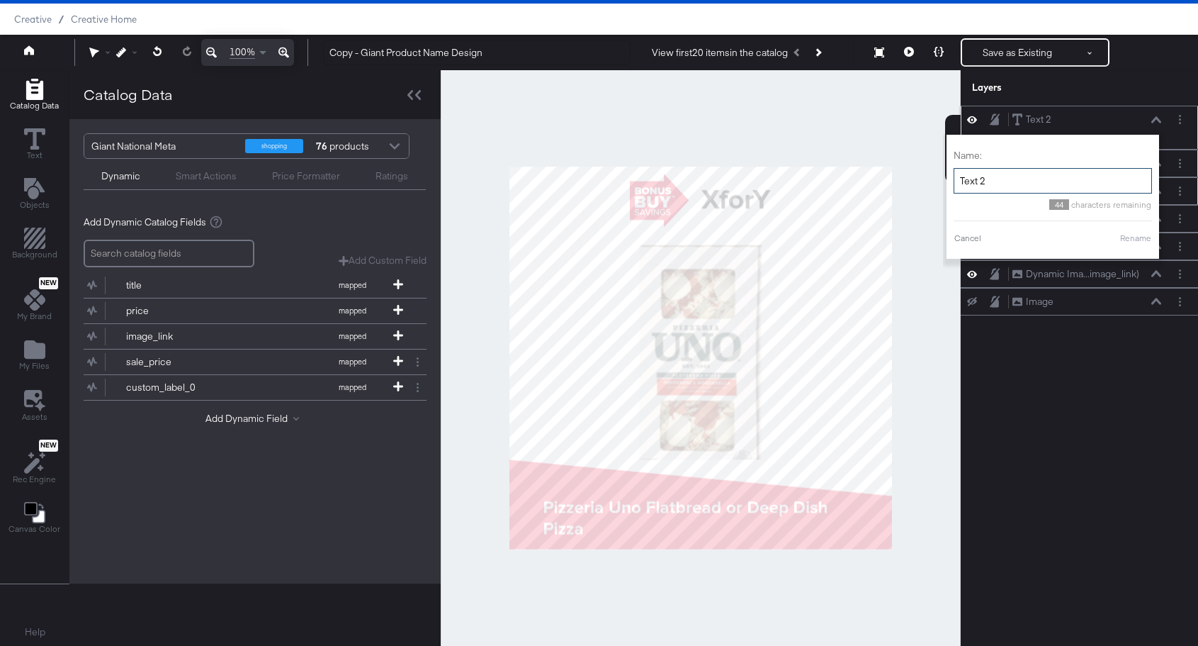
click at [1008, 174] on input "Text 2" at bounding box center [1053, 181] width 198 height 26
type input "XforY"
click at [1070, 371] on div "Text 2 Text 2 Name: XforY 45 characters remaining Cancel Rename Text 1 Text 1 P…" at bounding box center [1079, 365] width 237 height 518
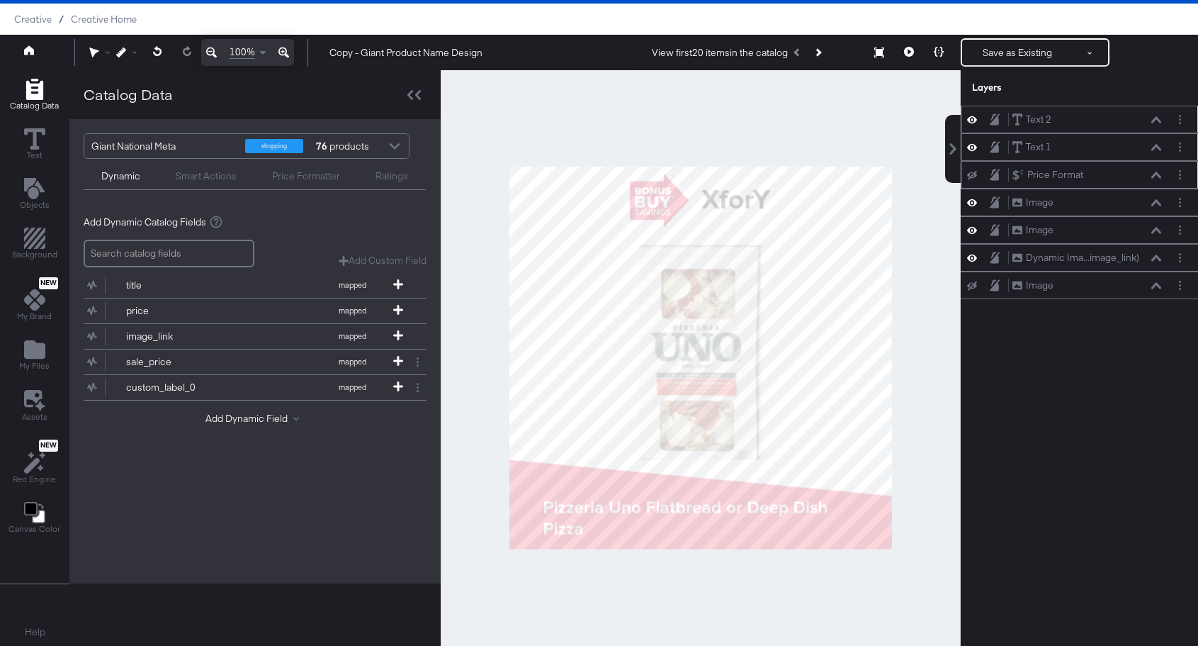
click at [977, 127] on div "Text 2 Text 2" at bounding box center [1079, 120] width 237 height 28
click at [973, 122] on icon at bounding box center [972, 119] width 10 height 12
click at [973, 122] on icon at bounding box center [972, 120] width 10 height 9
click at [1050, 120] on div "Text 2" at bounding box center [1039, 119] width 26 height 13
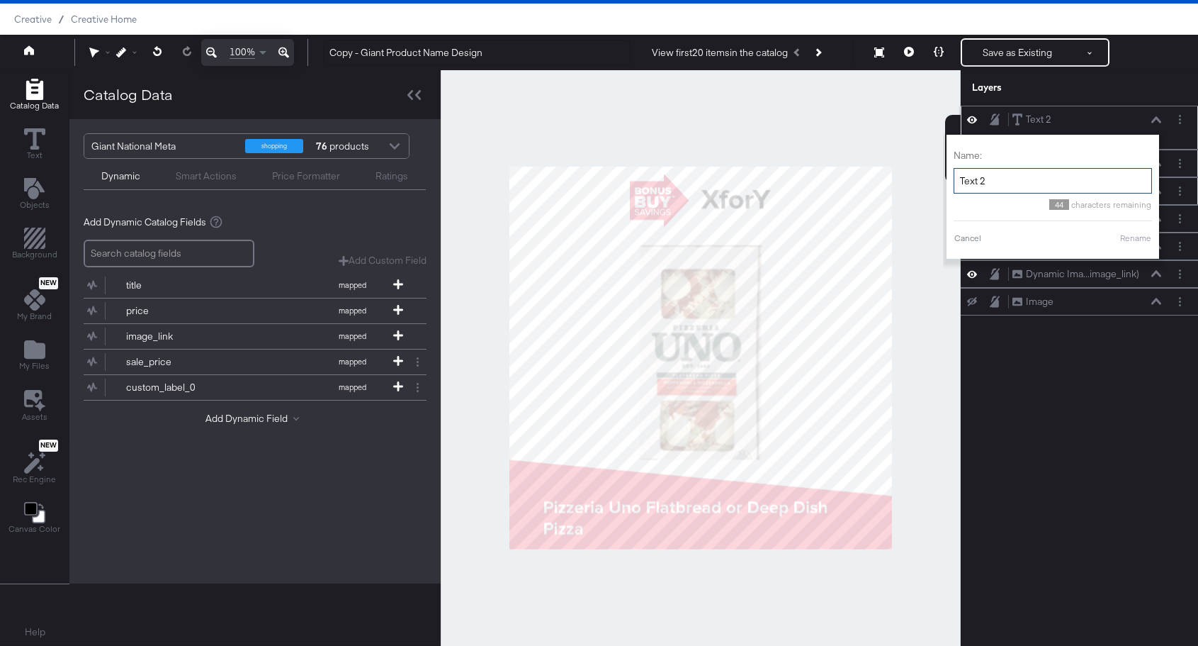
click at [1006, 184] on input "Text 2" at bounding box center [1053, 181] width 198 height 26
type input "XforY"
click at [1141, 242] on button "Rename" at bounding box center [1136, 238] width 33 height 13
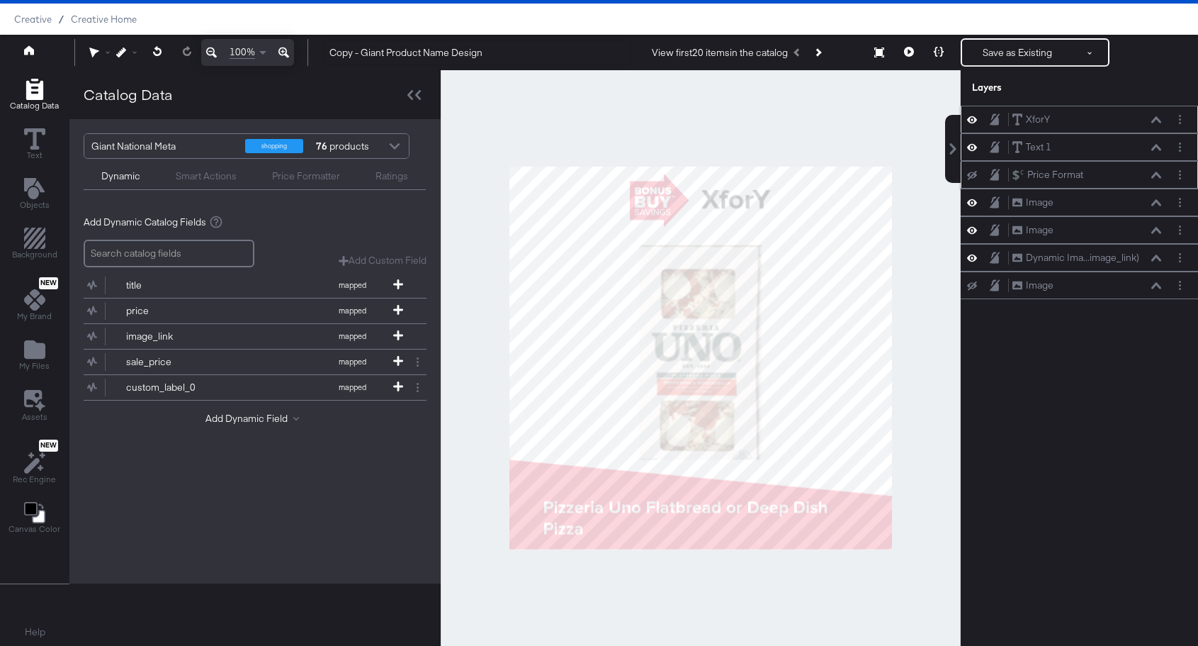
click at [974, 120] on icon at bounding box center [972, 119] width 10 height 12
click at [974, 120] on icon at bounding box center [972, 120] width 10 height 9
click at [1101, 122] on div "XforY XforY" at bounding box center [1087, 119] width 150 height 15
click at [1179, 120] on icon "Layer Options" at bounding box center [1180, 119] width 2 height 9
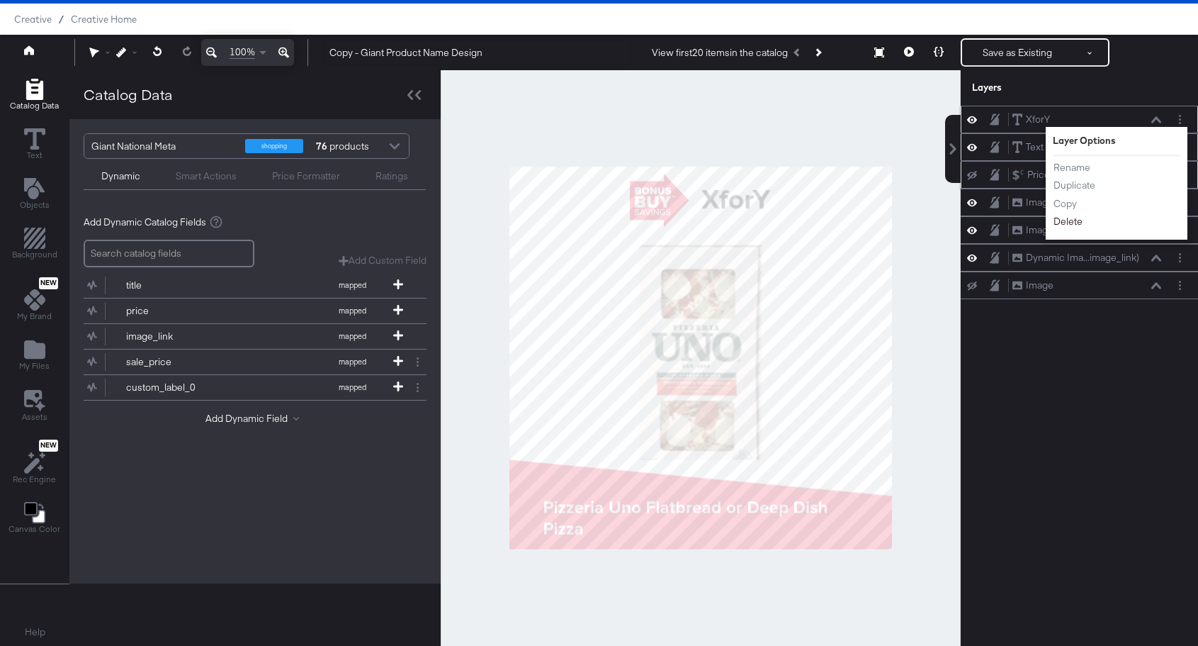
click at [1069, 227] on button "Delete" at bounding box center [1068, 221] width 30 height 15
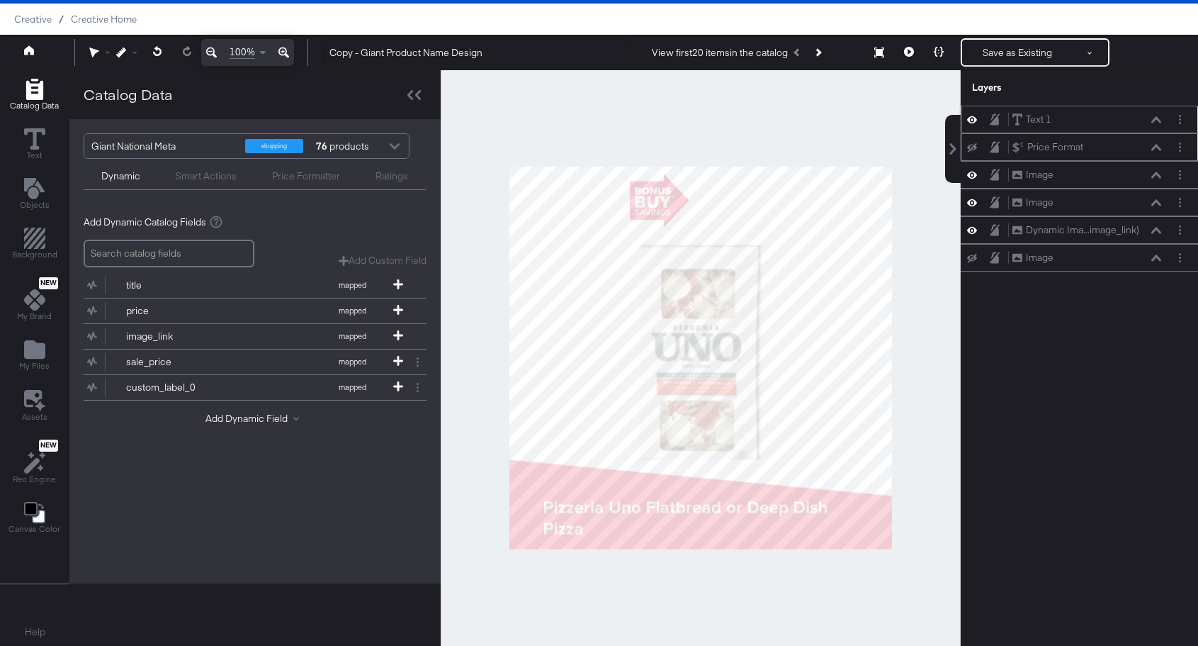
click at [971, 147] on icon at bounding box center [972, 147] width 10 height 9
click at [26, 148] on icon at bounding box center [34, 138] width 21 height 21
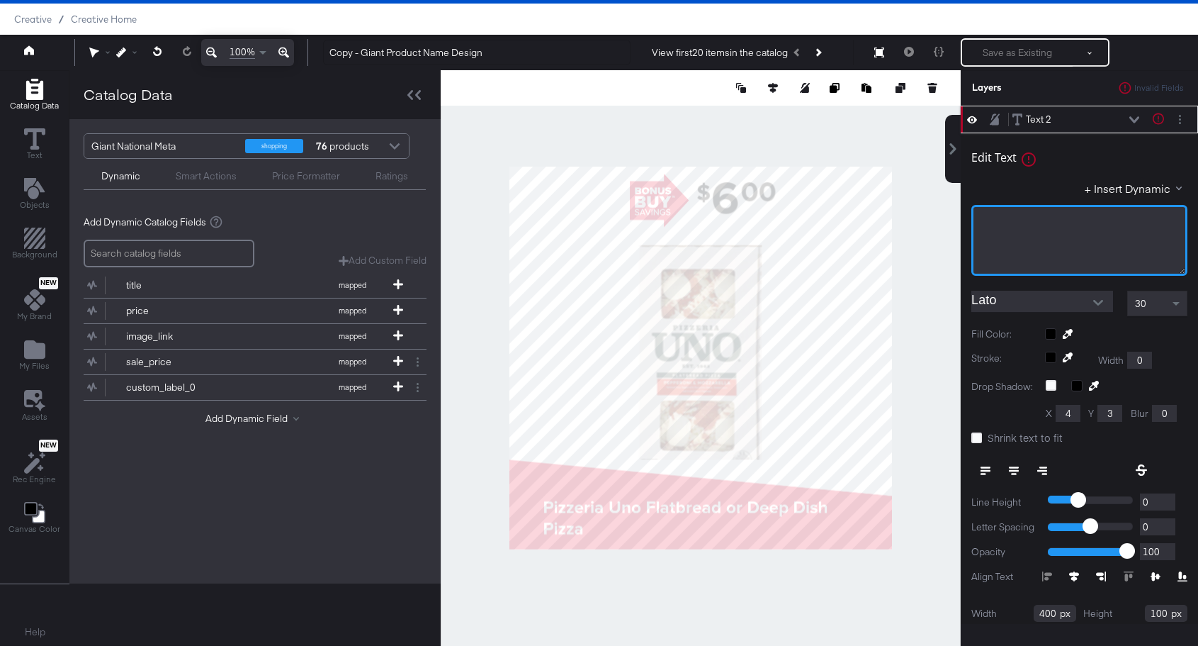
click at [1047, 229] on div "﻿" at bounding box center [1080, 240] width 216 height 71
click at [1145, 306] on span "30" at bounding box center [1140, 303] width 11 height 13
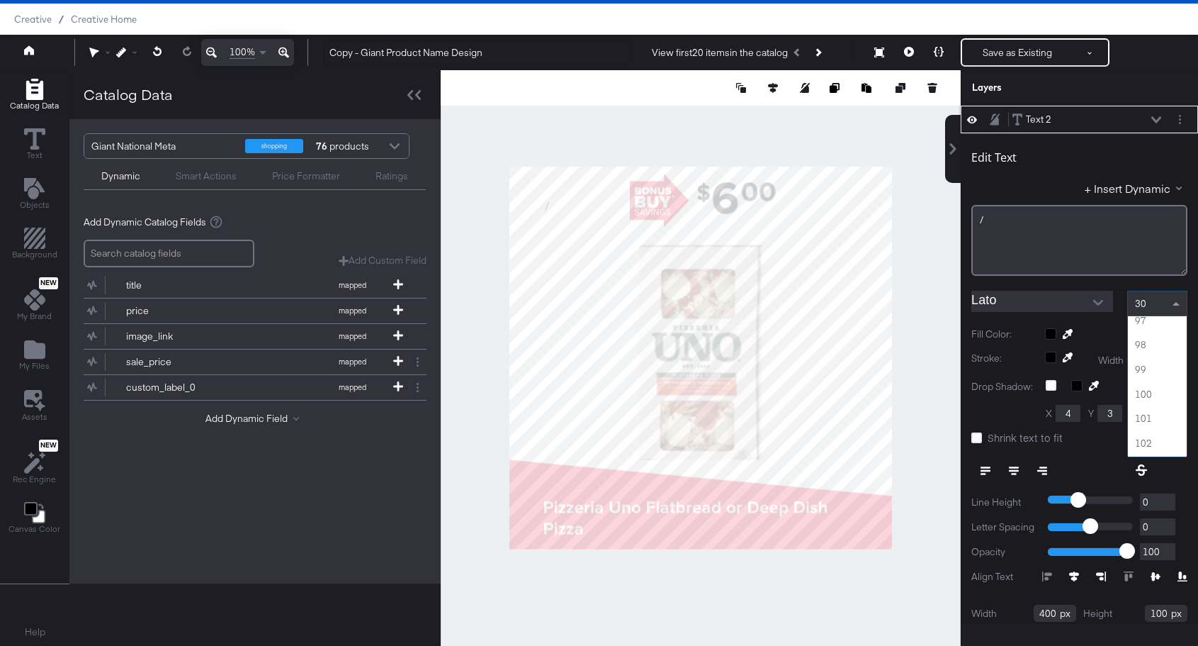
scroll to position [2361, 0]
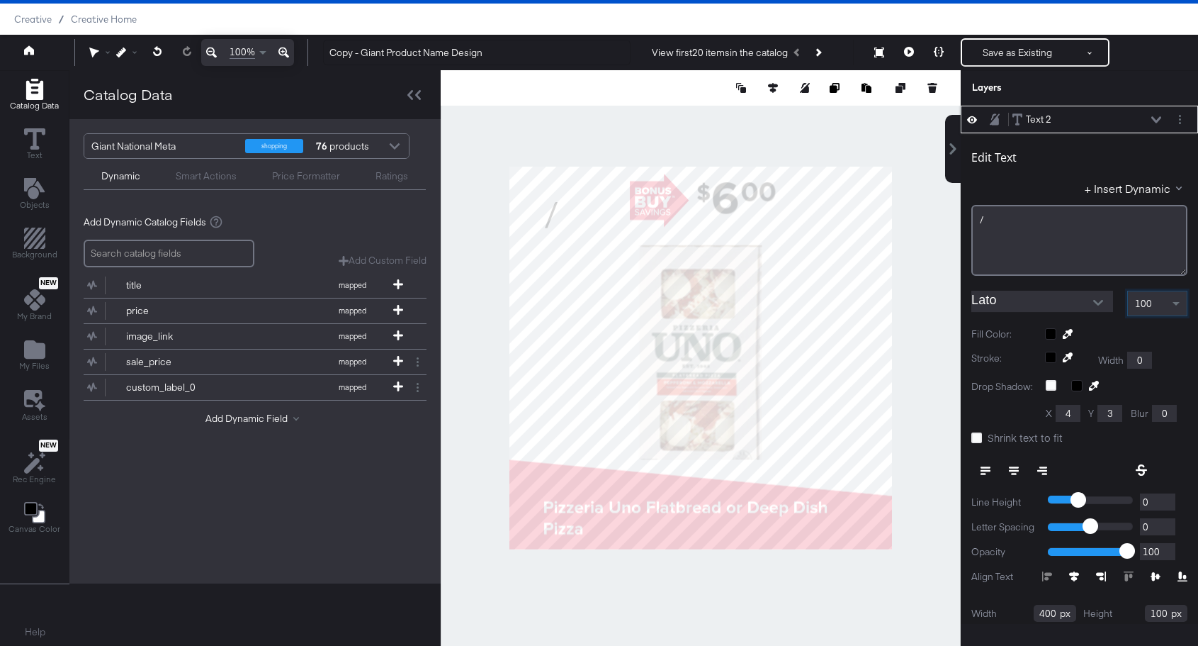
click at [1054, 295] on input "Lato" at bounding box center [1032, 301] width 120 height 21
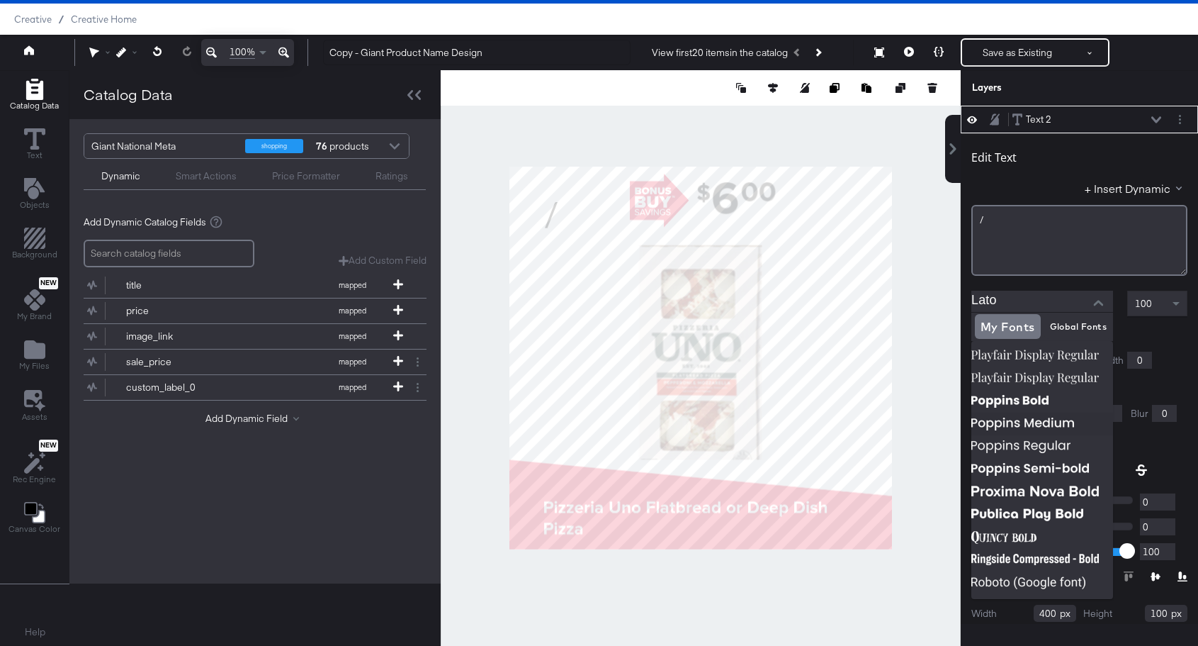
scroll to position [1931, 0]
click at [1027, 493] on img at bounding box center [1043, 490] width 142 height 23
type input "Proxima Nova Bold"
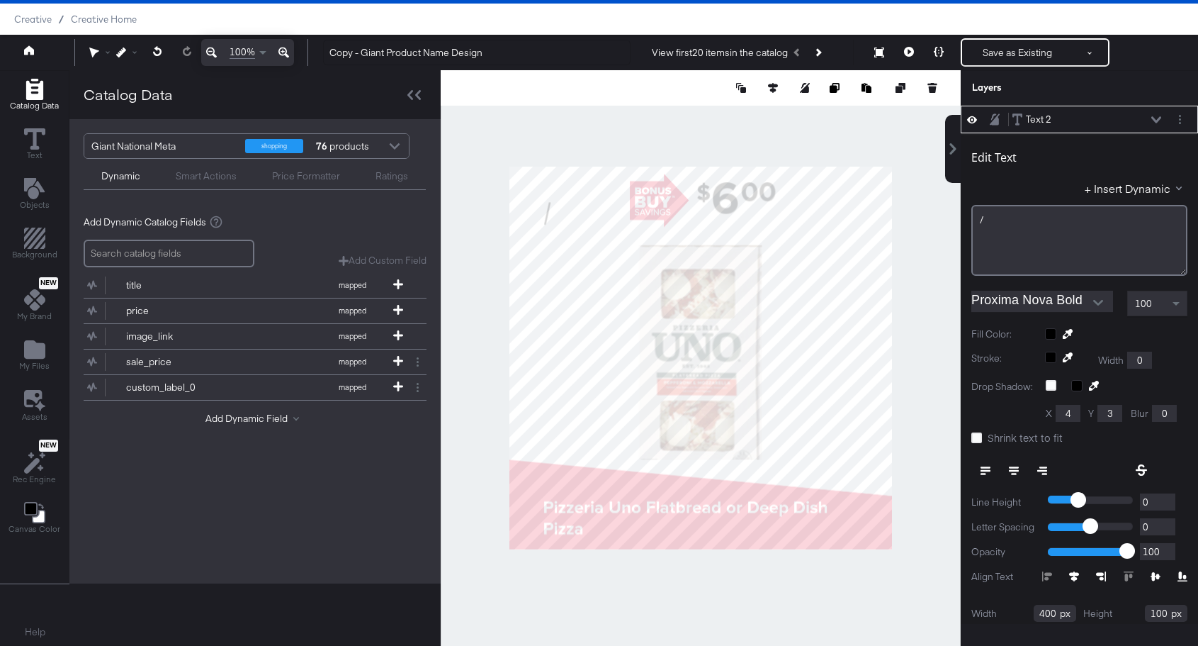
type input "333"
type input "91"
type input "98"
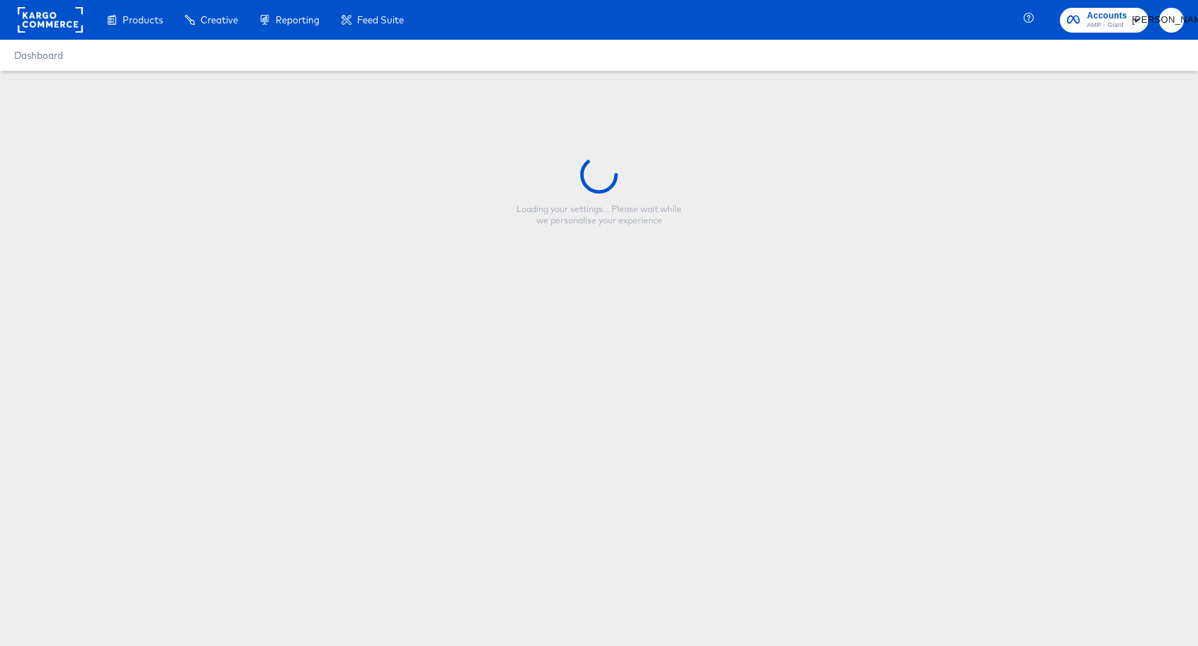
type input "Craig - Giant Carousel Red Meta Direct X/$X 2/10 - TEST X/X"
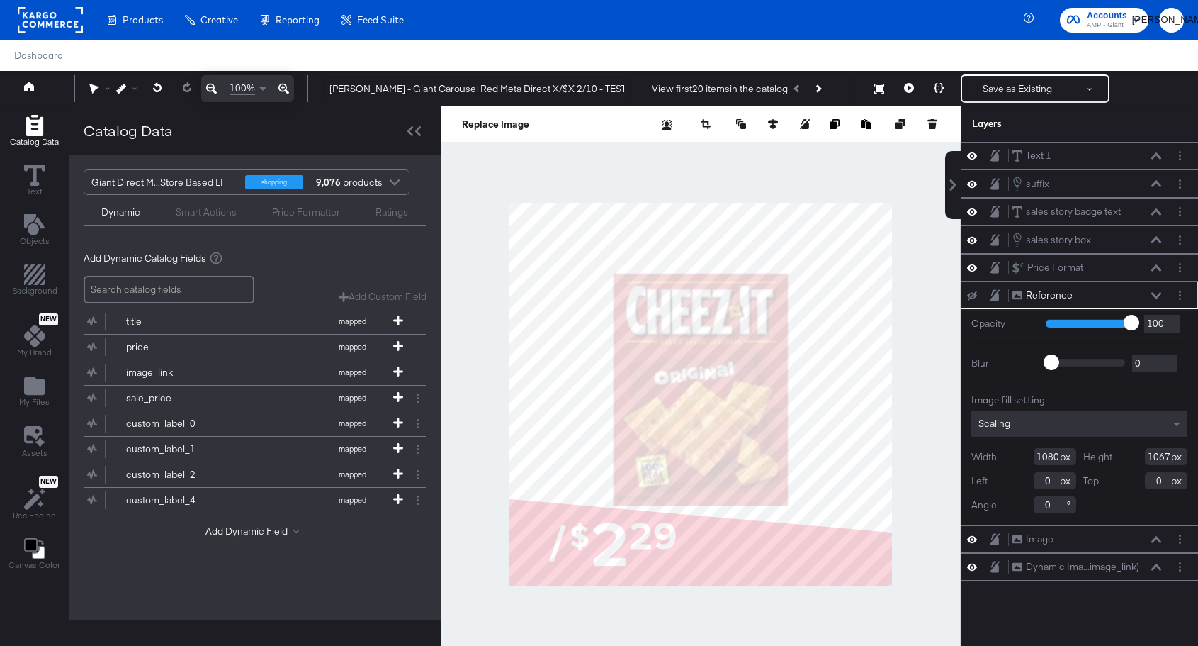
click at [1086, 128] on div "Layers" at bounding box center [1044, 123] width 145 height 13
click at [974, 154] on icon at bounding box center [972, 155] width 10 height 7
click at [974, 154] on icon at bounding box center [972, 156] width 10 height 9
click at [974, 154] on icon at bounding box center [972, 155] width 10 height 7
click at [974, 154] on icon at bounding box center [972, 156] width 10 height 9
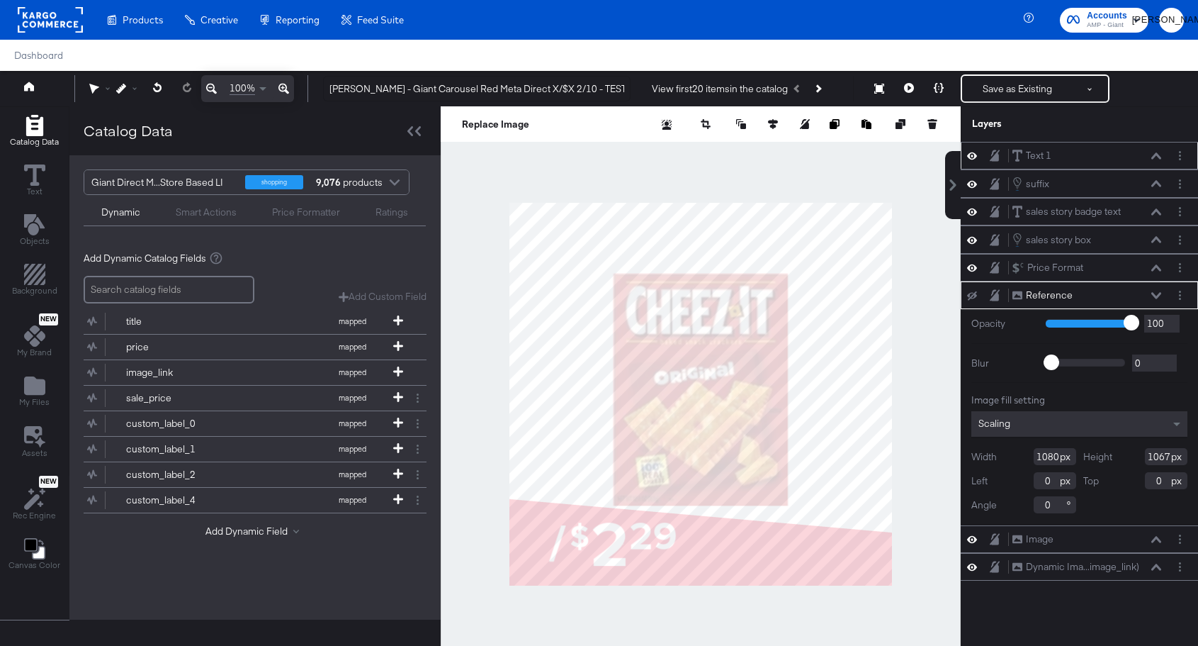
click at [1072, 111] on div "Layers" at bounding box center [1079, 123] width 237 height 35
click at [972, 240] on icon at bounding box center [972, 239] width 10 height 7
click at [972, 240] on icon at bounding box center [972, 239] width 10 height 9
click at [974, 212] on icon at bounding box center [972, 212] width 10 height 12
click at [974, 212] on icon at bounding box center [972, 211] width 10 height 9
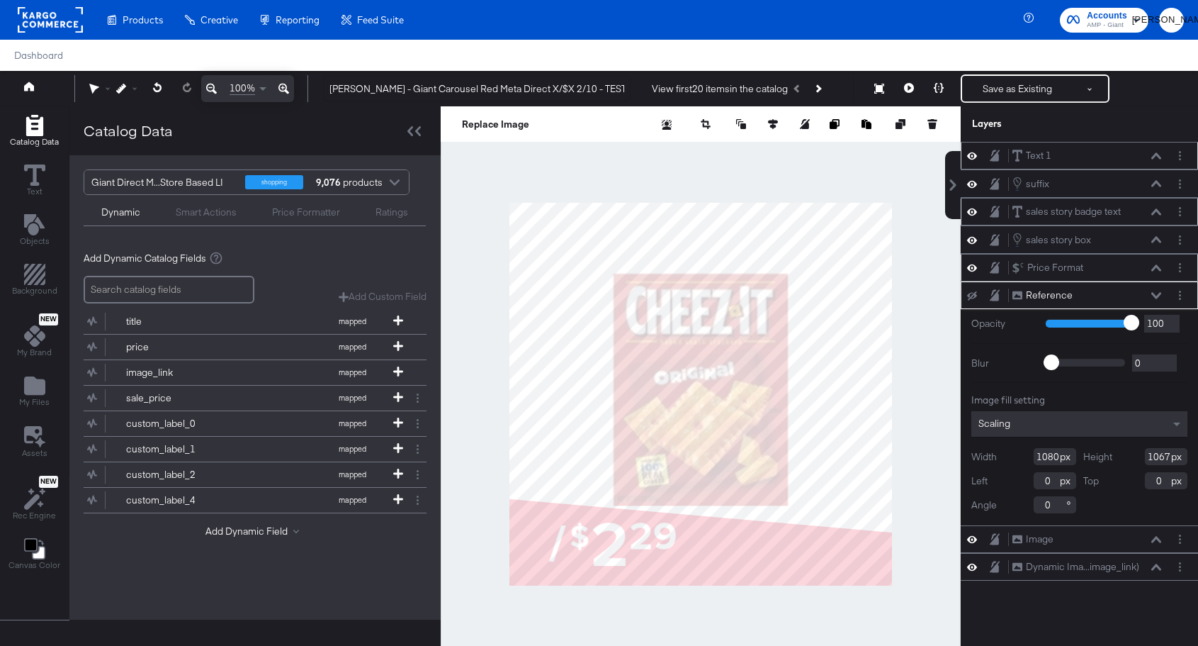
click at [965, 266] on div "Price Format Price Format" at bounding box center [1079, 268] width 237 height 28
click at [969, 266] on icon at bounding box center [972, 268] width 10 height 12
click at [969, 266] on icon at bounding box center [972, 268] width 10 height 9
click at [969, 266] on icon at bounding box center [972, 268] width 10 height 12
click at [969, 266] on icon at bounding box center [972, 268] width 10 height 9
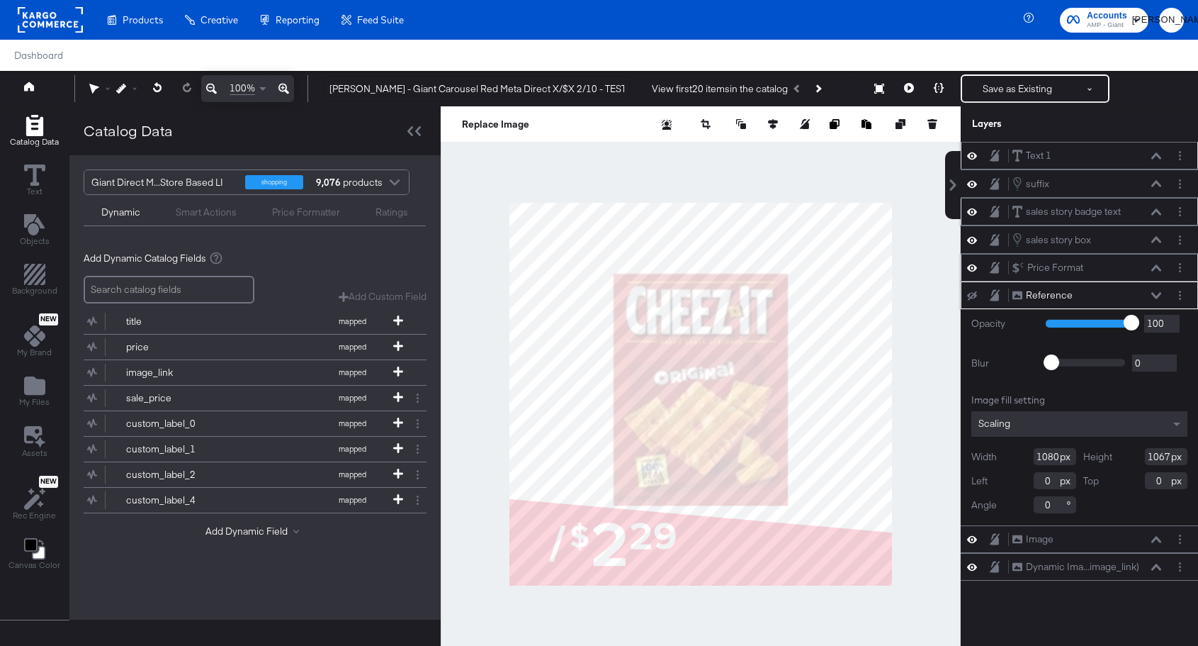
click at [969, 266] on icon at bounding box center [972, 268] width 10 height 12
click at [969, 266] on icon at bounding box center [972, 268] width 10 height 9
click at [969, 266] on icon at bounding box center [972, 268] width 10 height 12
click at [969, 266] on icon at bounding box center [972, 268] width 10 height 9
click at [969, 208] on icon at bounding box center [972, 212] width 10 height 12
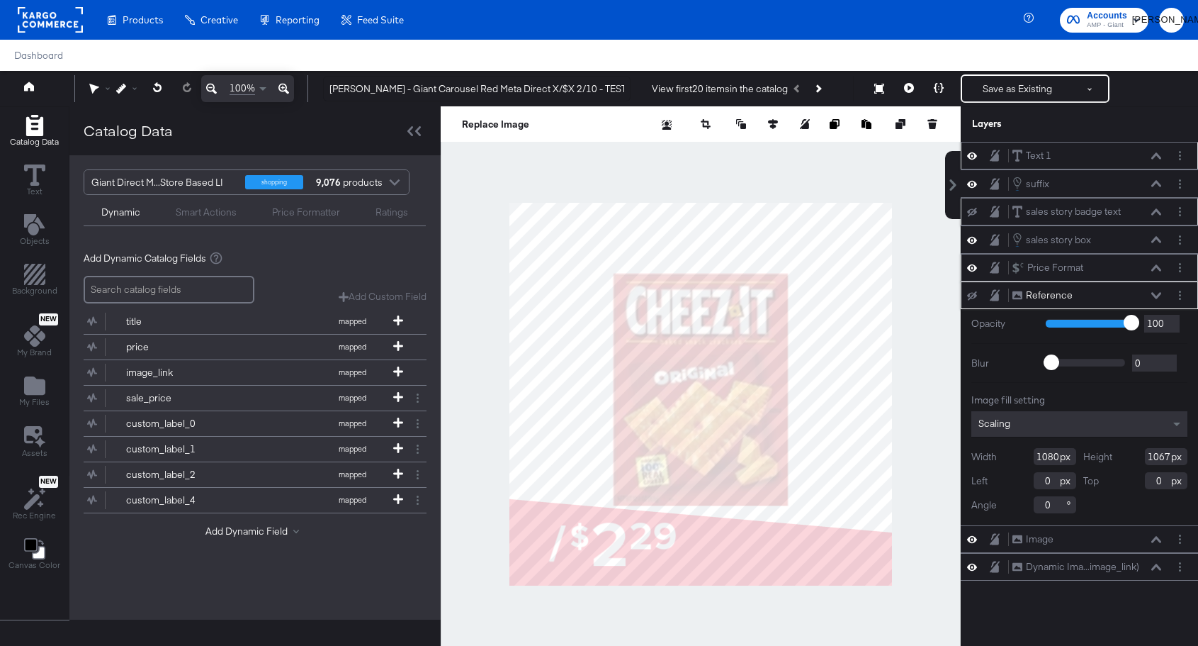
click at [969, 208] on icon at bounding box center [972, 212] width 10 height 9
click at [967, 182] on button at bounding box center [972, 183] width 11 height 13
click at [967, 182] on button at bounding box center [972, 183] width 11 height 11
click at [972, 154] on icon at bounding box center [972, 156] width 10 height 12
click at [972, 154] on icon at bounding box center [972, 156] width 10 height 9
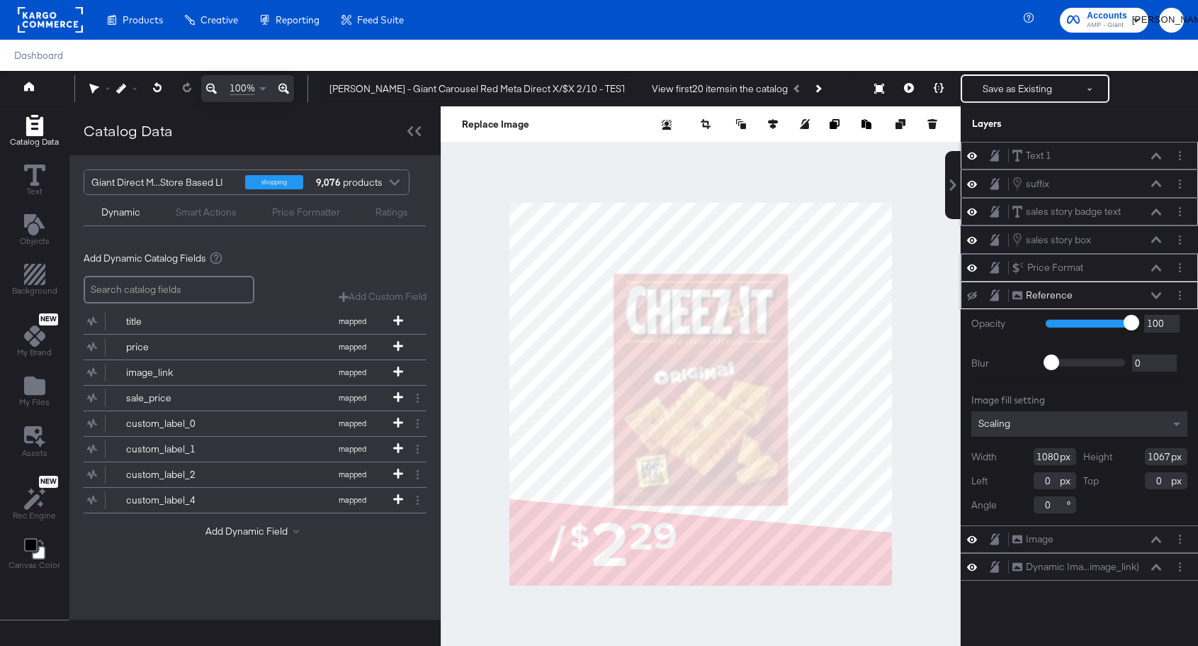
click at [972, 154] on icon at bounding box center [972, 156] width 10 height 12
click at [972, 154] on icon at bounding box center [972, 156] width 10 height 9
click at [972, 154] on icon at bounding box center [972, 156] width 10 height 12
click at [972, 154] on icon at bounding box center [972, 156] width 10 height 9
click at [969, 269] on icon at bounding box center [972, 268] width 10 height 12
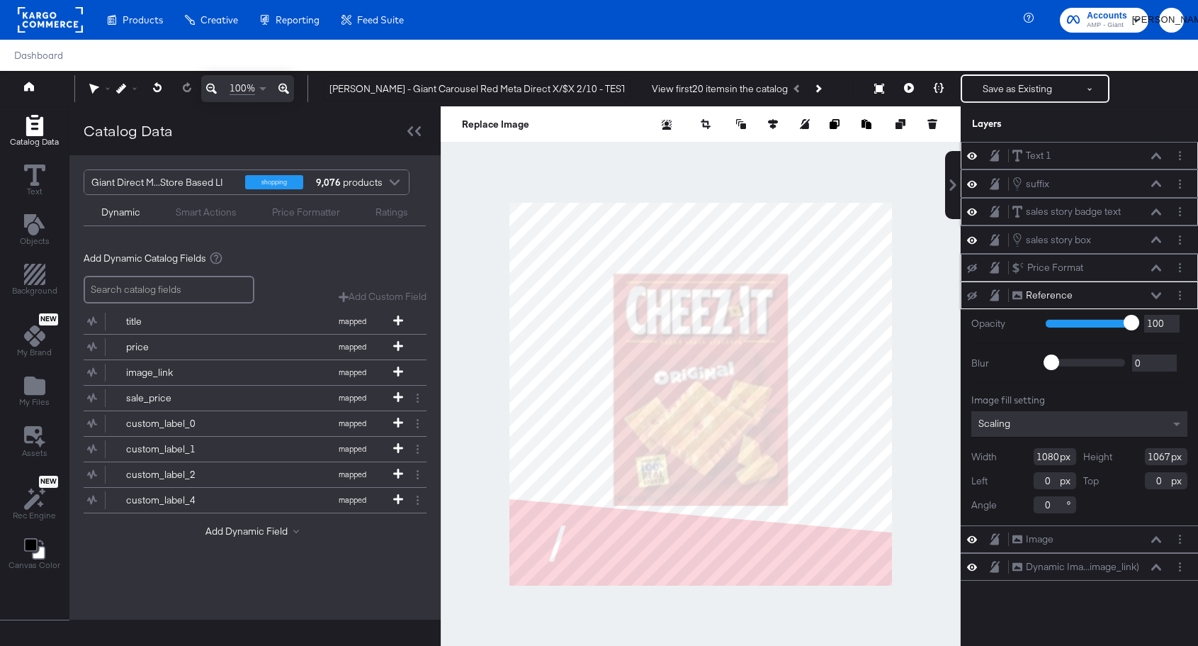
click at [969, 269] on icon at bounding box center [972, 268] width 10 height 9
click at [974, 238] on icon at bounding box center [972, 240] width 10 height 12
click at [974, 238] on icon at bounding box center [972, 239] width 10 height 9
click at [1115, 123] on div "Layers" at bounding box center [1044, 123] width 145 height 13
click at [970, 295] on icon at bounding box center [972, 295] width 10 height 9
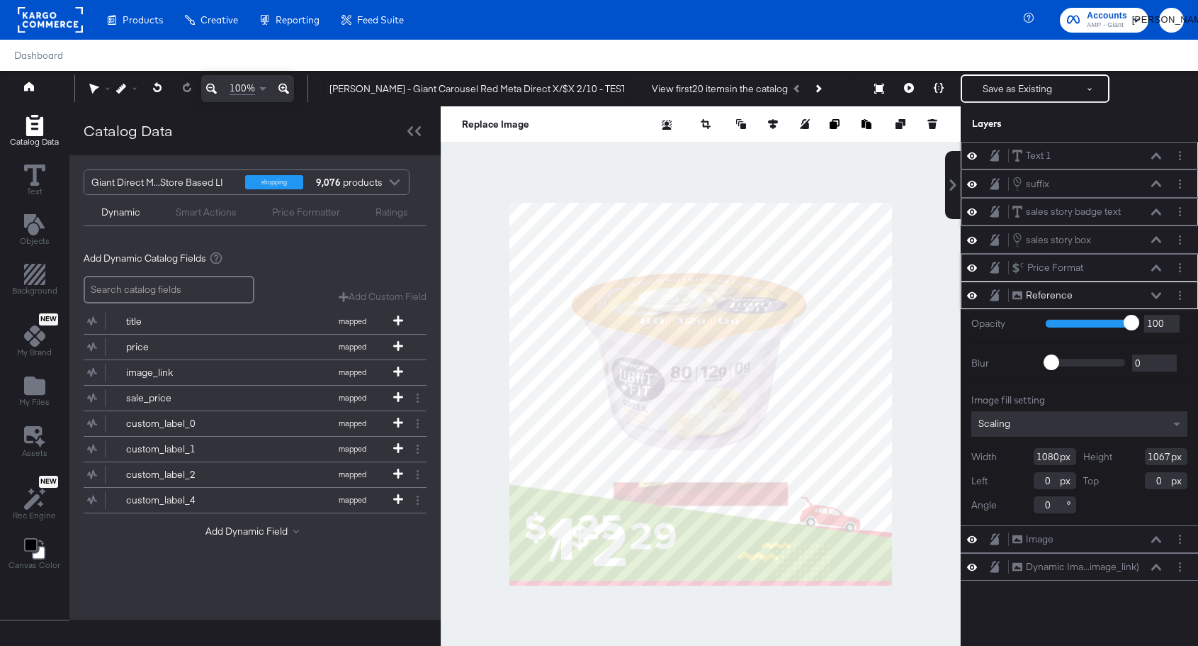
click at [970, 295] on icon at bounding box center [972, 295] width 10 height 12
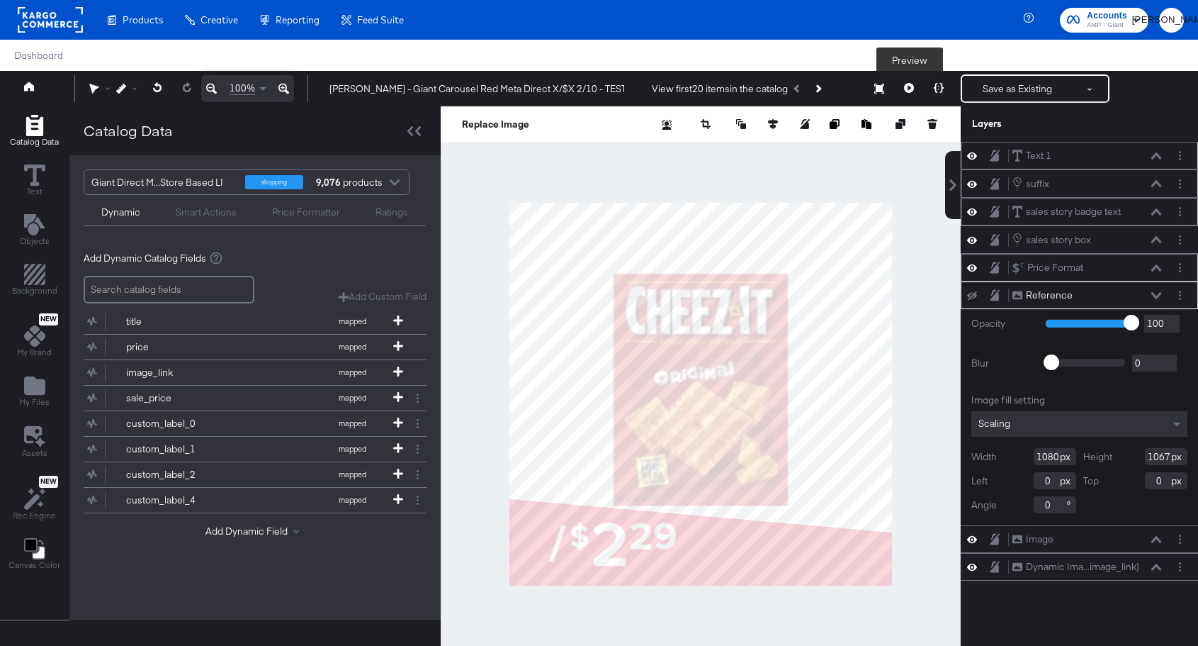
click at [906, 84] on icon at bounding box center [909, 88] width 10 height 10
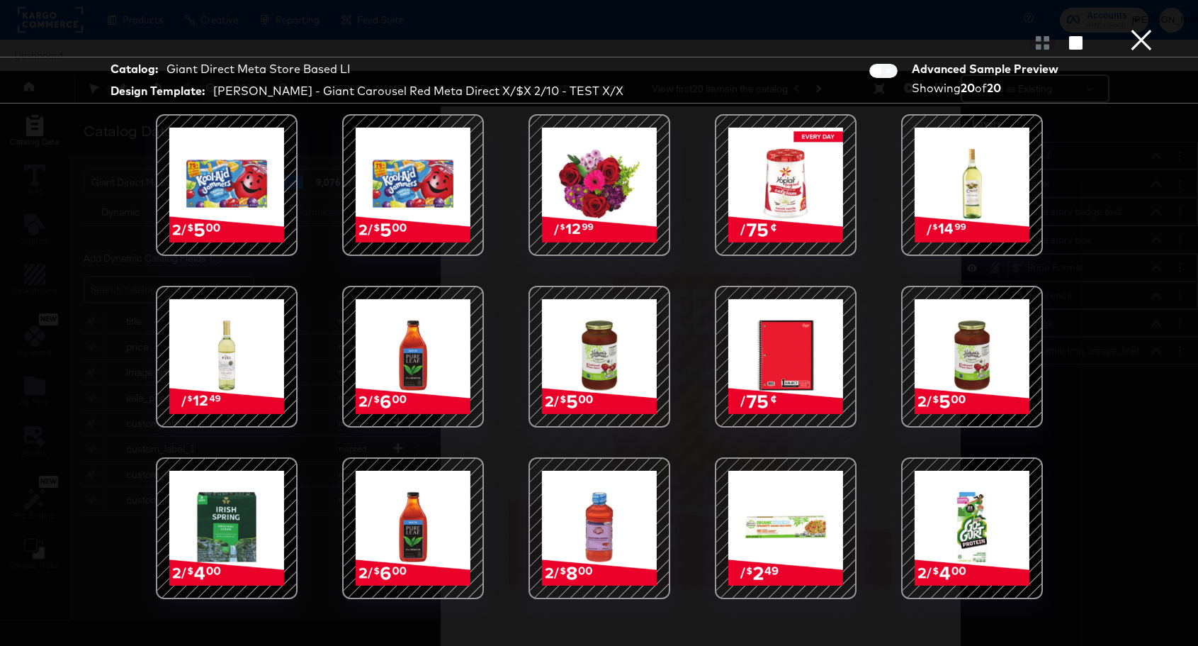
click at [1147, 28] on button "×" at bounding box center [1142, 14] width 28 height 28
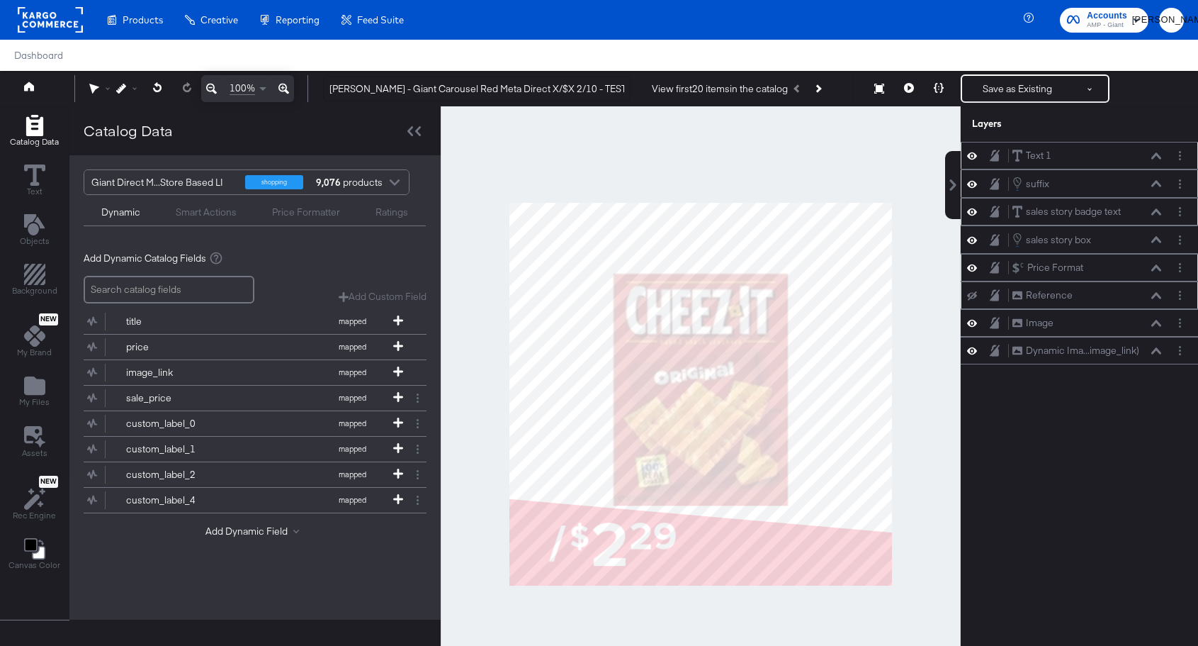
click at [1097, 424] on div "Text 1 Text 1 suffix suffix sales story badge text sales story badge text sales…" at bounding box center [1079, 401] width 237 height 518
click at [975, 353] on icon at bounding box center [972, 350] width 10 height 12
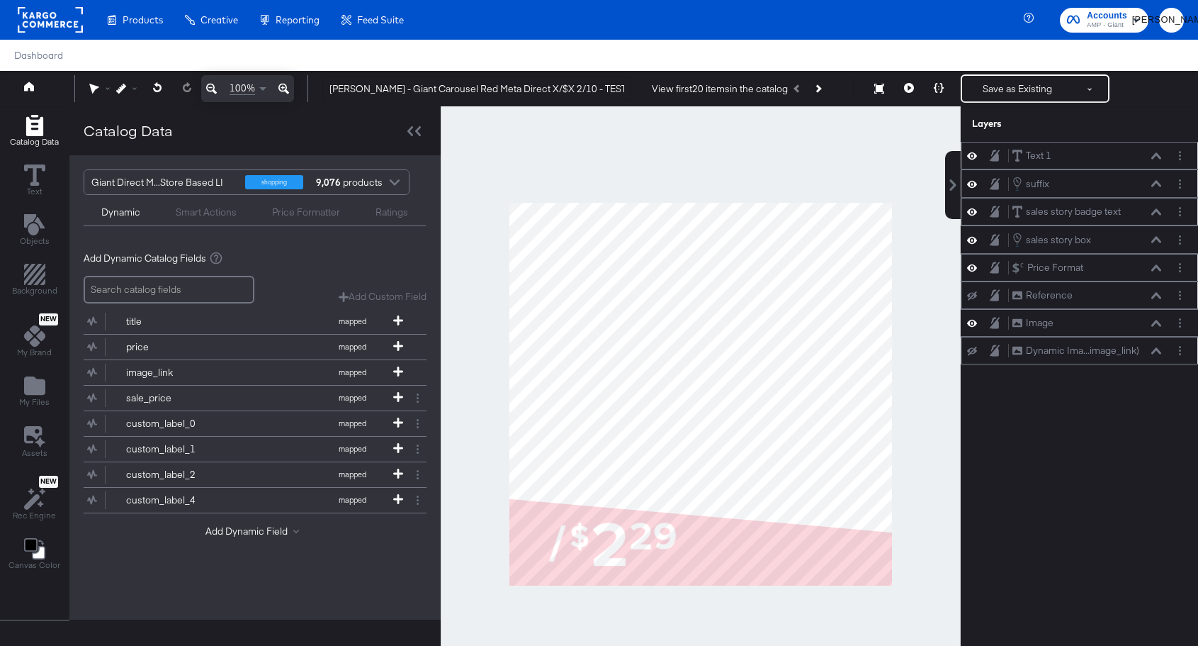
click at [975, 353] on icon at bounding box center [972, 351] width 10 height 9
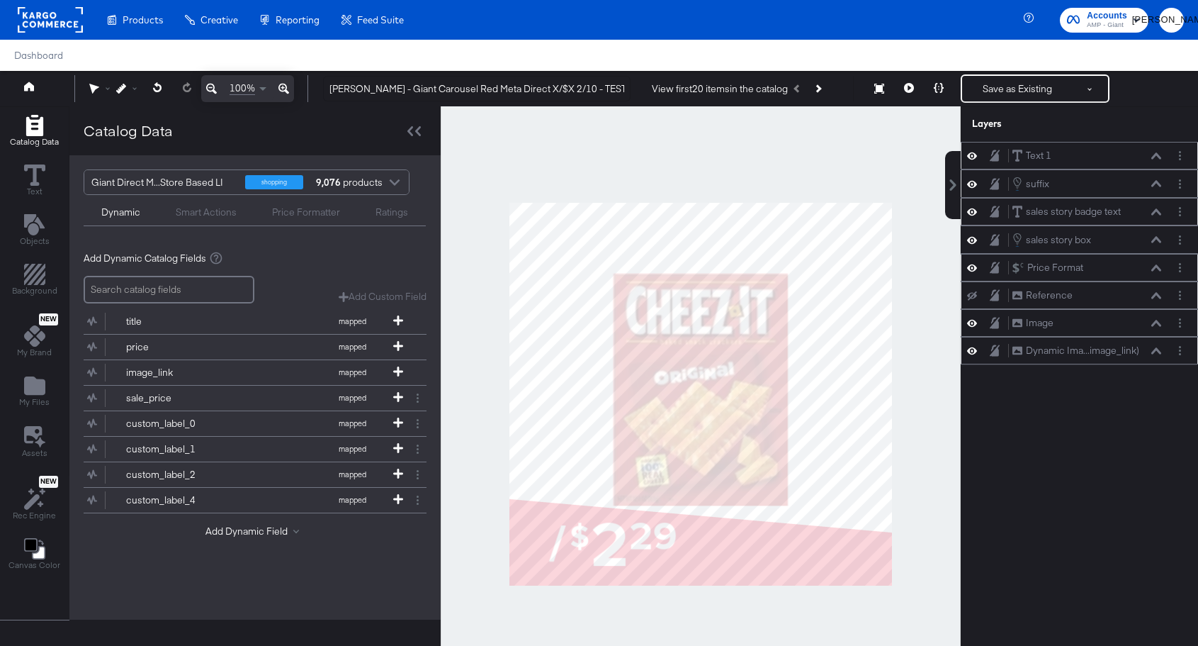
click at [972, 324] on icon at bounding box center [972, 323] width 10 height 12
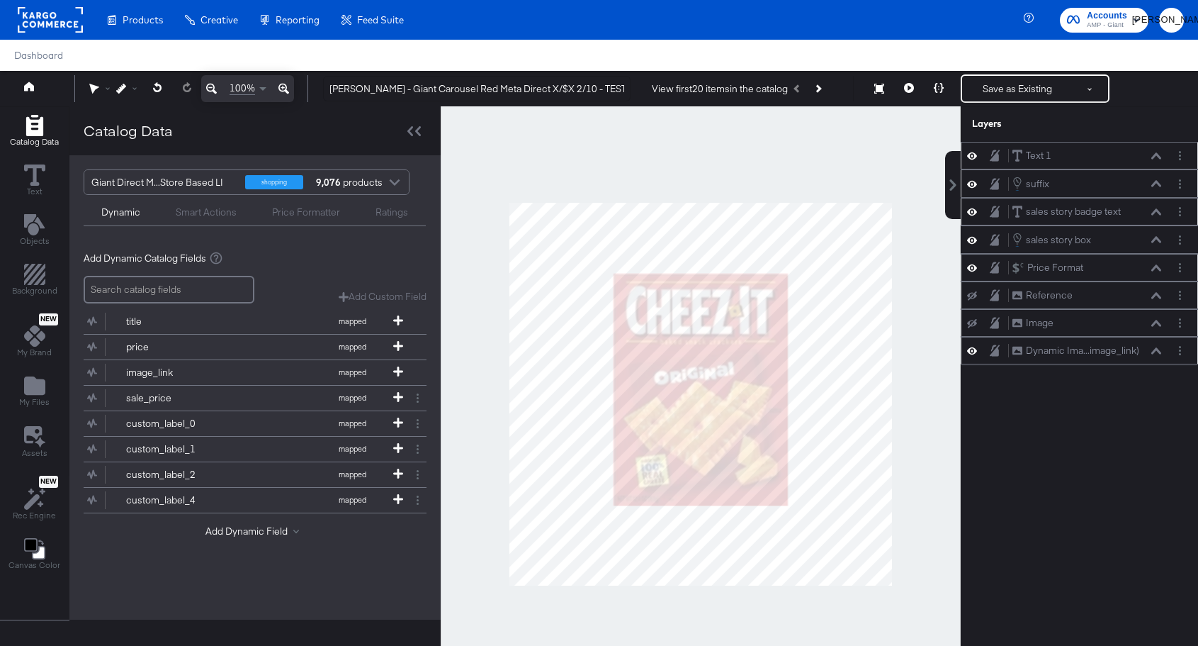
click at [972, 324] on icon at bounding box center [972, 323] width 10 height 9
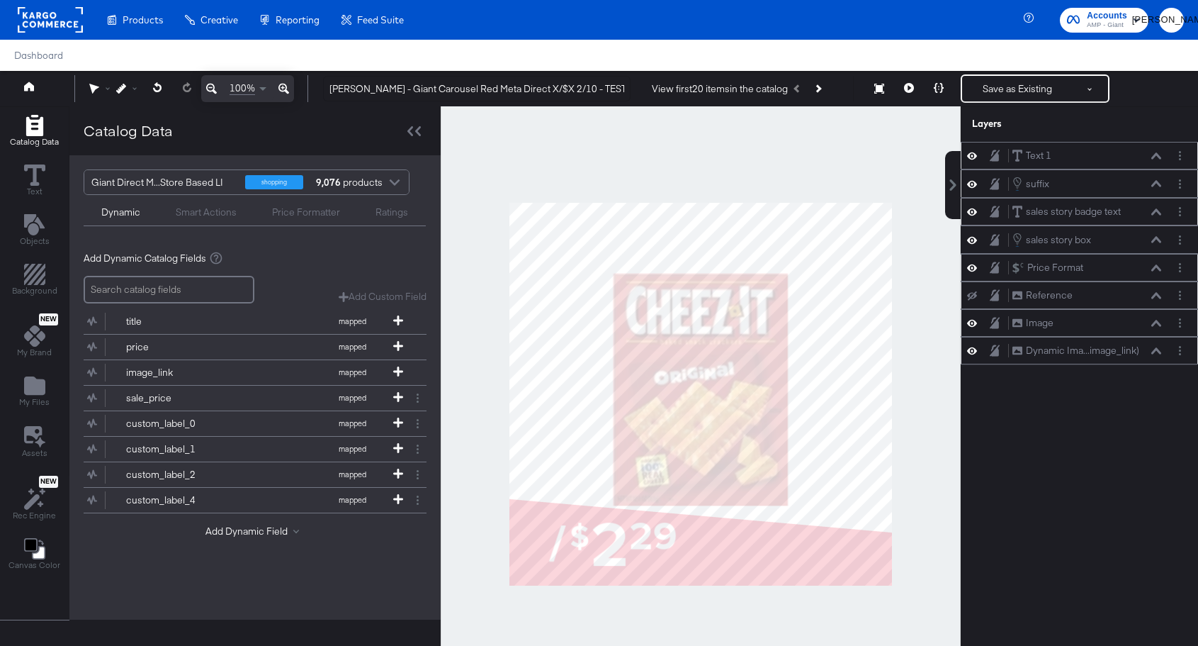
click at [969, 270] on icon at bounding box center [972, 268] width 10 height 12
click at [969, 270] on icon at bounding box center [972, 268] width 10 height 9
click at [972, 239] on icon at bounding box center [972, 240] width 10 height 12
click at [972, 239] on icon at bounding box center [972, 239] width 10 height 9
click at [1159, 247] on div "sales story box sales story box" at bounding box center [1087, 240] width 150 height 16
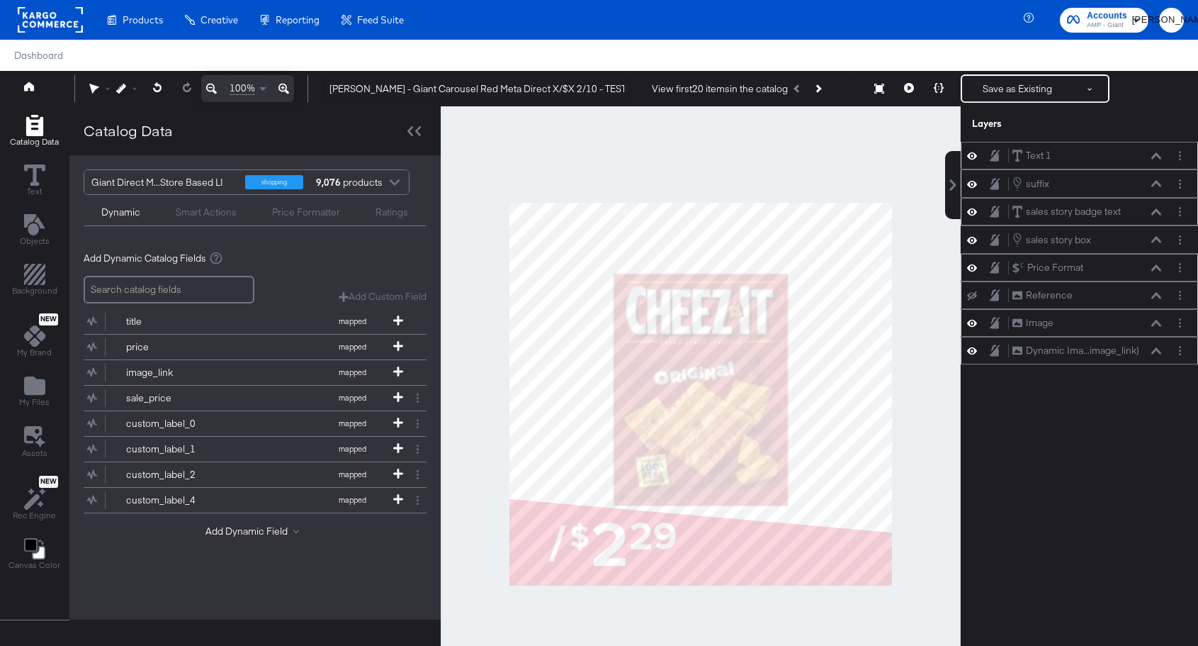
click at [1155, 244] on div "sales story box sales story box" at bounding box center [1087, 240] width 150 height 16
click at [1157, 242] on icon at bounding box center [1157, 239] width 10 height 7
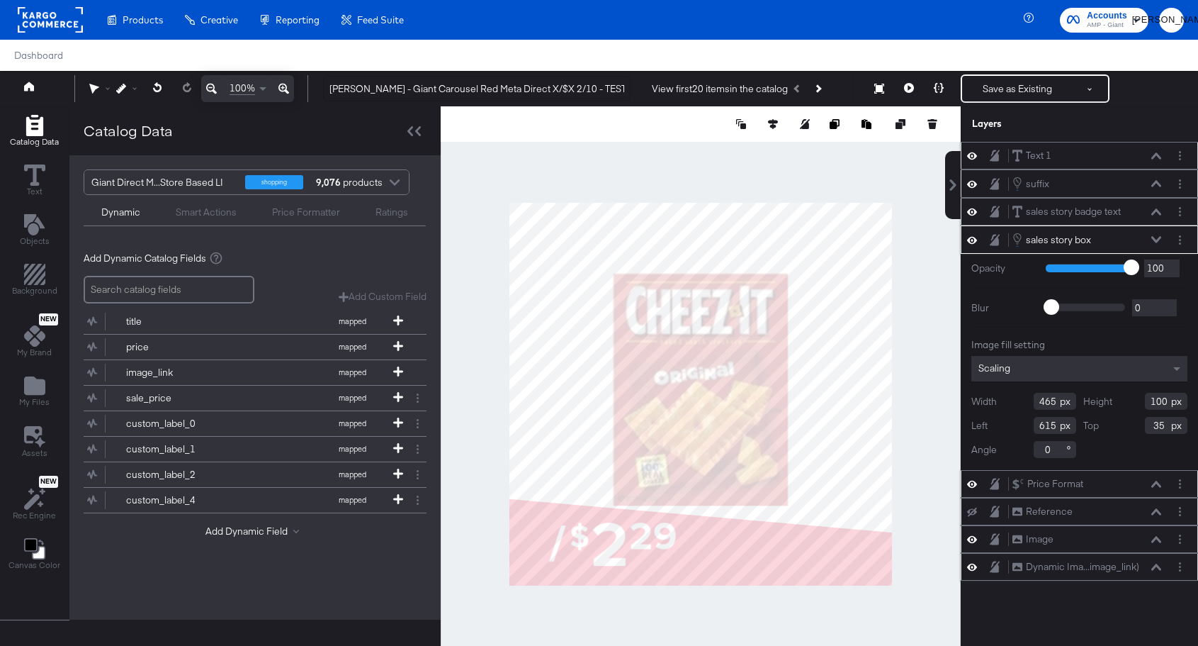
click at [1156, 237] on icon at bounding box center [1157, 239] width 10 height 7
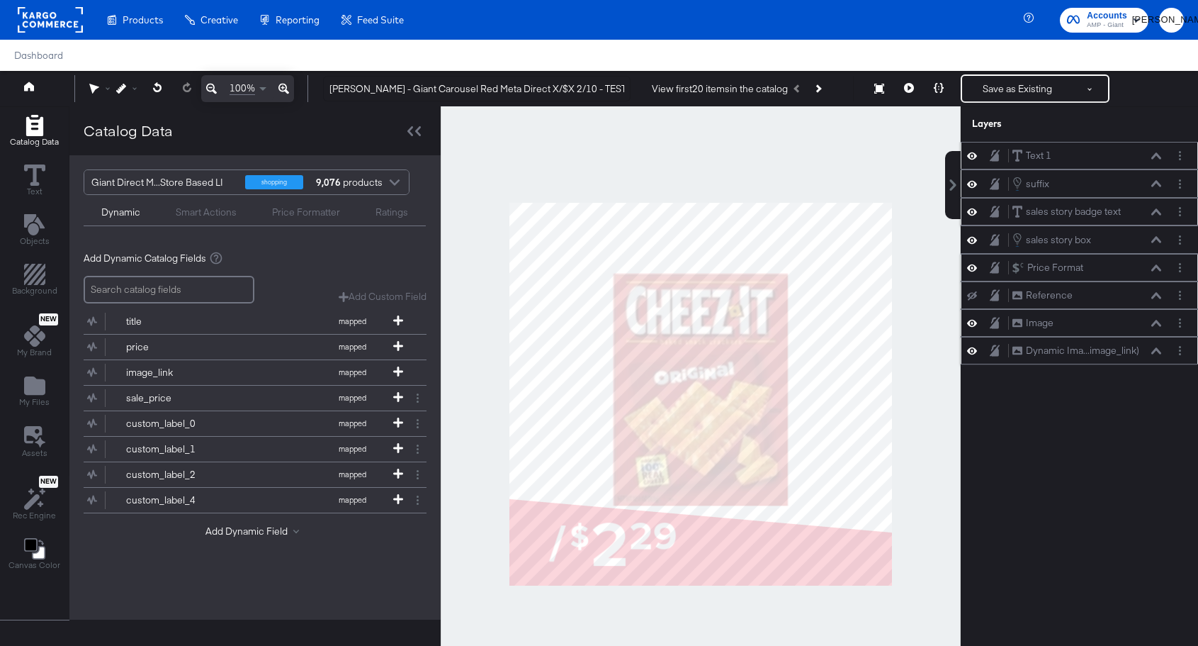
click at [969, 210] on icon at bounding box center [972, 212] width 10 height 12
click at [969, 210] on icon at bounding box center [972, 212] width 10 height 9
click at [1156, 214] on icon at bounding box center [1157, 211] width 10 height 7
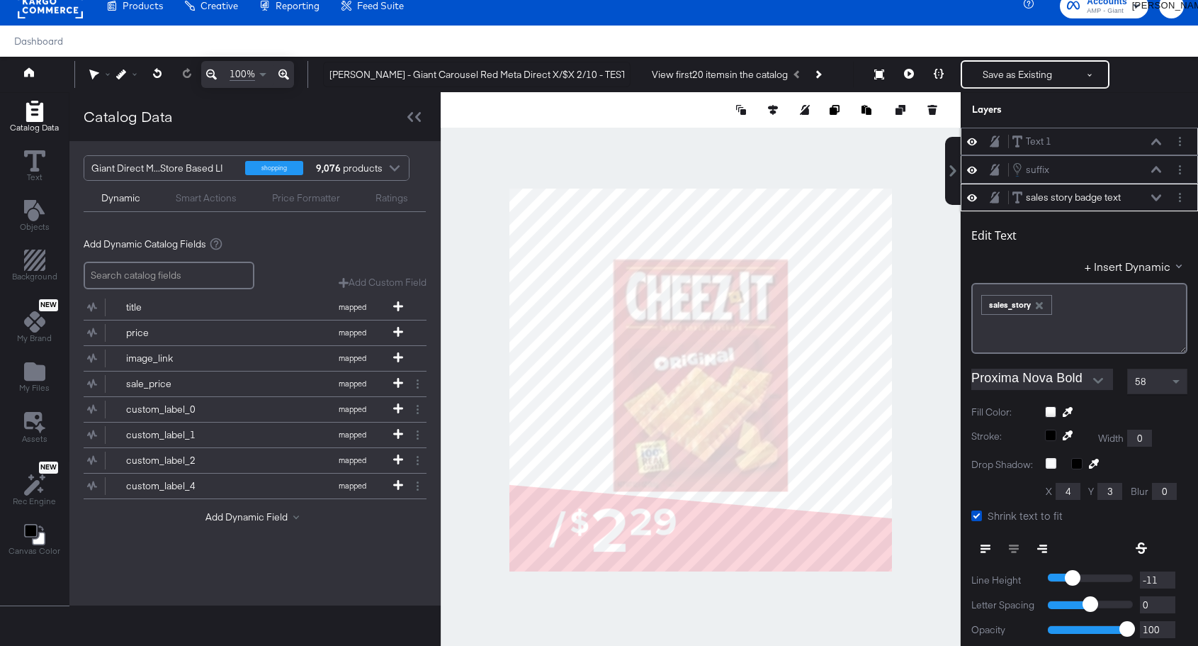
scroll to position [56, 0]
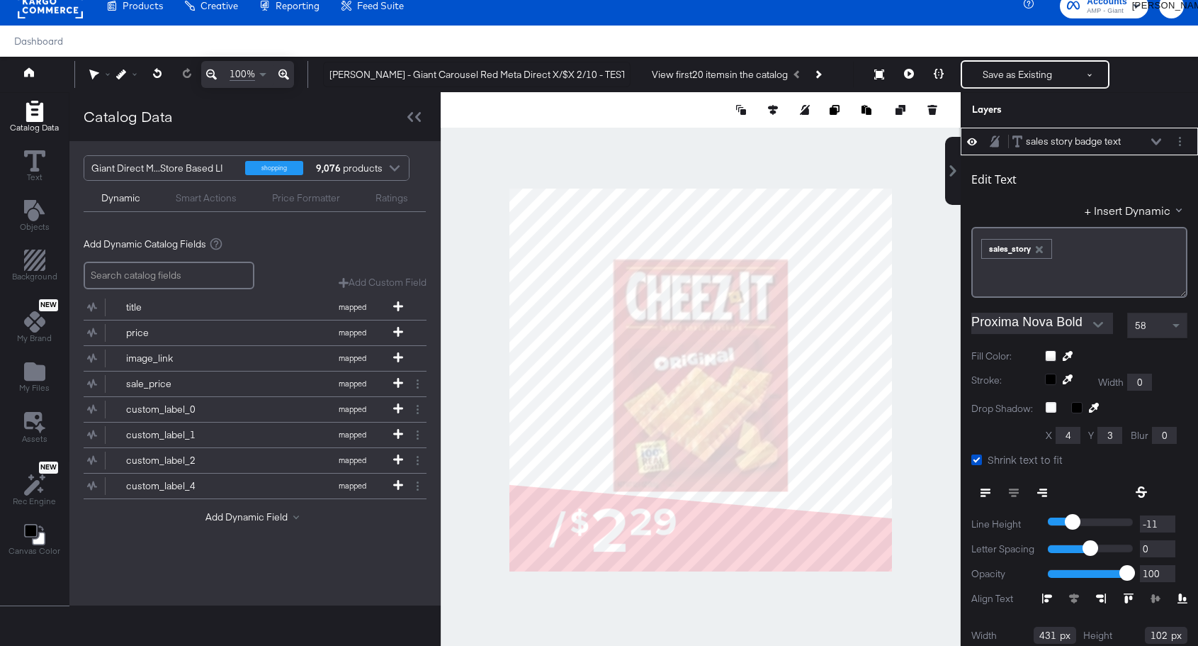
click at [1155, 140] on icon at bounding box center [1157, 141] width 10 height 6
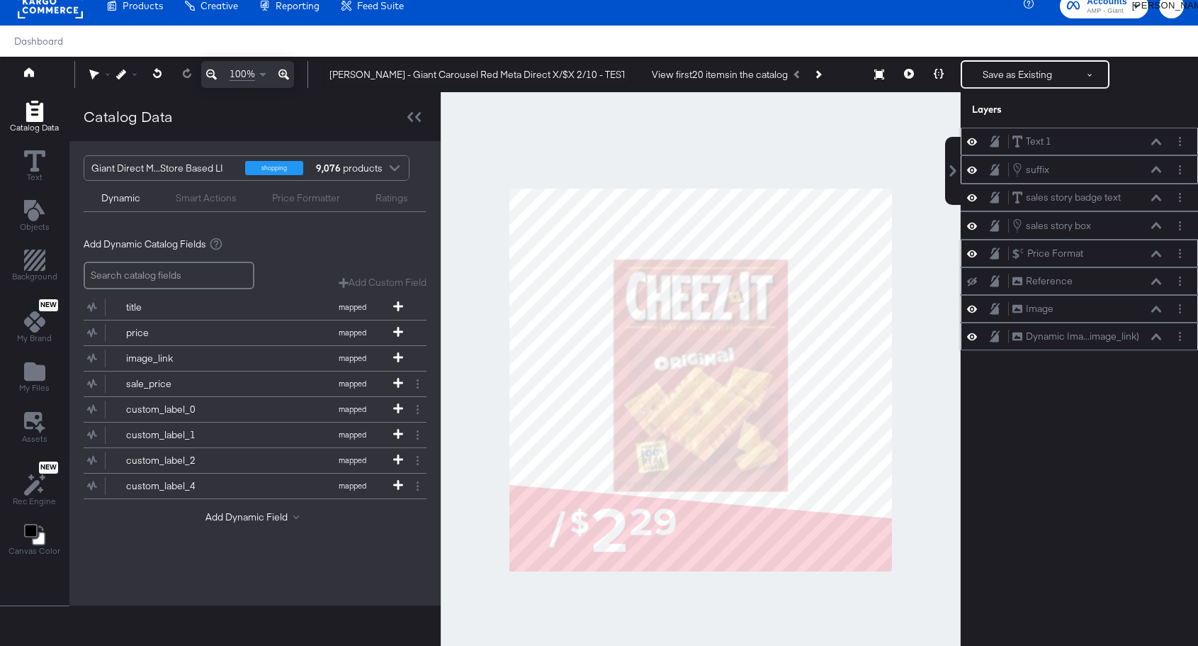
click at [1154, 172] on icon at bounding box center [1157, 169] width 10 height 7
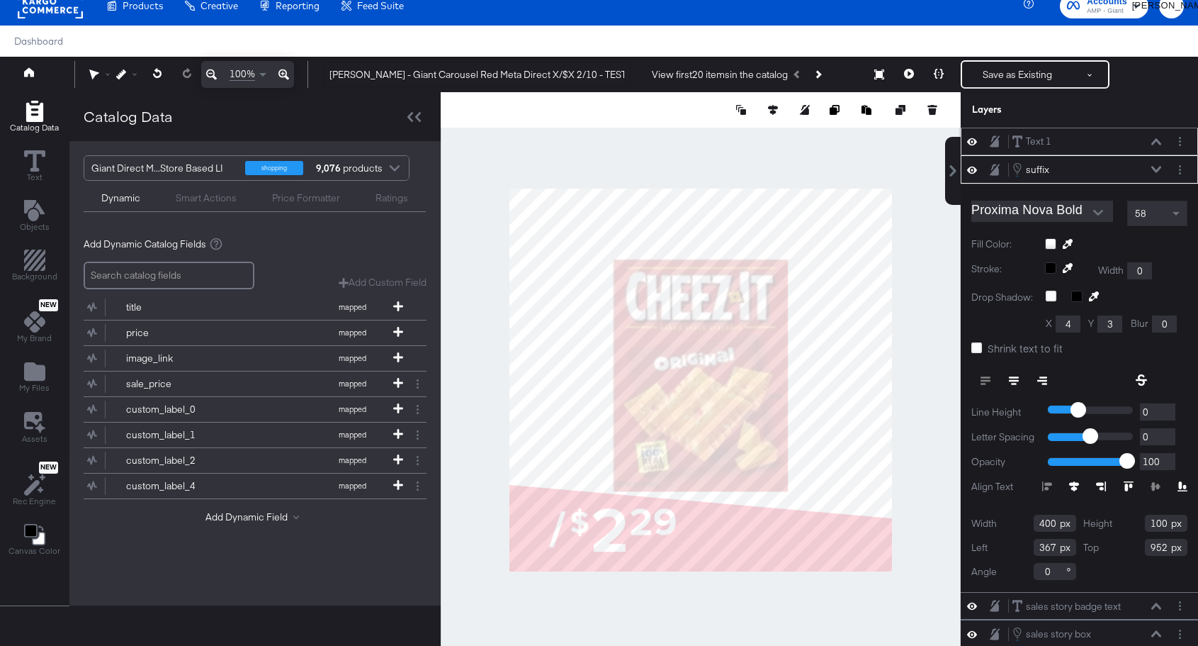
click at [968, 171] on icon at bounding box center [972, 170] width 10 height 12
click at [968, 171] on icon at bounding box center [972, 169] width 10 height 9
click at [1157, 169] on icon at bounding box center [1157, 169] width 10 height 6
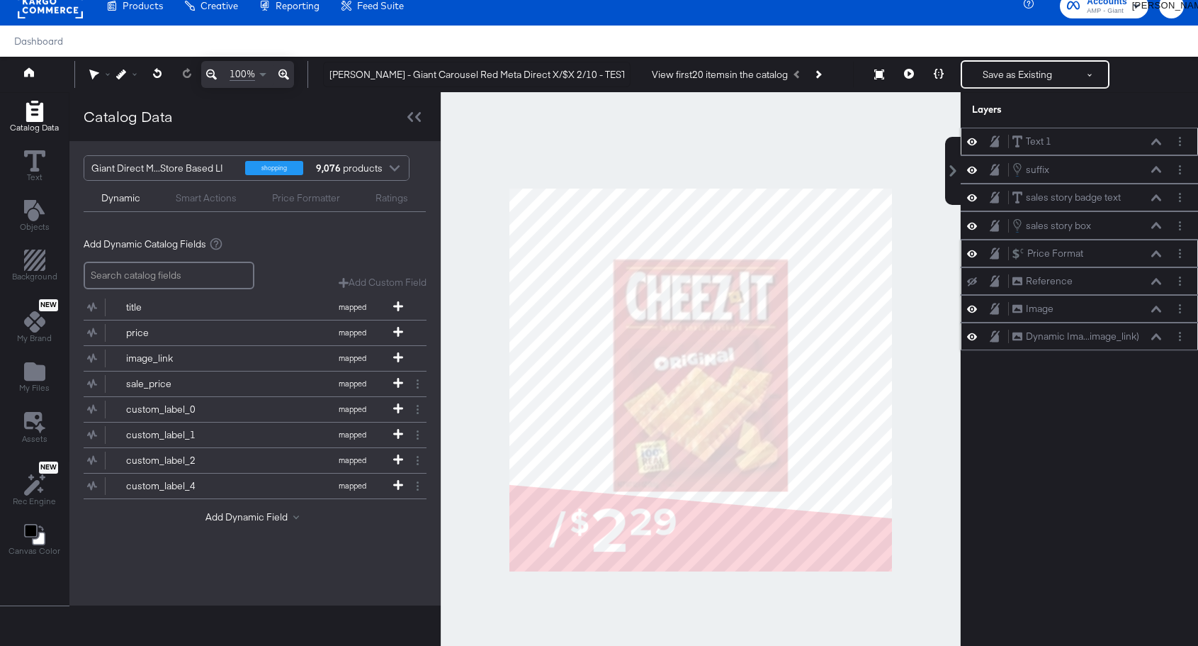
click at [974, 144] on icon at bounding box center [972, 141] width 10 height 7
click at [974, 144] on icon at bounding box center [972, 141] width 10 height 9
click at [1158, 141] on icon at bounding box center [1157, 141] width 10 height 6
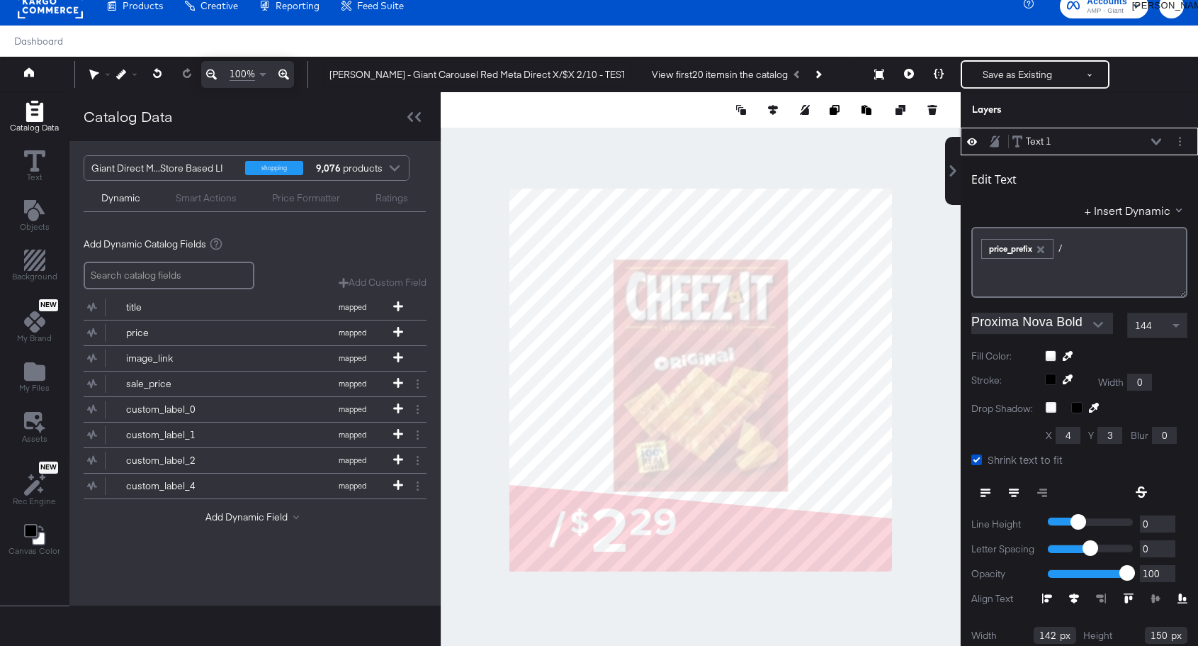
click at [969, 140] on icon at bounding box center [972, 141] width 10 height 7
click at [969, 140] on icon at bounding box center [972, 141] width 10 height 9
click at [969, 140] on icon at bounding box center [972, 141] width 10 height 7
click at [969, 140] on icon at bounding box center [972, 141] width 10 height 9
click at [969, 140] on icon at bounding box center [972, 141] width 10 height 7
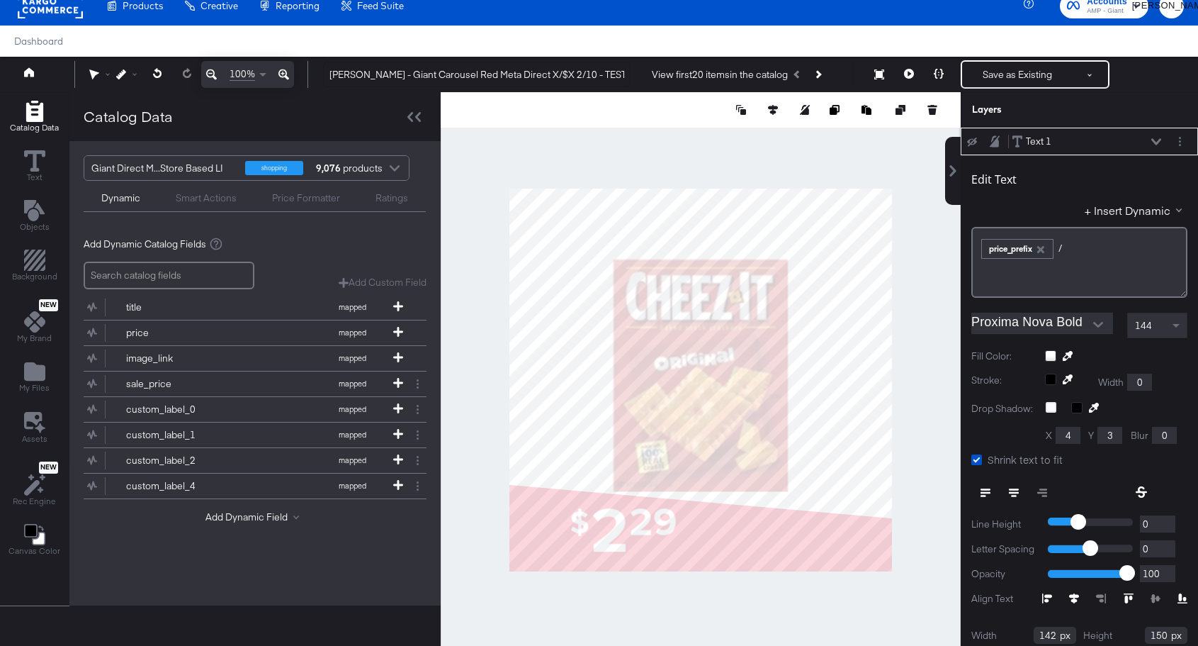
click at [969, 140] on icon at bounding box center [972, 141] width 10 height 9
click at [1057, 181] on div "Edit Text" at bounding box center [1080, 181] width 216 height 19
click at [1158, 143] on icon at bounding box center [1157, 141] width 10 height 6
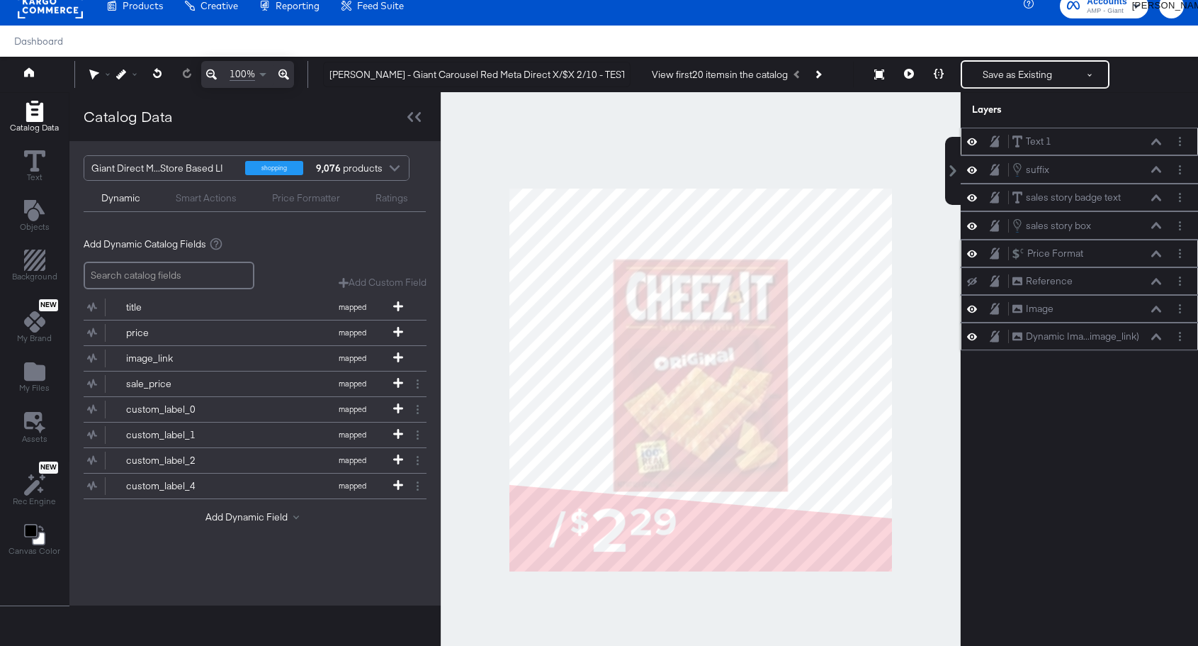
click at [1091, 147] on div "Text 1 Text 1" at bounding box center [1087, 141] width 150 height 15
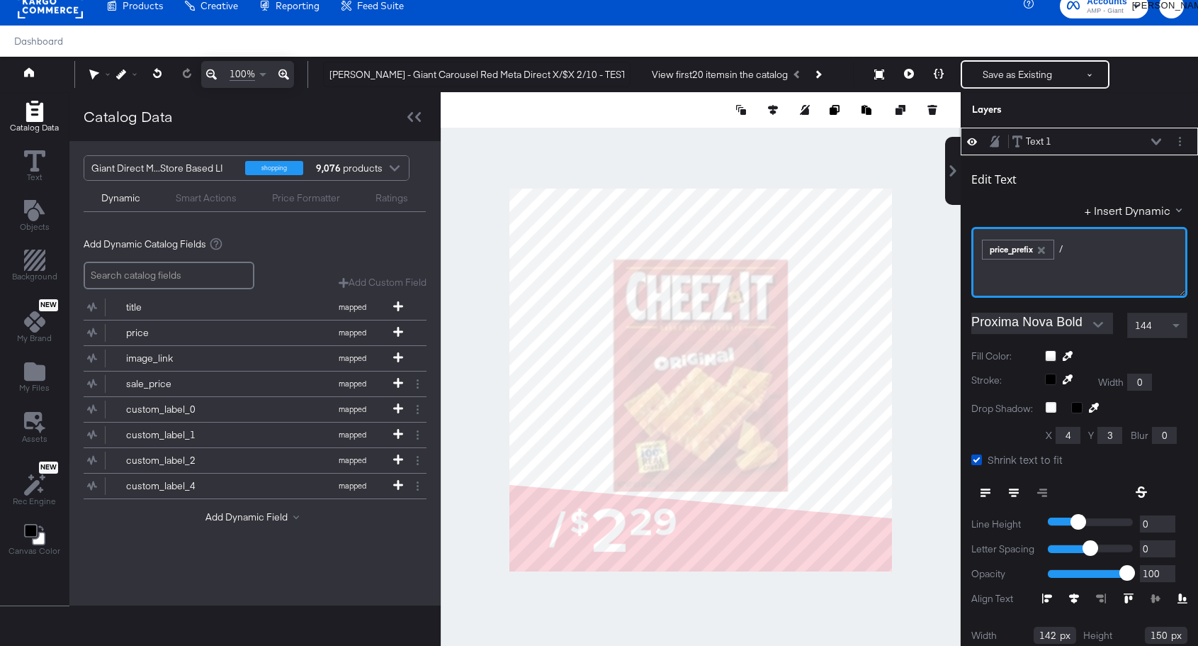
click at [1076, 244] on div "﻿ ﻿ price_prefix /﻿" at bounding box center [1080, 247] width 198 height 23
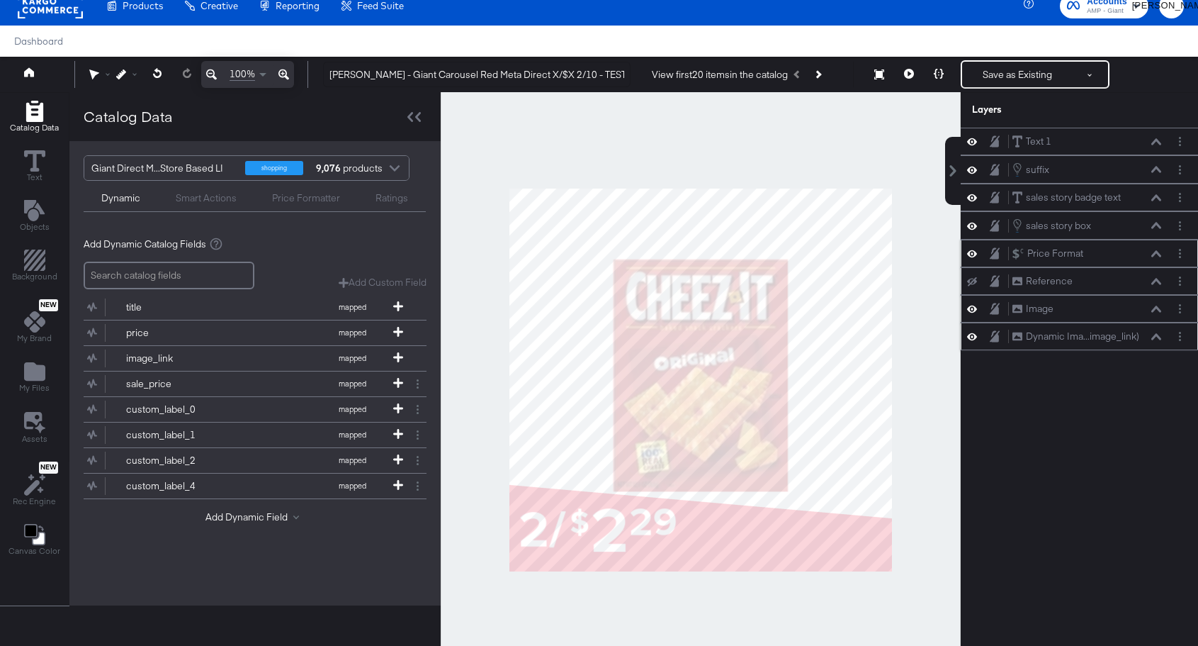
click at [466, 243] on div at bounding box center [701, 379] width 520 height 575
click at [901, 72] on button at bounding box center [909, 74] width 30 height 28
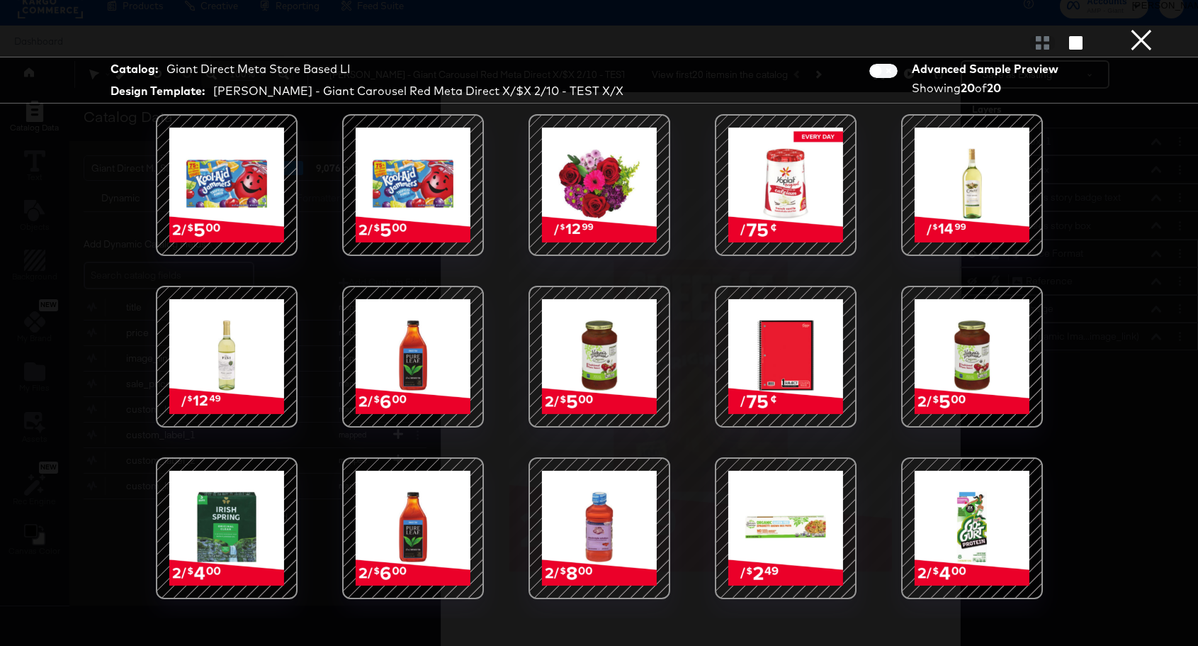
click at [1139, 28] on button "×" at bounding box center [1142, 14] width 28 height 28
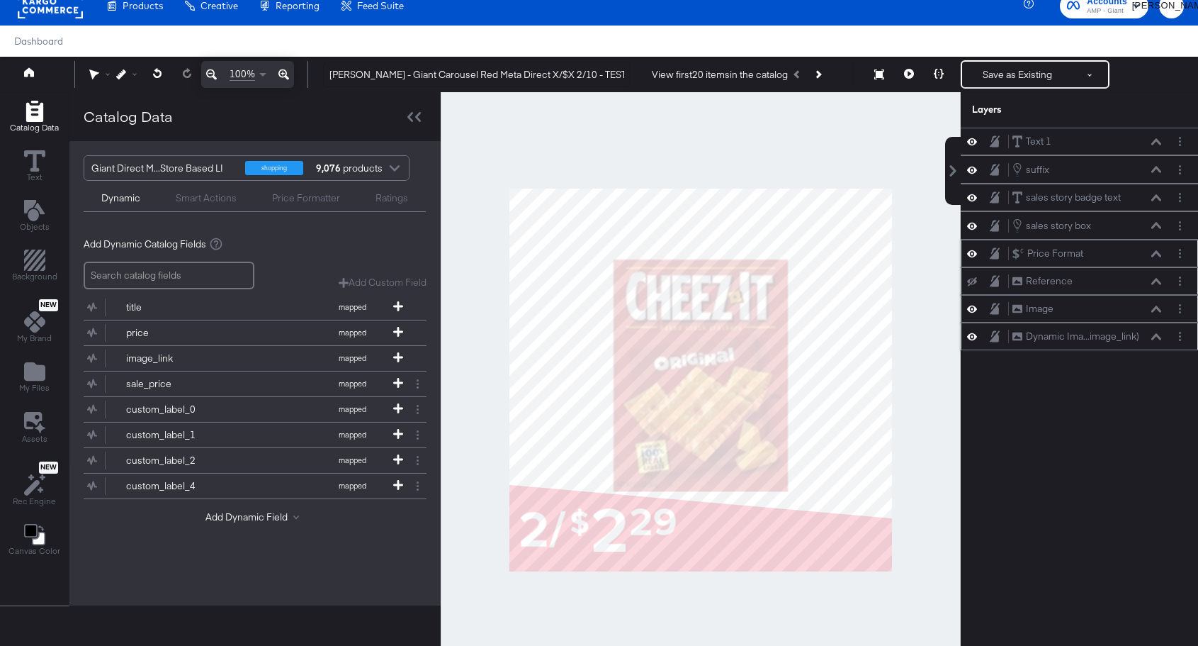
click at [972, 146] on icon at bounding box center [972, 141] width 10 height 12
click at [972, 146] on button at bounding box center [972, 141] width 11 height 11
click at [1157, 145] on button at bounding box center [1156, 141] width 11 height 9
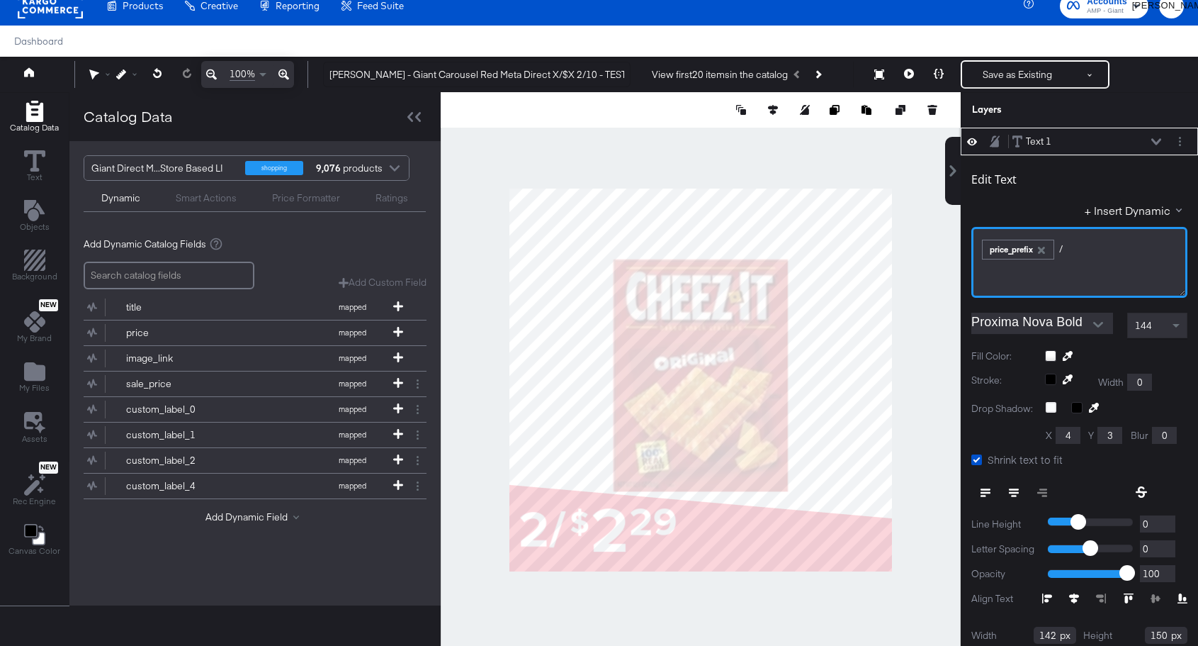
click at [1098, 244] on div "﻿ ﻿ price_prefix /﻿" at bounding box center [1080, 247] width 198 height 23
click at [1061, 253] on span "/﻿" at bounding box center [1061, 248] width 4 height 13
click at [1079, 250] on div "﻿ ﻿ price_prefix /﻿" at bounding box center [1080, 247] width 198 height 23
drag, startPoint x: 1089, startPoint y: 252, endPoint x: 1061, endPoint y: 249, distance: 28.5
click at [1061, 249] on div "﻿ ﻿ price_prefix /﻿" at bounding box center [1080, 247] width 198 height 23
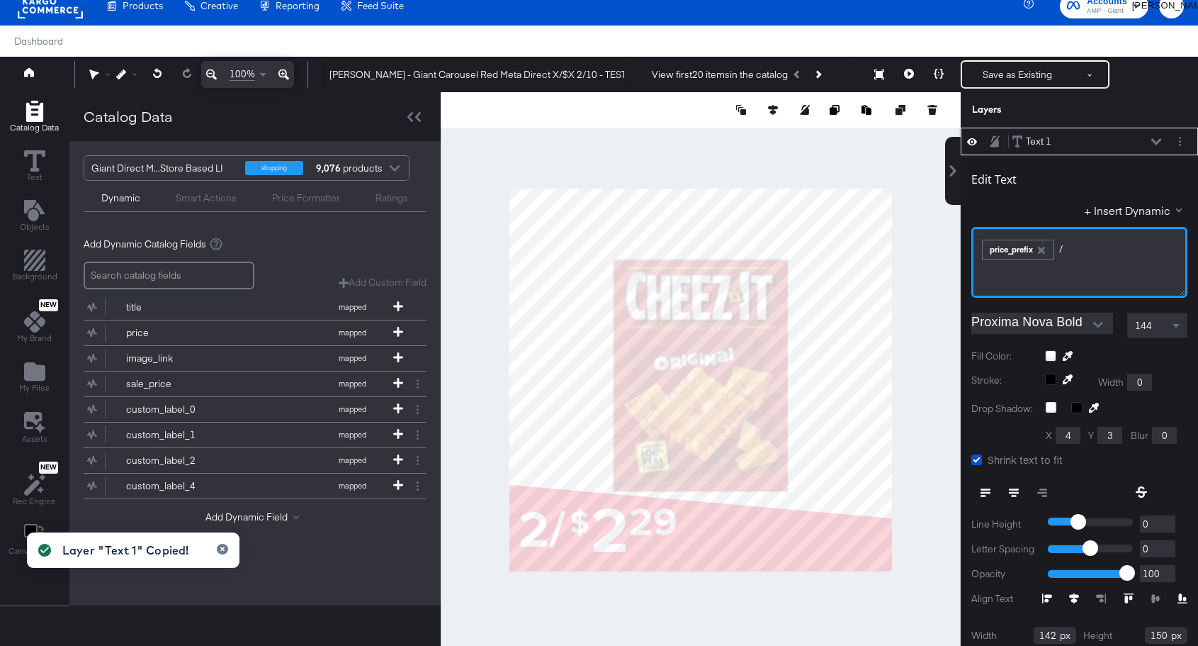
click at [1096, 253] on div "﻿ ﻿ price_prefix /﻿" at bounding box center [1080, 247] width 198 height 23
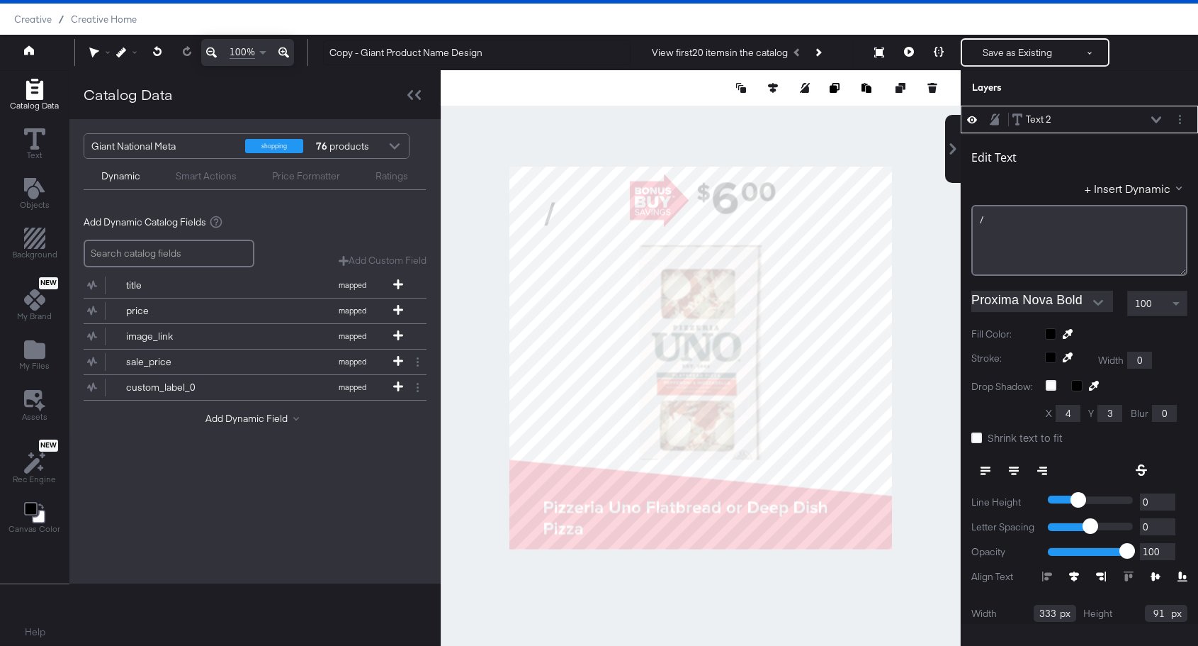
scroll to position [36, 0]
click at [1057, 213] on div "/﻿" at bounding box center [1080, 240] width 216 height 71
click at [1090, 184] on button "+ Insert Dynamic" at bounding box center [1136, 188] width 103 height 15
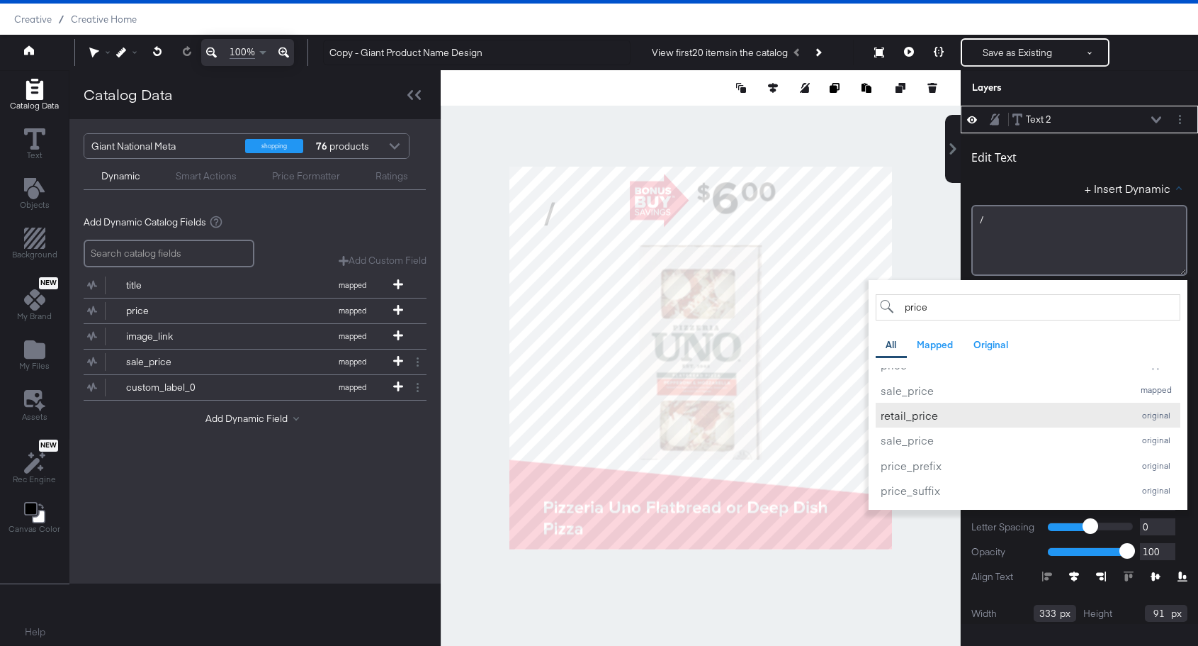
scroll to position [16, 0]
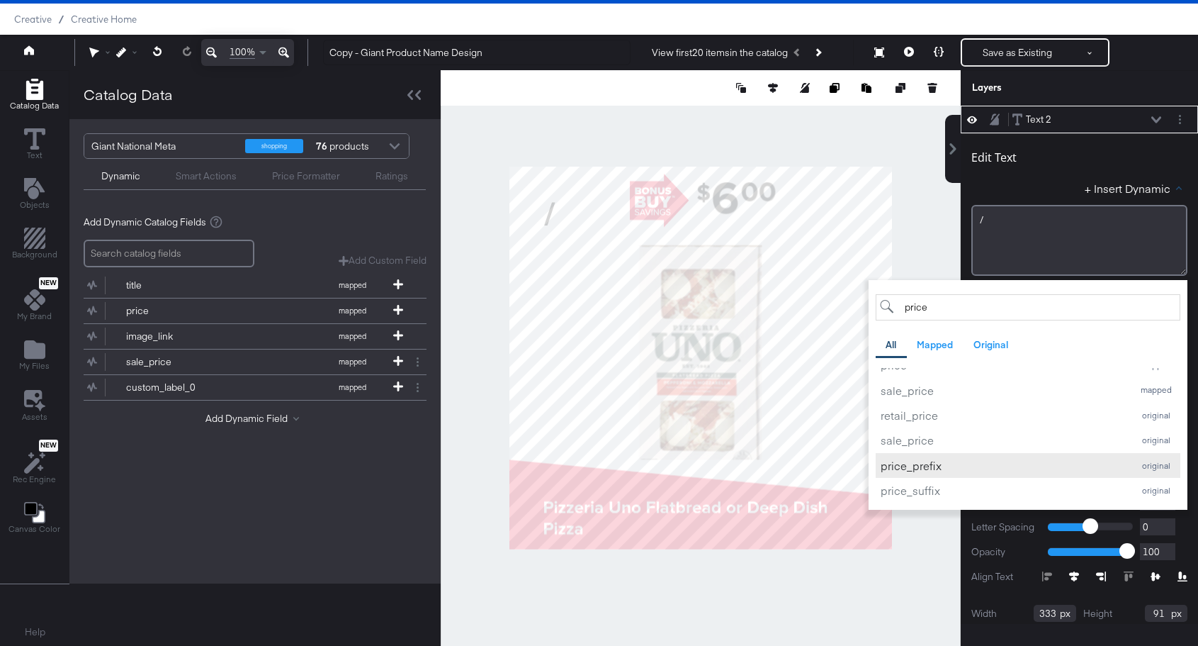
type input "price"
click at [918, 465] on div "price_prefix" at bounding box center [1003, 465] width 245 height 15
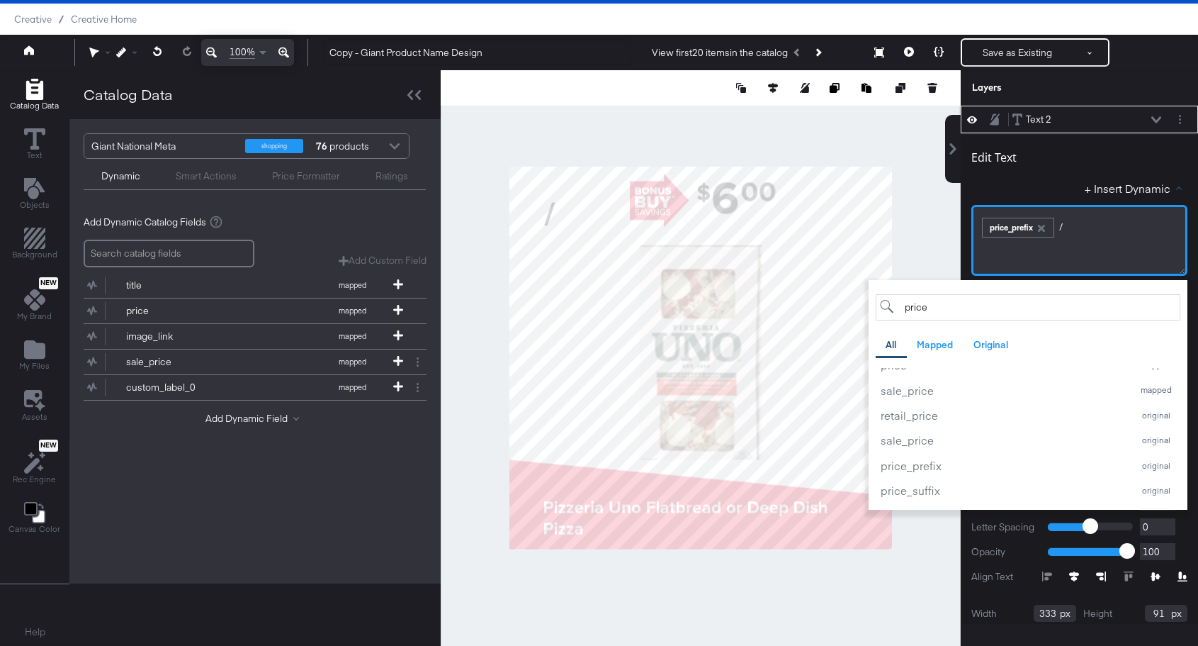
click at [1113, 228] on div "﻿ ﻿ price_prefix /﻿" at bounding box center [1080, 225] width 198 height 23
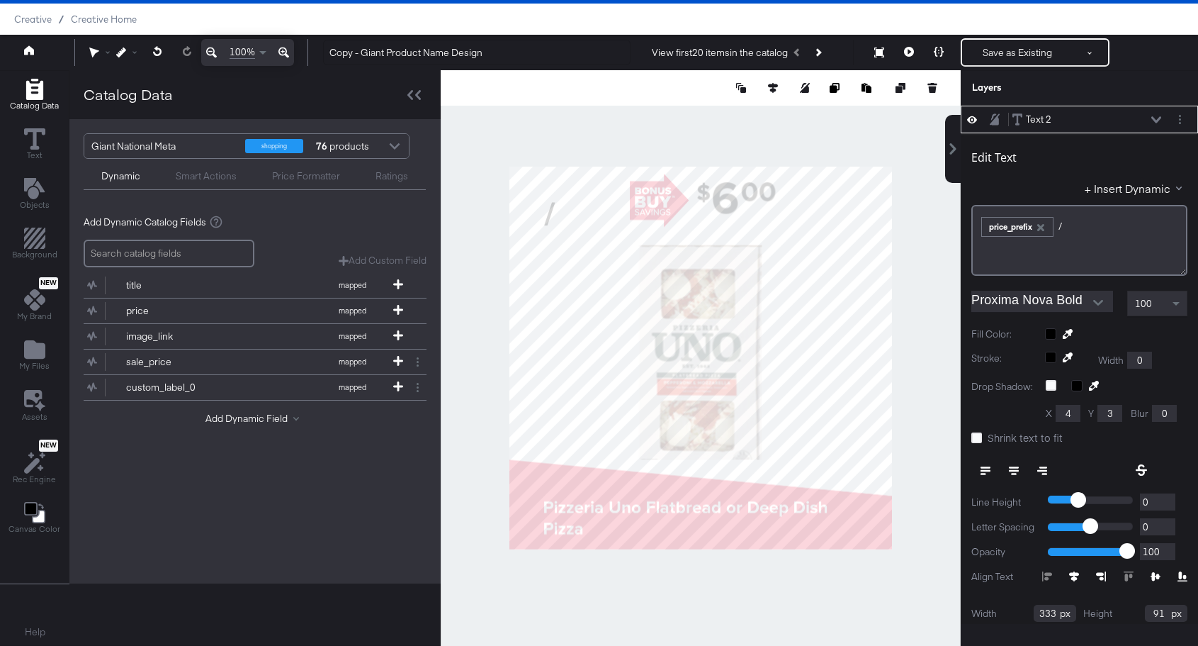
click at [1029, 181] on div "+ Insert Dynamic" at bounding box center [1080, 191] width 216 height 21
type input "116"
type input "138"
type input "471"
type input "38"
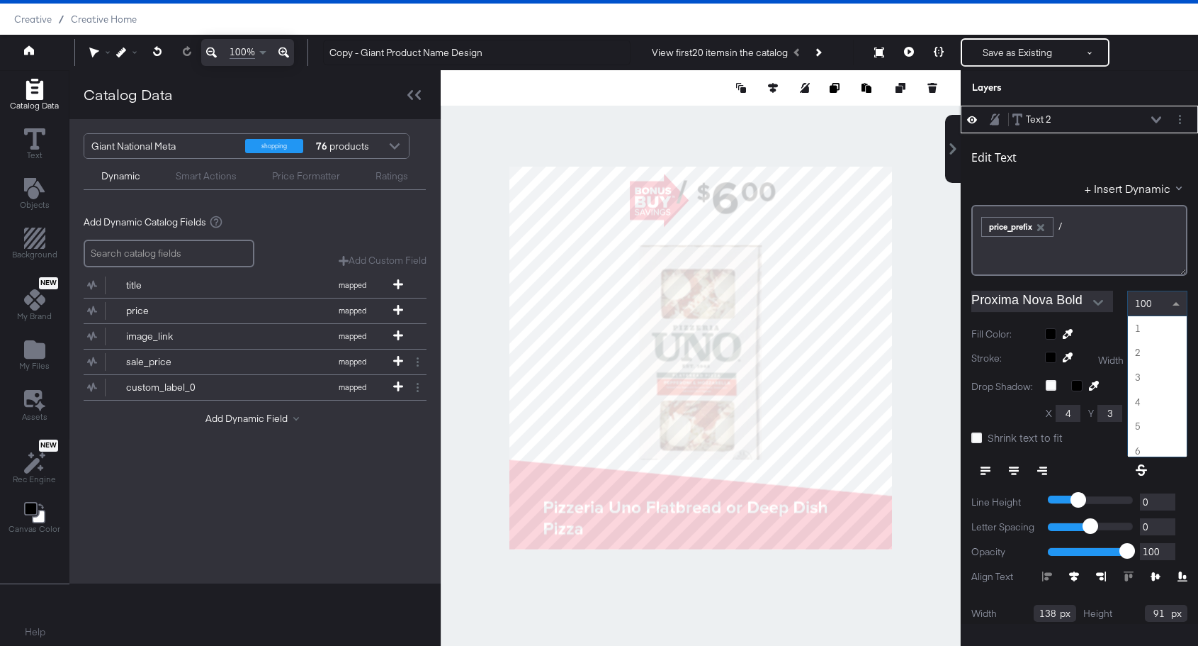
click at [1174, 310] on span at bounding box center [1178, 303] width 18 height 24
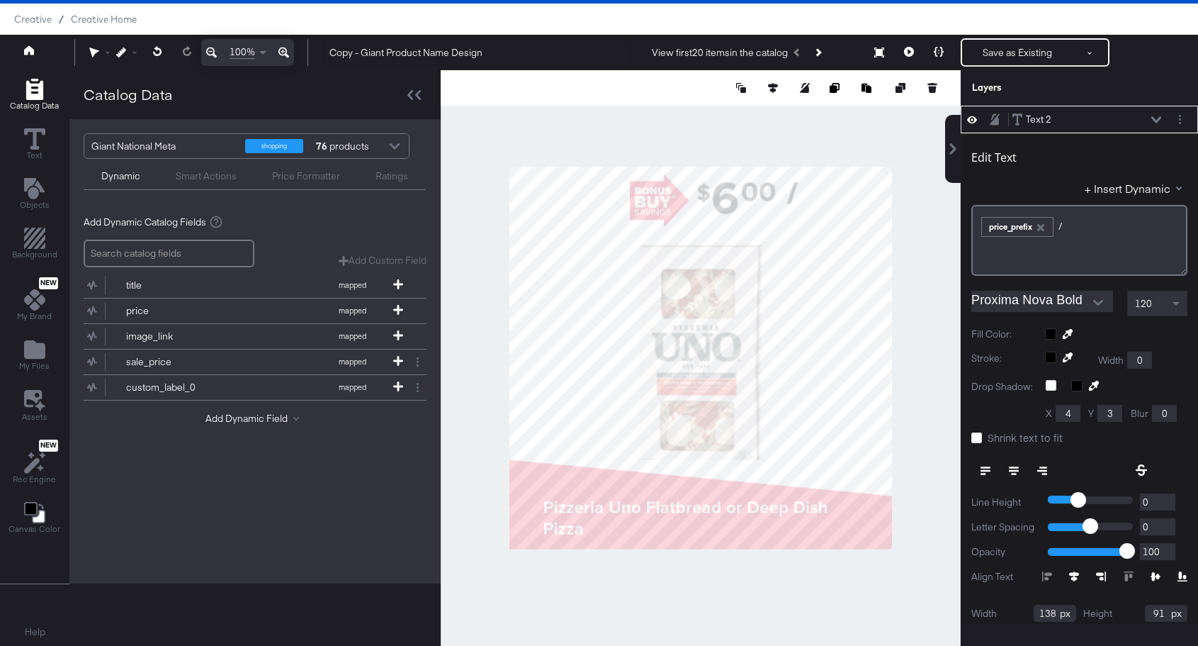
type input "783"
type input "44"
click at [907, 246] on div at bounding box center [701, 357] width 520 height 575
type input "793"
type input "50"
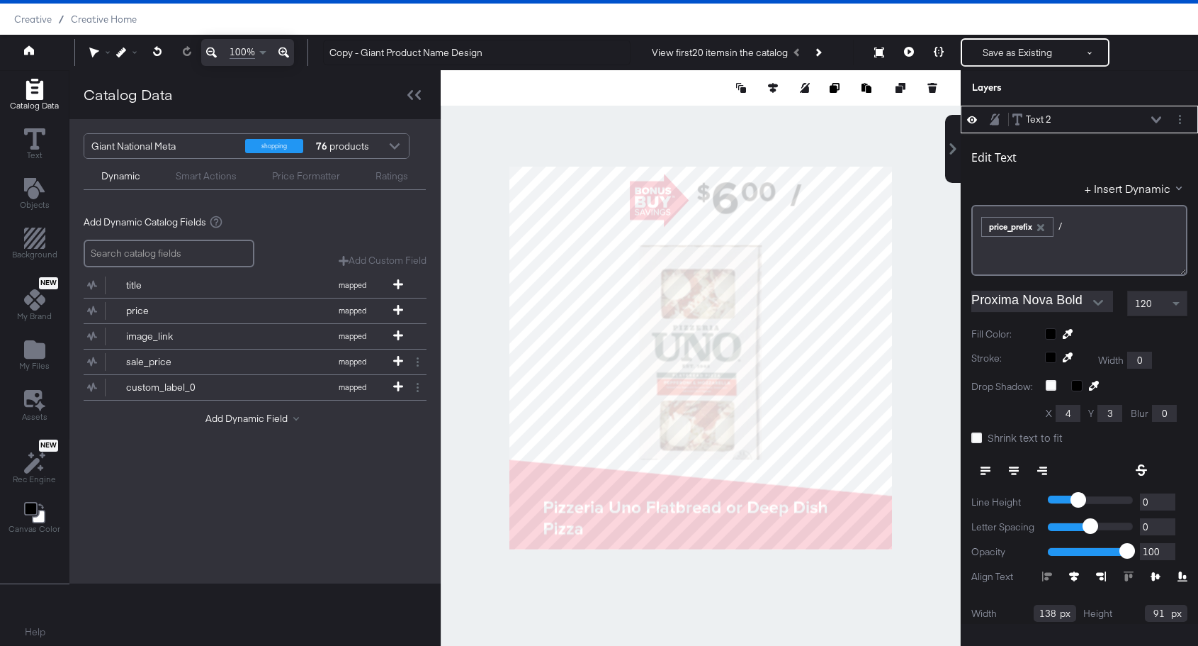
type input "48"
type input "97"
type input "44"
type input "182"
type input "659"
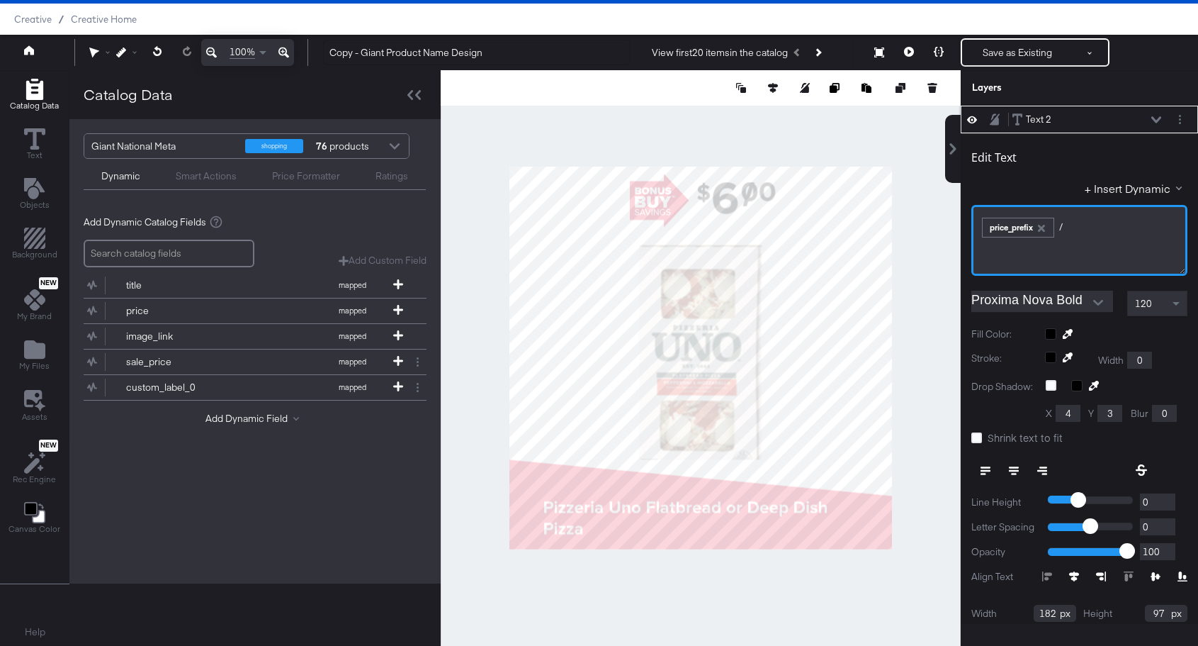
click at [1085, 220] on div "﻿ ﻿ price_prefix /﻿" at bounding box center [1080, 225] width 198 height 23
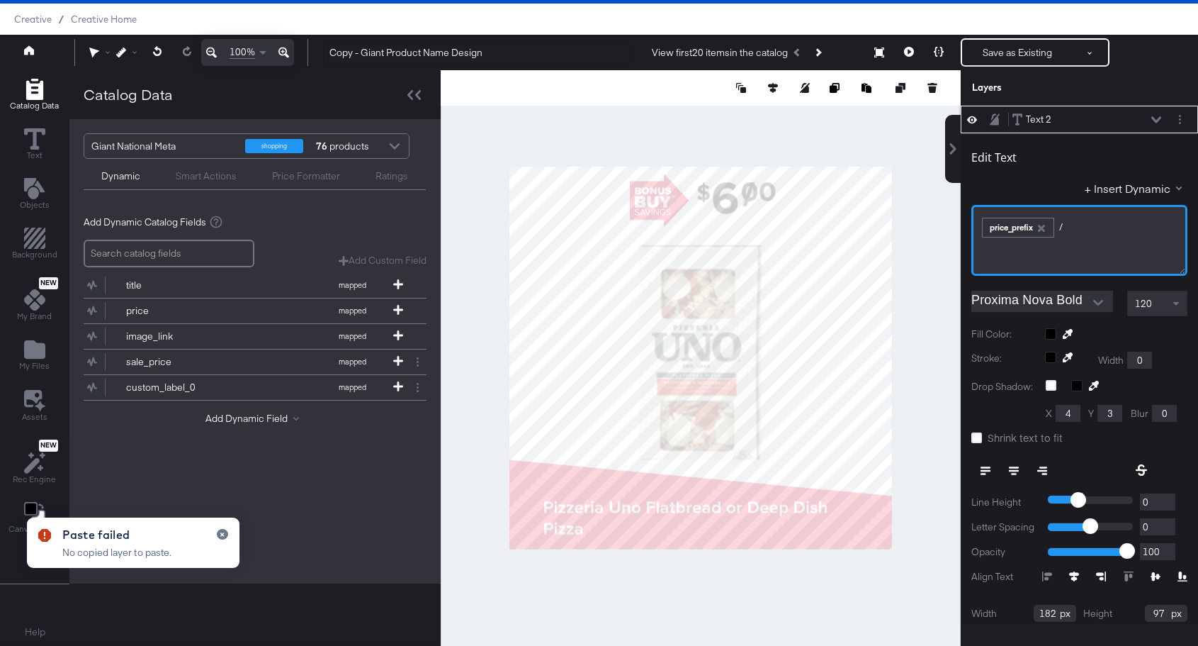
click at [1119, 243] on div "﻿ ﻿ price_prefix /﻿" at bounding box center [1080, 240] width 216 height 71
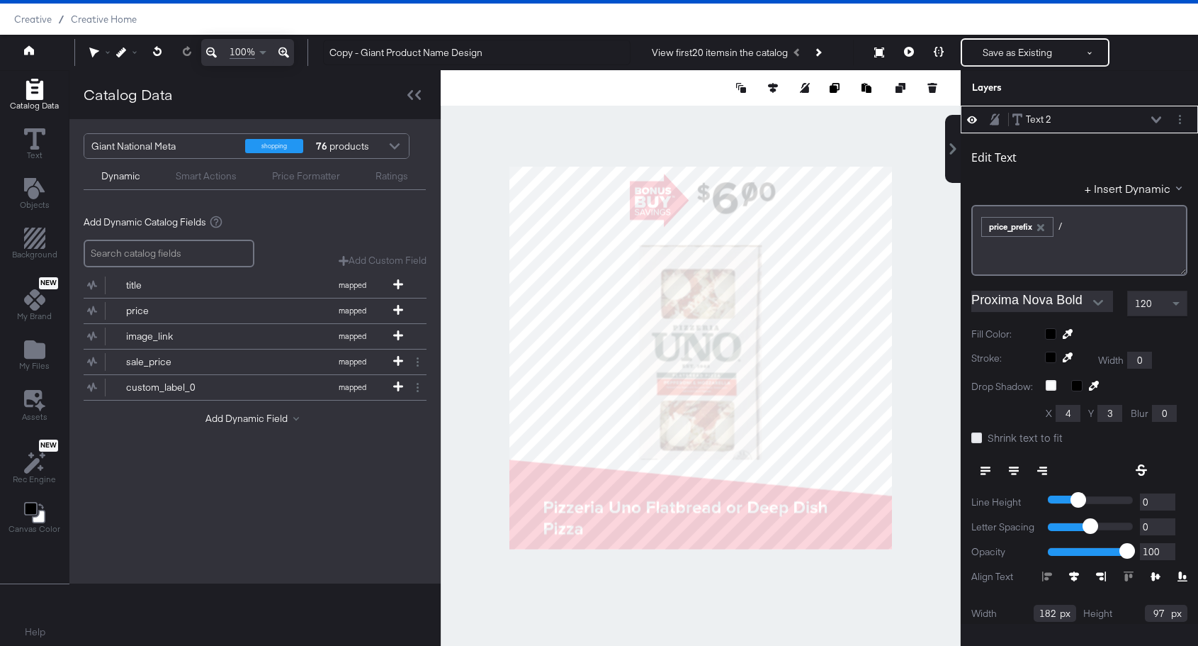
click at [976, 436] on icon at bounding box center [977, 437] width 11 height 11
click at [0, 0] on input "Shrink text to fit" at bounding box center [0, 0] width 0 height 0
click at [1042, 466] on icon at bounding box center [1043, 471] width 10 height 10
type input "348"
type input "34"
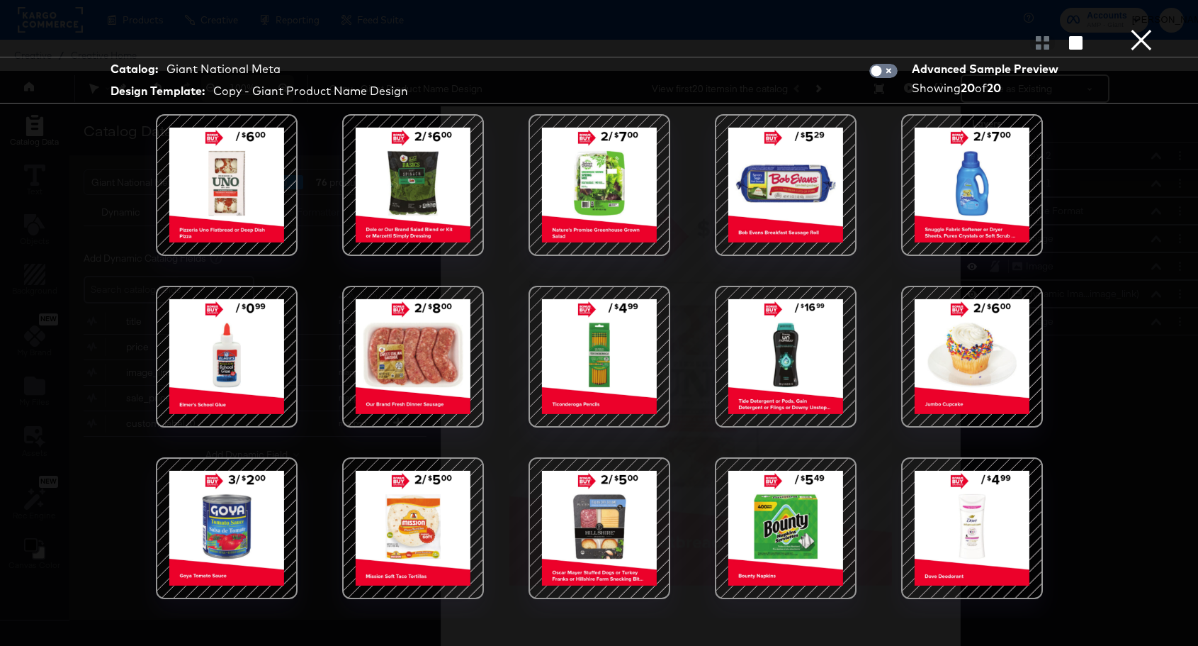
scroll to position [36, 0]
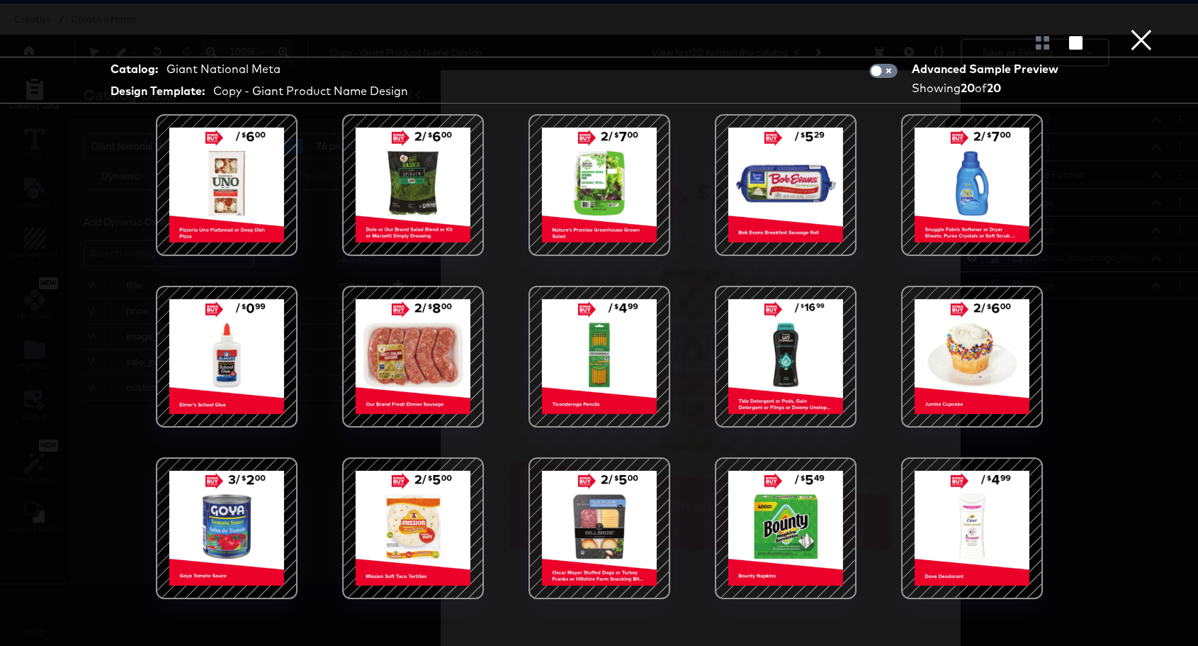
click at [1149, 28] on button "×" at bounding box center [1142, 14] width 28 height 28
